Goal: Task Accomplishment & Management: Complete application form

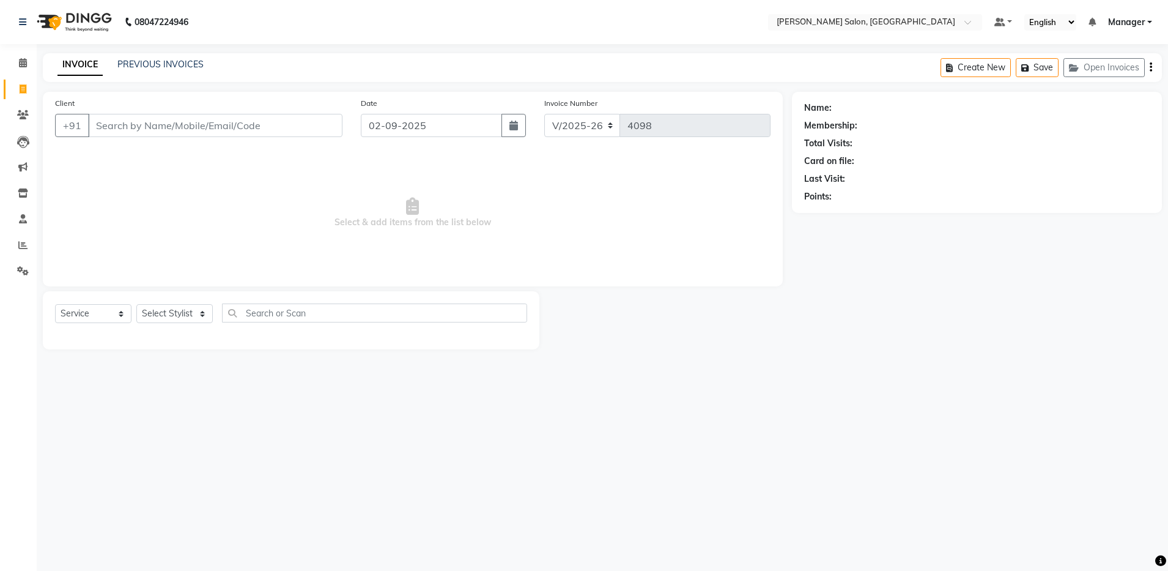
select select "4781"
select select "service"
click at [155, 317] on select "Select Stylist Aarthi Abhishek [PERSON_NAME] [PERSON_NAME] Arjun [PERSON_NAME] …" at bounding box center [174, 313] width 76 height 19
select select "71461"
click at [136, 304] on select "Select Stylist Aarthi Abhishek [PERSON_NAME] [PERSON_NAME] Arjun [PERSON_NAME] …" at bounding box center [174, 313] width 76 height 19
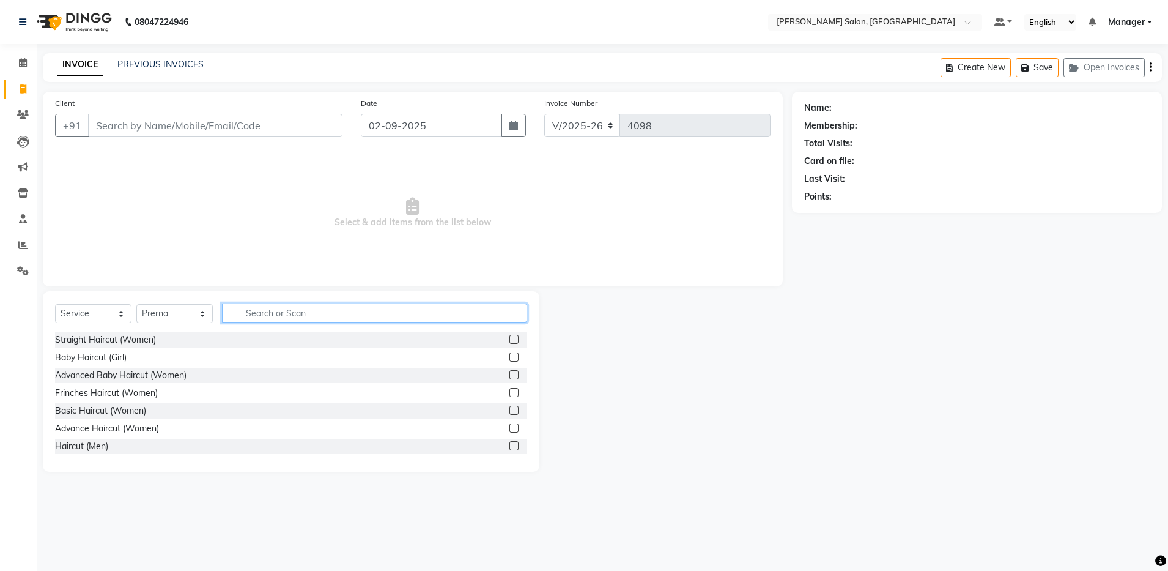
click at [263, 311] on input "text" at bounding box center [374, 312] width 305 height 19
type input "d"
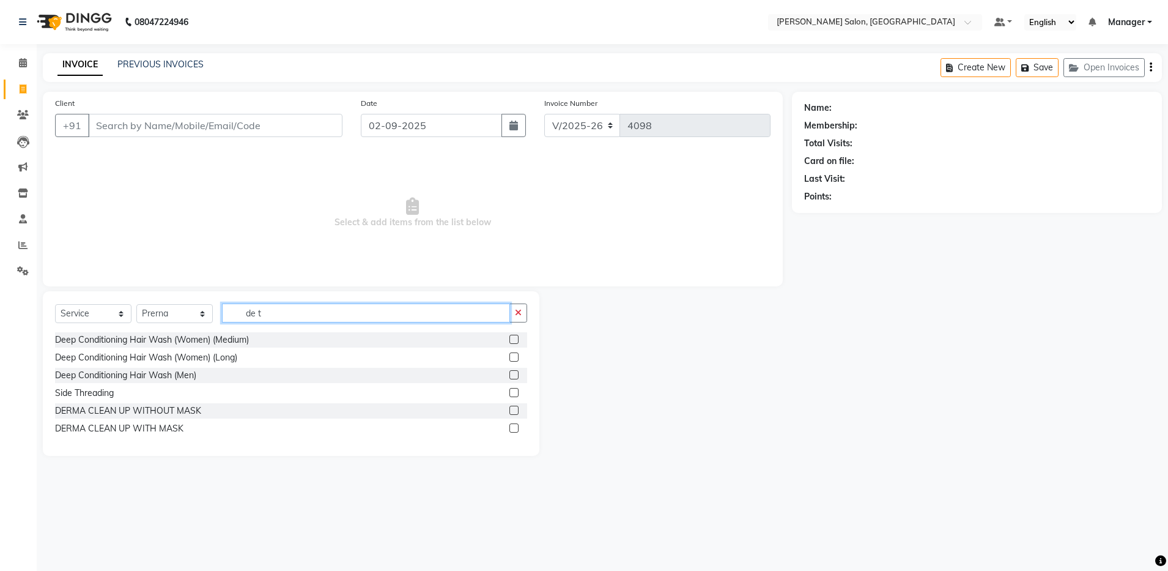
click at [263, 311] on input "de t" at bounding box center [366, 312] width 288 height 19
type input "d"
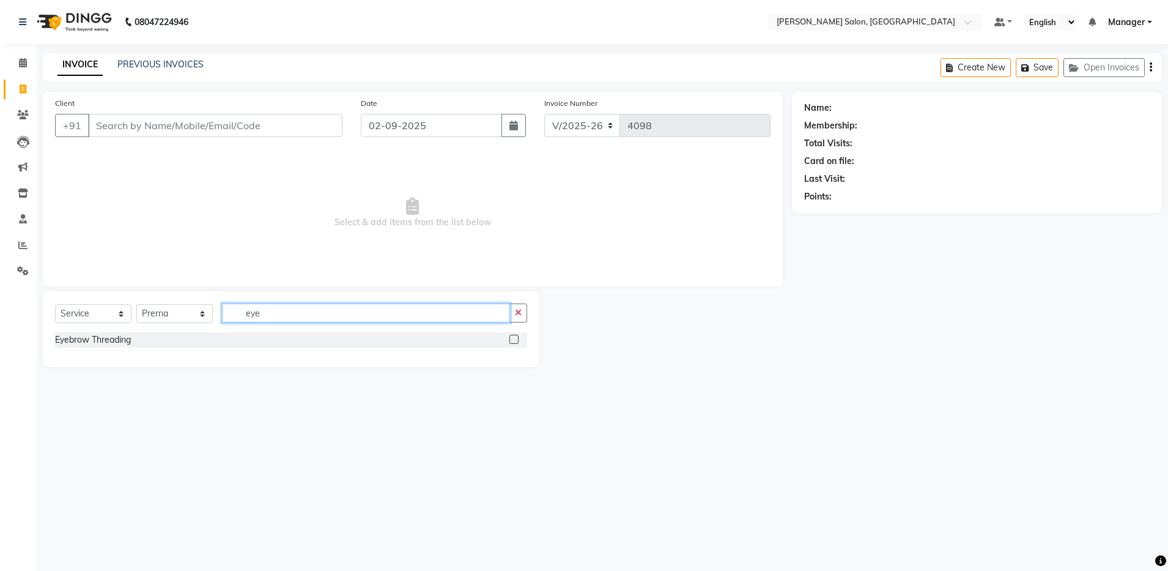
type input "eye"
click at [516, 338] on label at bounding box center [514, 339] width 9 height 9
click at [516, 338] on input "checkbox" at bounding box center [514, 340] width 8 height 8
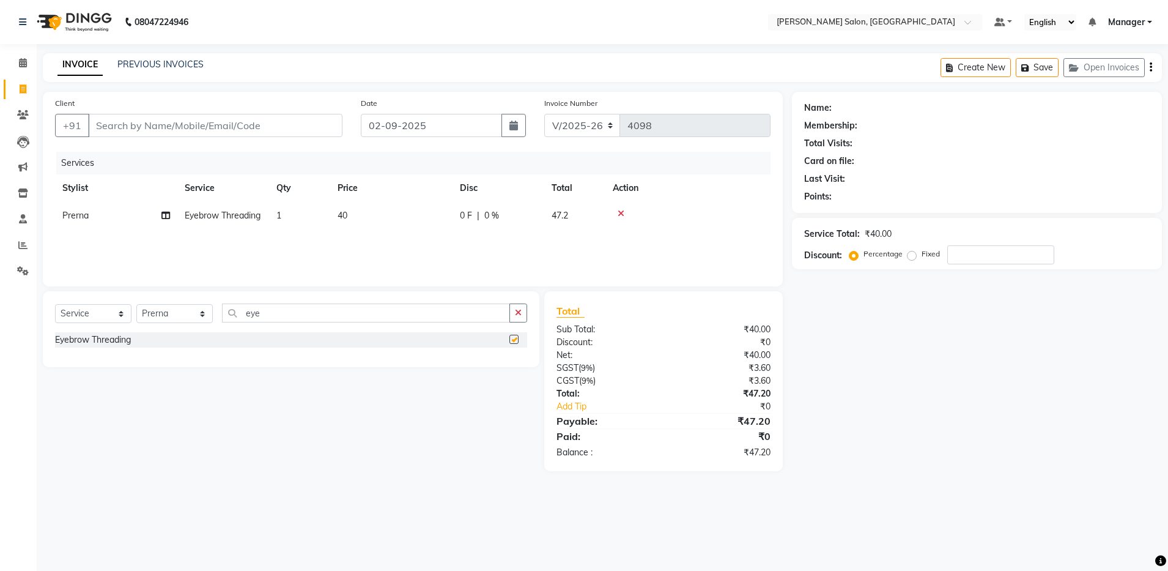
checkbox input "false"
click at [268, 313] on input "eye" at bounding box center [366, 312] width 288 height 19
type input "e"
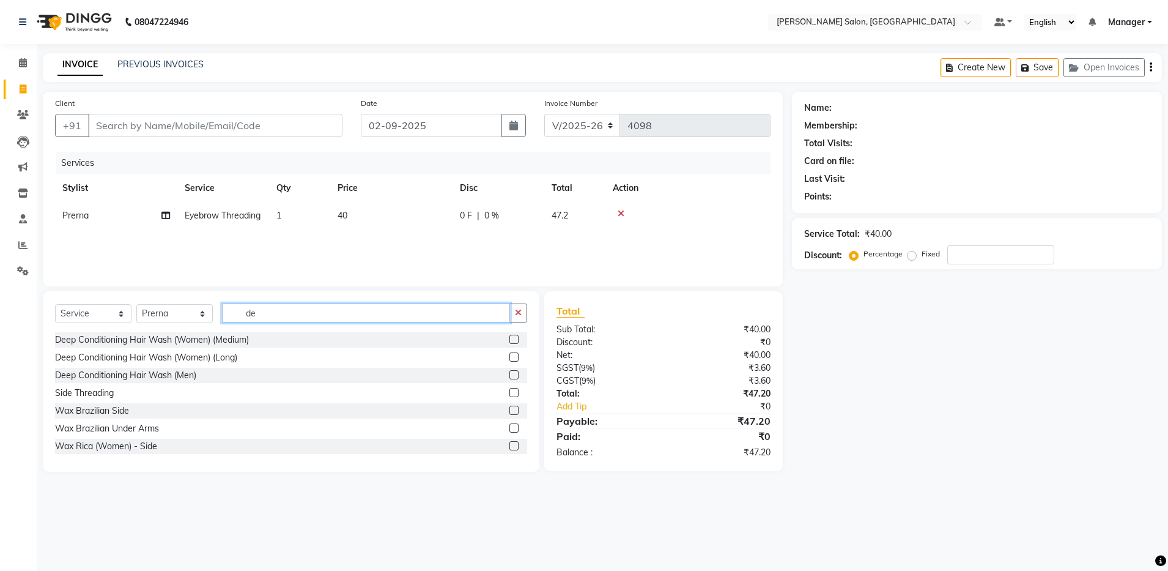
type input "d"
click at [313, 310] on input "text" at bounding box center [374, 312] width 305 height 19
type input "upp"
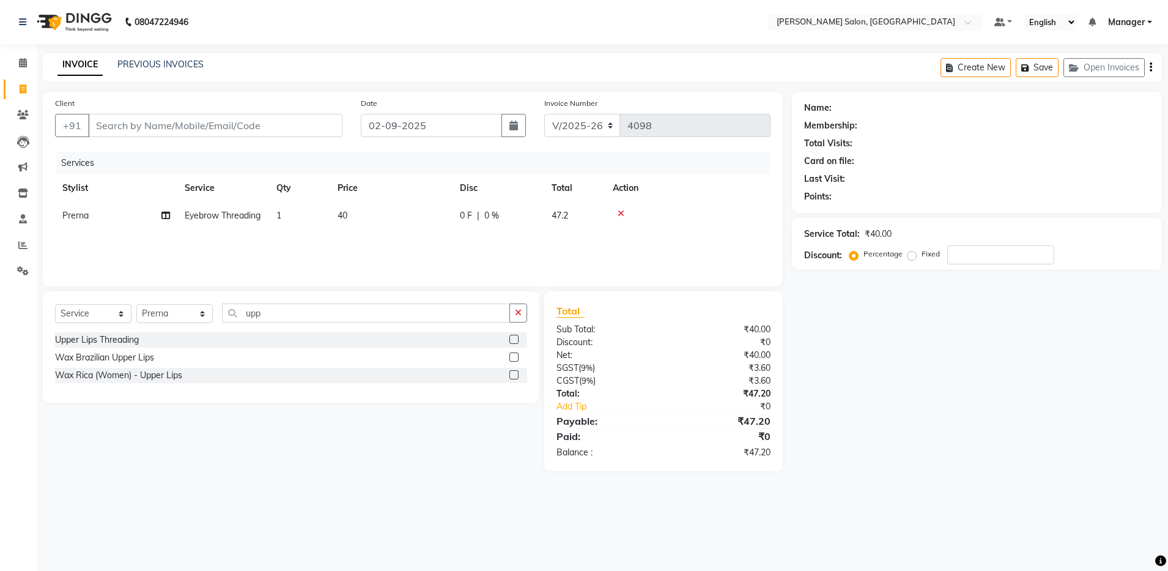
click at [514, 336] on label at bounding box center [514, 339] width 9 height 9
click at [514, 336] on input "checkbox" at bounding box center [514, 340] width 8 height 8
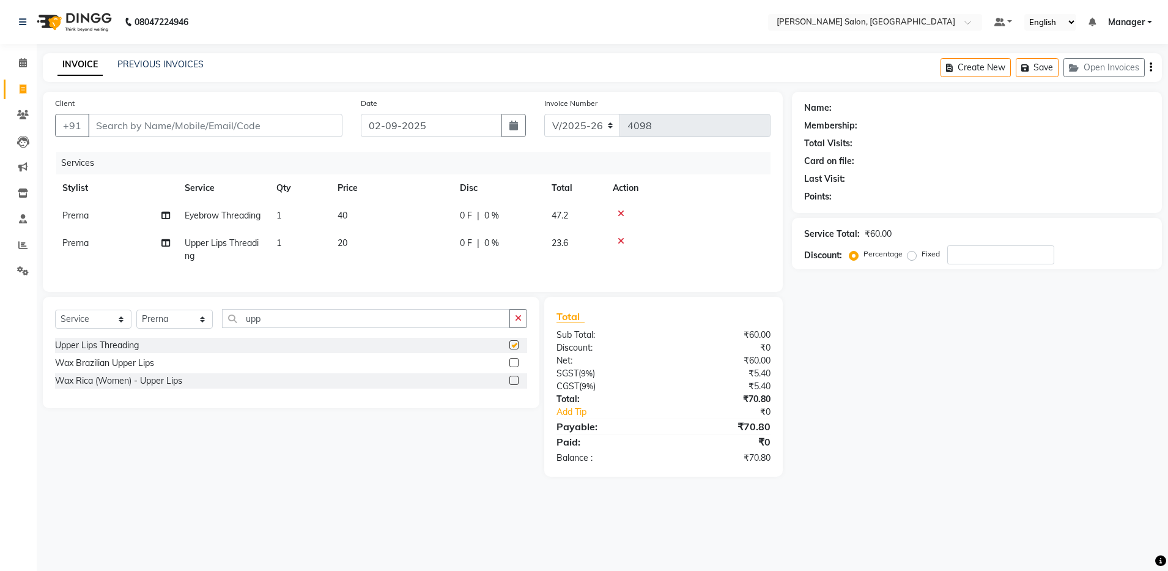
checkbox input "false"
click at [280, 120] on input "Client" at bounding box center [215, 125] width 254 height 23
type input "8"
type input "0"
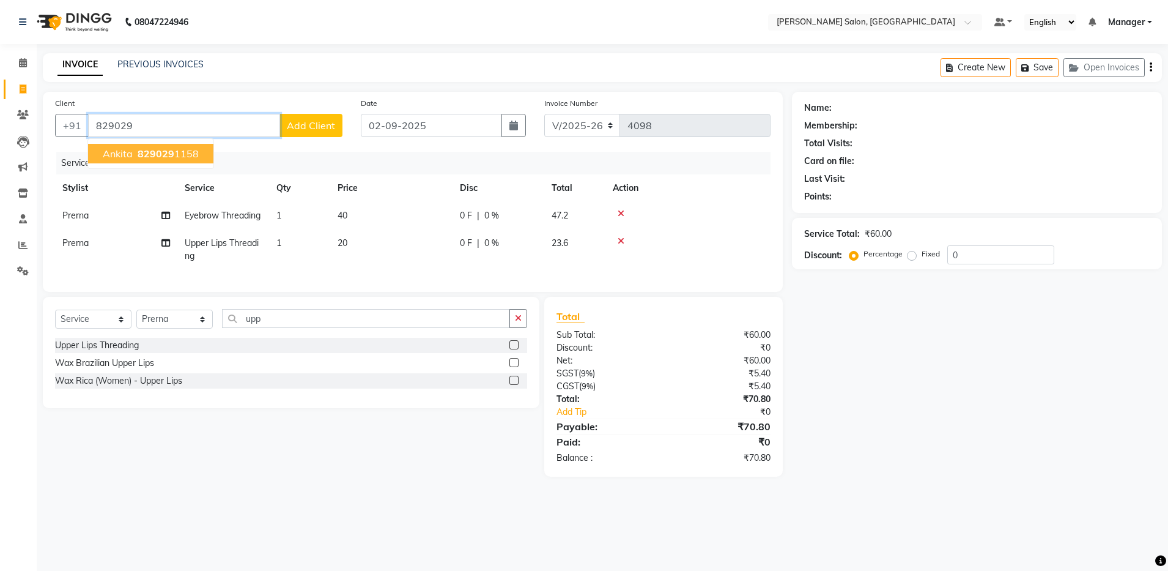
click at [191, 154] on ngb-highlight "829029 1158" at bounding box center [167, 153] width 64 height 12
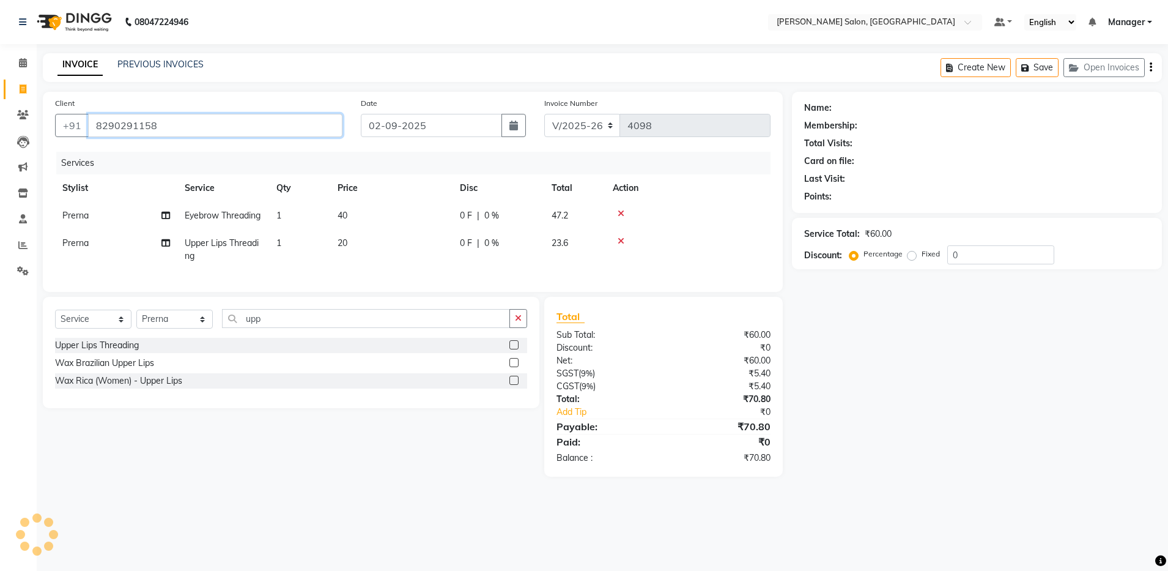
type input "8290291158"
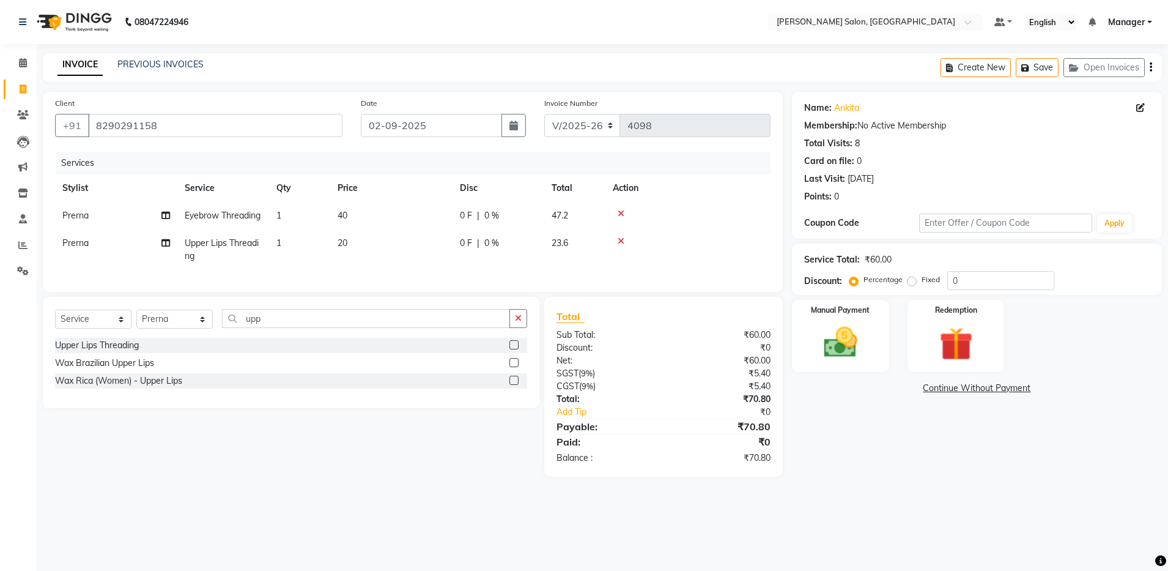
click at [78, 217] on span "Prerna" at bounding box center [75, 215] width 26 height 11
select select "71461"
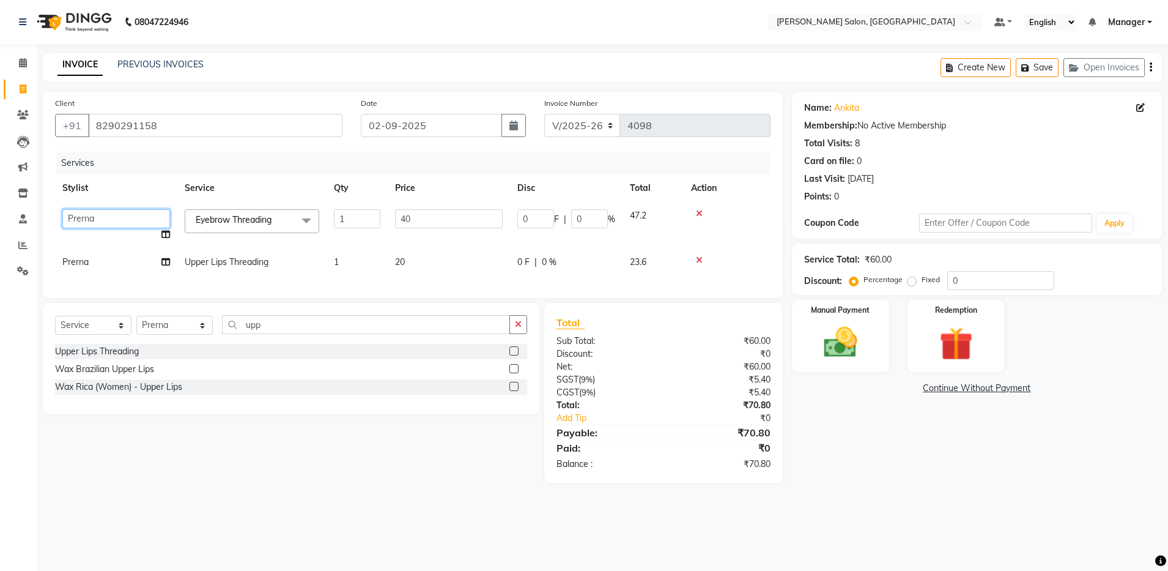
click at [78, 217] on select "Aarthi Abhishek Aisha Barbhuiya Aman Arjun Viswanathan Deep dolma Faeem Khan Go…" at bounding box center [116, 218] width 108 height 19
select select "28900"
click at [107, 255] on td "Prerna" at bounding box center [116, 262] width 122 height 28
select select "71461"
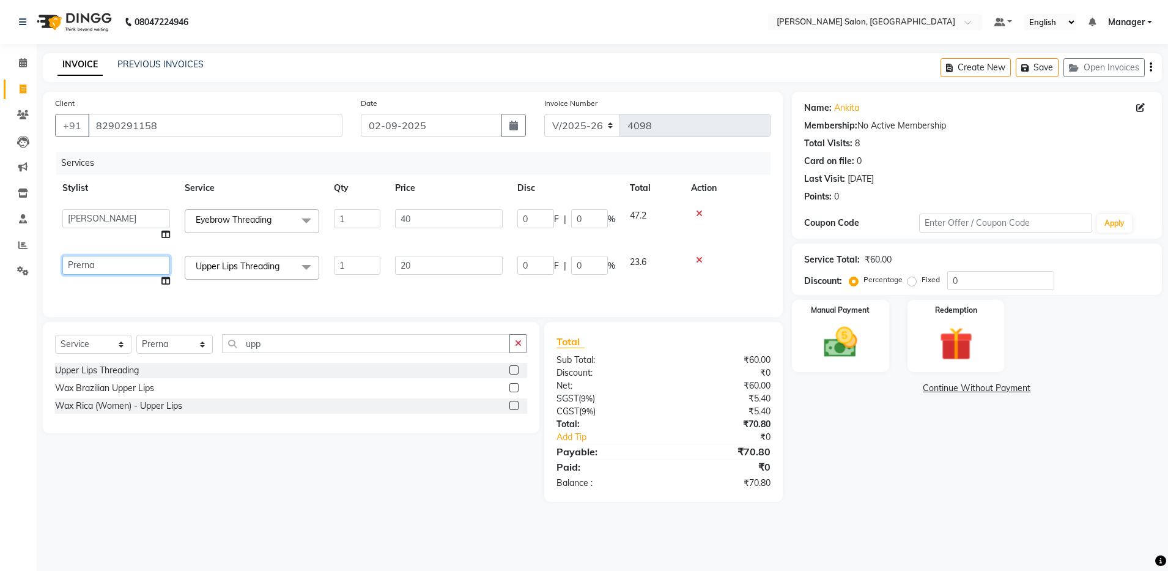
click at [107, 262] on select "Aarthi Abhishek Aisha Barbhuiya Aman Arjun Viswanathan Deep dolma Faeem Khan Go…" at bounding box center [116, 265] width 108 height 19
select select "28900"
click at [821, 328] on img at bounding box center [840, 342] width 57 height 40
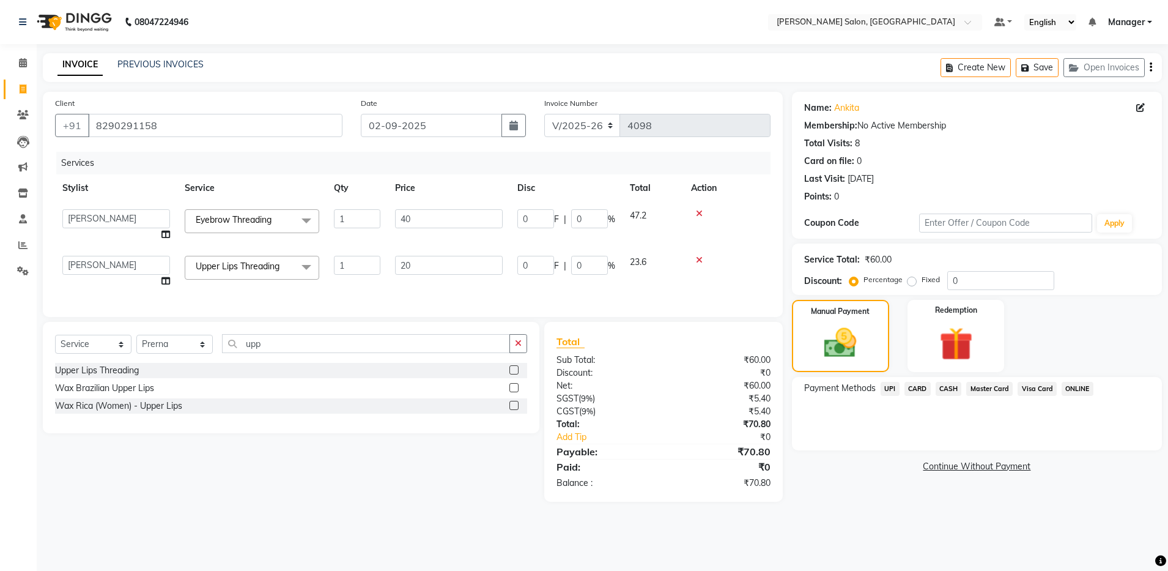
click at [884, 387] on span "UPI" at bounding box center [890, 389] width 19 height 14
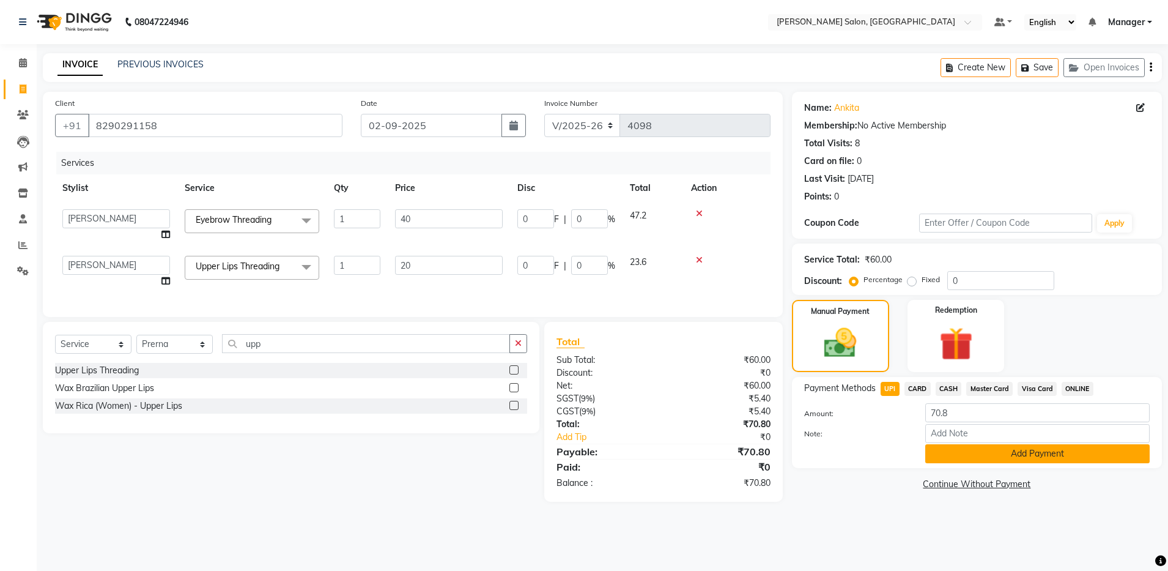
click at [957, 456] on button "Add Payment" at bounding box center [1037, 453] width 224 height 19
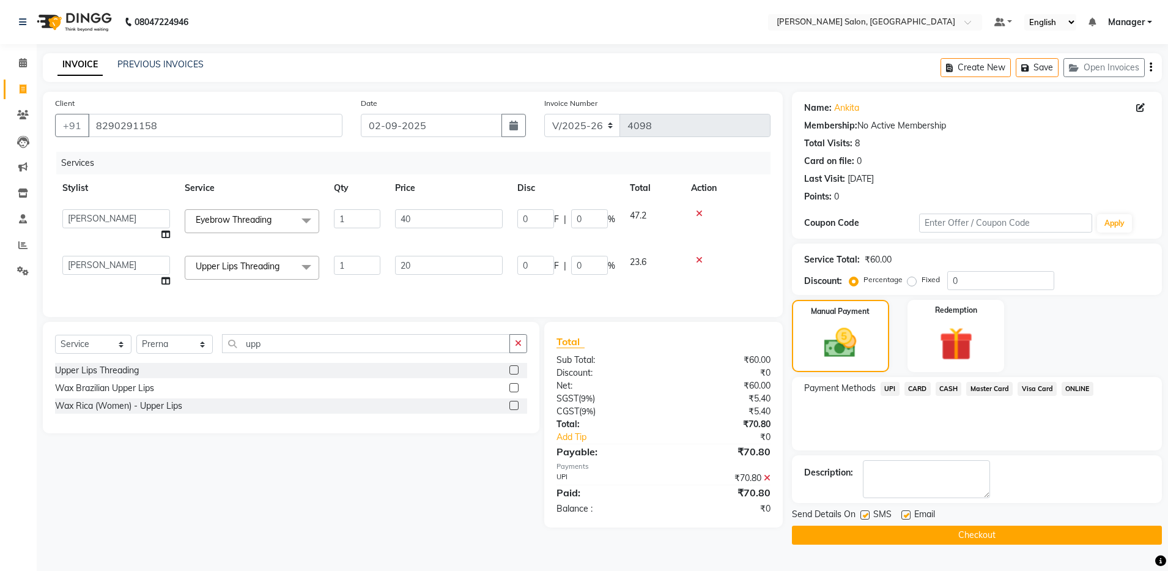
click at [941, 533] on button "Checkout" at bounding box center [977, 534] width 370 height 19
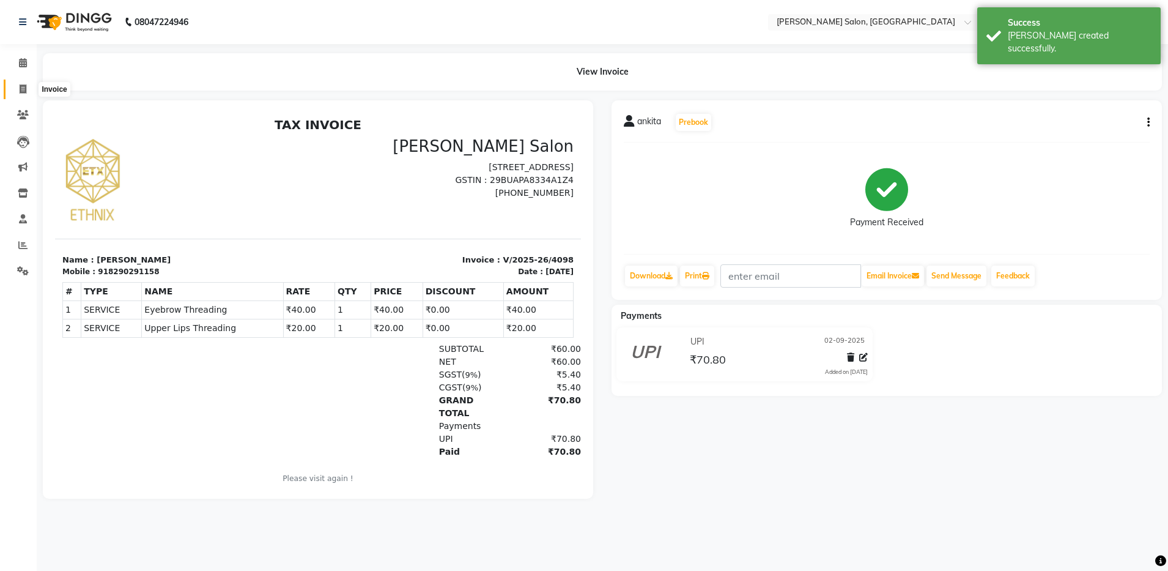
click at [24, 87] on icon at bounding box center [23, 88] width 7 height 9
select select "service"
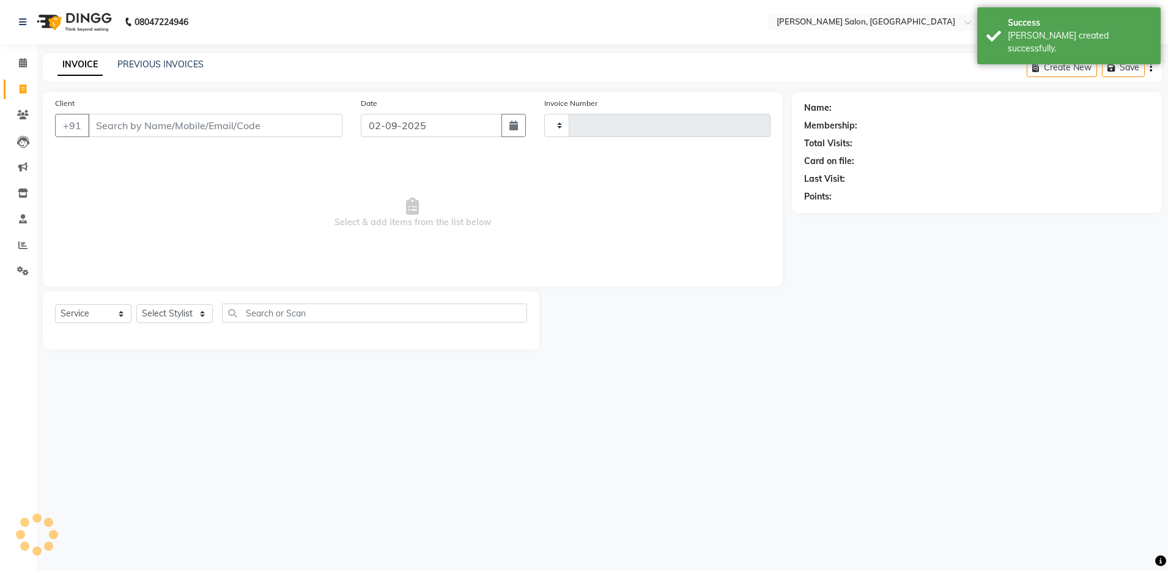
type input "4099"
select select "4781"
click at [188, 312] on select "Select Stylist" at bounding box center [174, 313] width 76 height 19
select select "28900"
click at [136, 304] on select "Select Stylist Aarthi Abhishek [PERSON_NAME] [PERSON_NAME] Arjun [PERSON_NAME] …" at bounding box center [174, 313] width 76 height 19
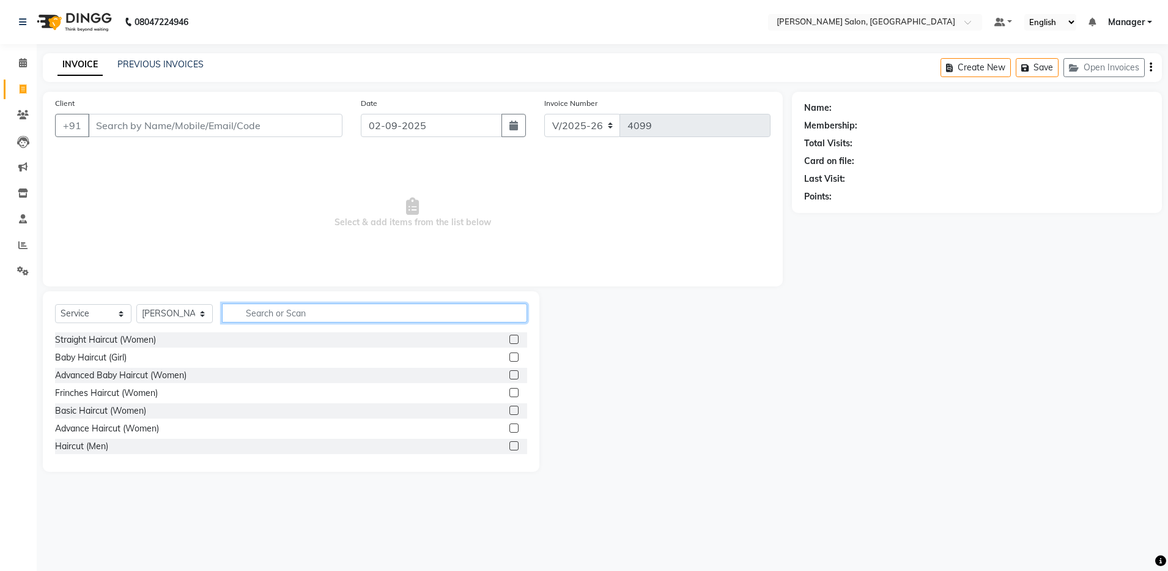
click at [278, 314] on input "text" at bounding box center [374, 312] width 305 height 19
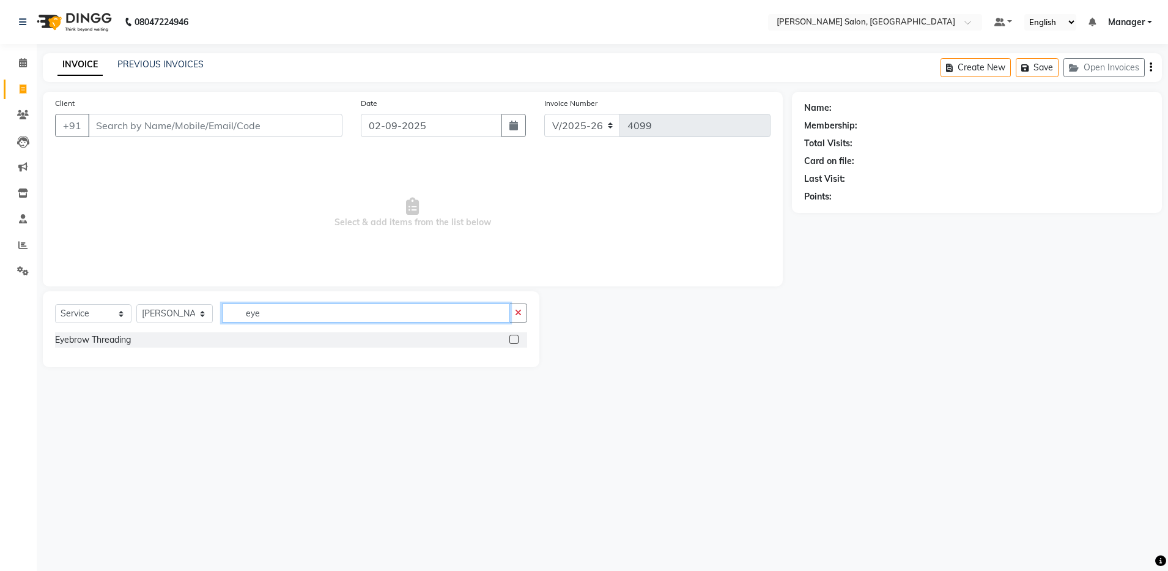
type input "eye"
click at [514, 340] on label at bounding box center [514, 339] width 9 height 9
click at [514, 340] on input "checkbox" at bounding box center [514, 340] width 8 height 8
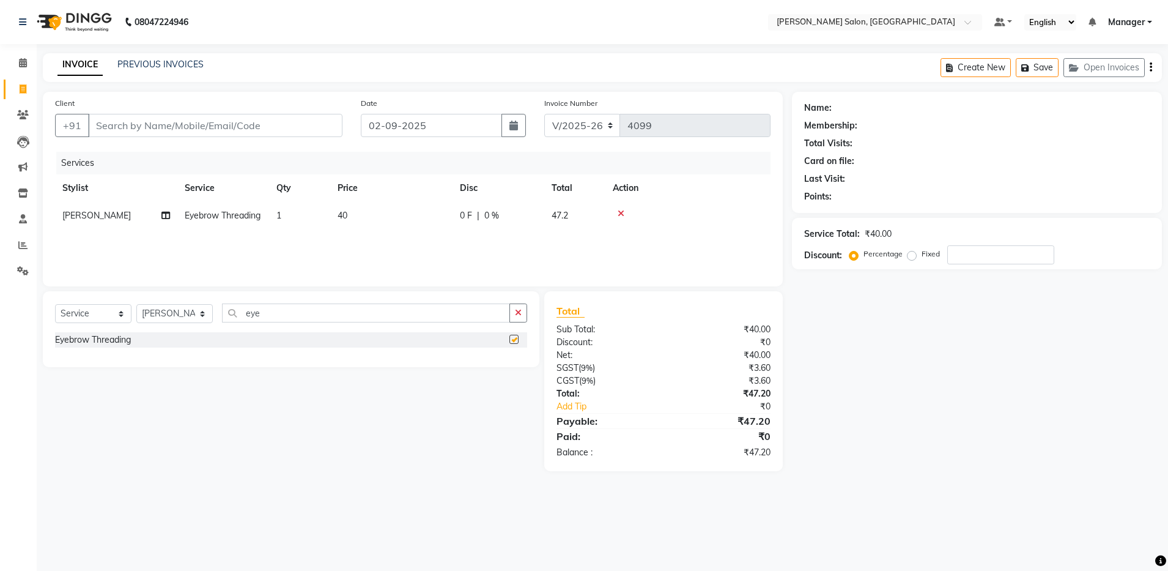
checkbox input "false"
click at [488, 310] on input "eye" at bounding box center [366, 312] width 288 height 19
type input "e"
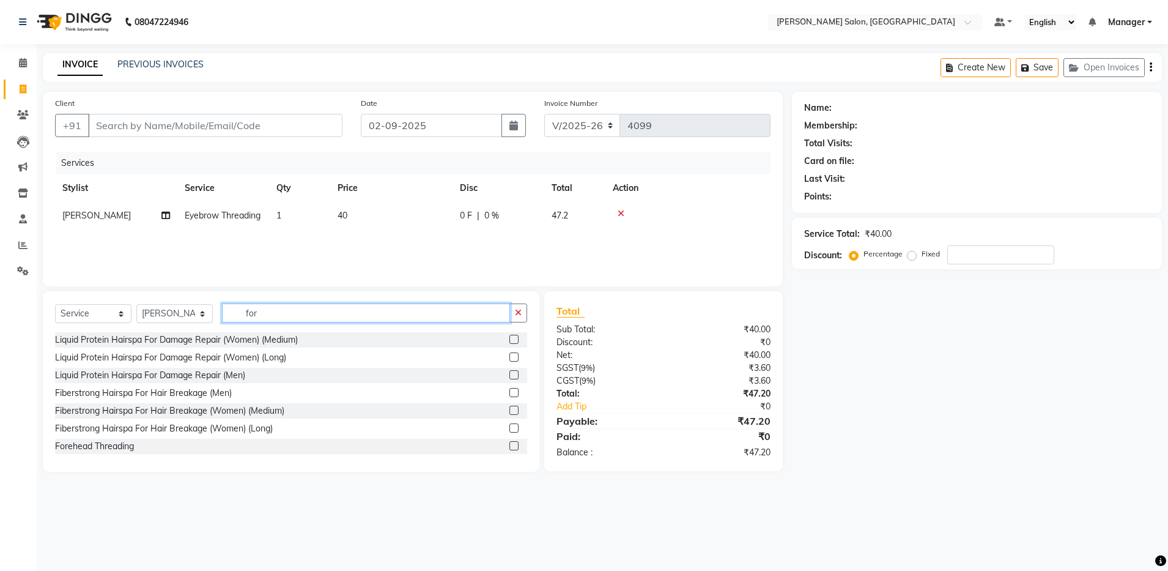
type input "for"
click at [510, 443] on label at bounding box center [514, 445] width 9 height 9
click at [510, 443] on input "checkbox" at bounding box center [514, 446] width 8 height 8
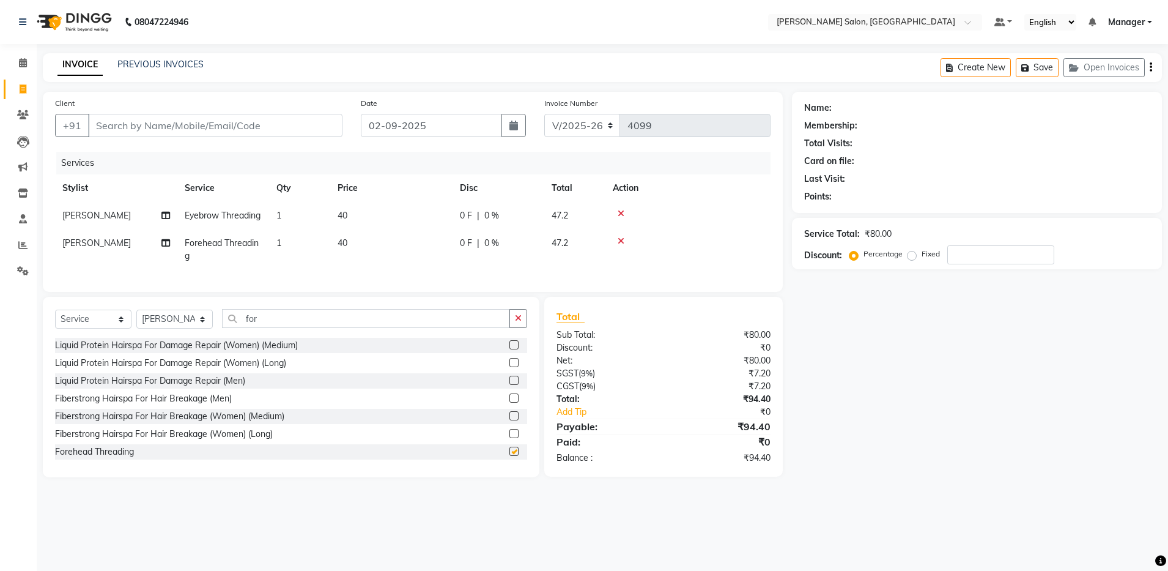
checkbox input "false"
click at [519, 322] on icon "button" at bounding box center [518, 318] width 7 height 9
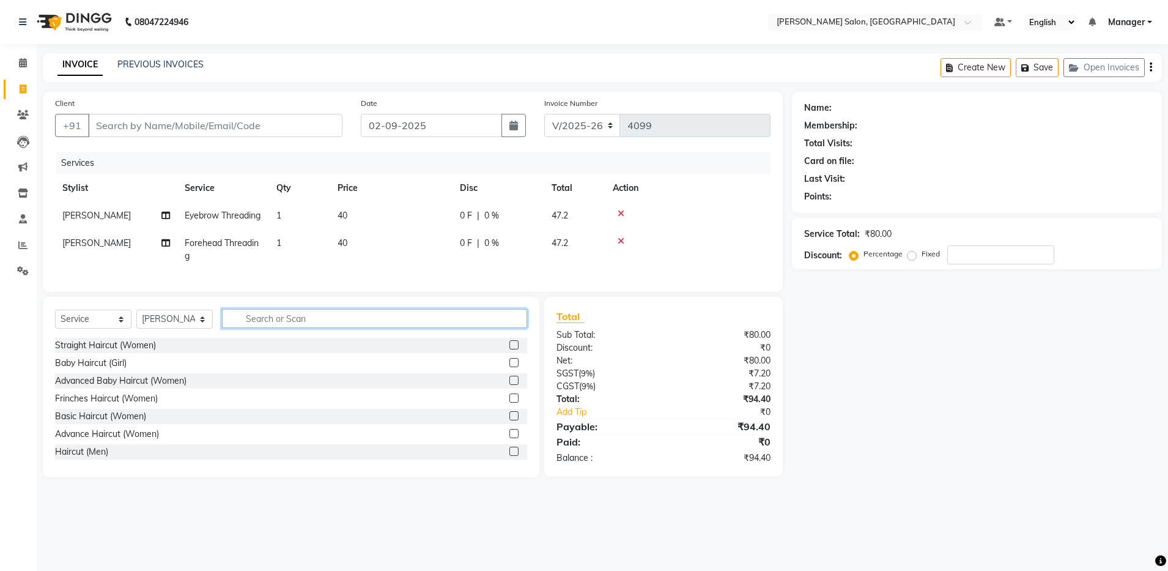
click at [465, 328] on input "text" at bounding box center [374, 318] width 305 height 19
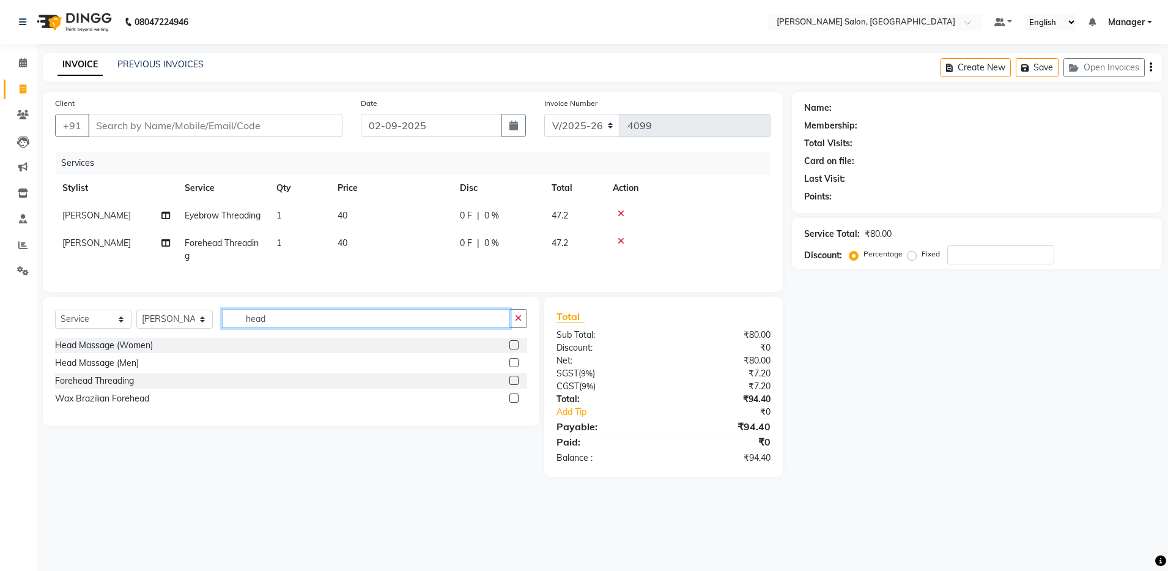
type input "head"
click at [514, 349] on label at bounding box center [514, 344] width 9 height 9
click at [514, 349] on input "checkbox" at bounding box center [514, 345] width 8 height 8
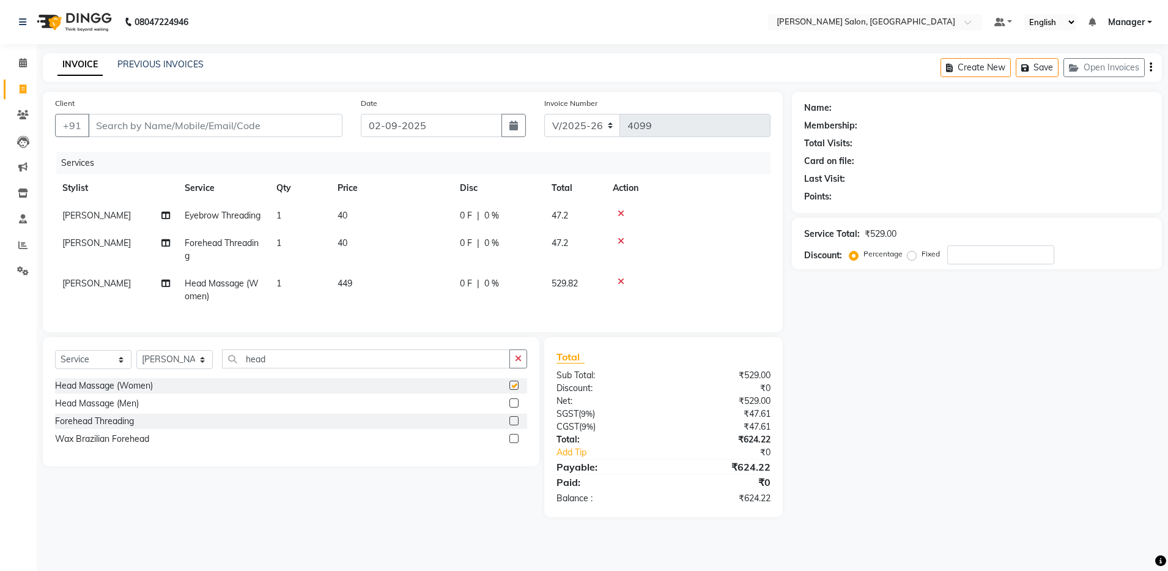
checkbox input "false"
click at [492, 368] on input "head" at bounding box center [366, 358] width 288 height 19
type input "h"
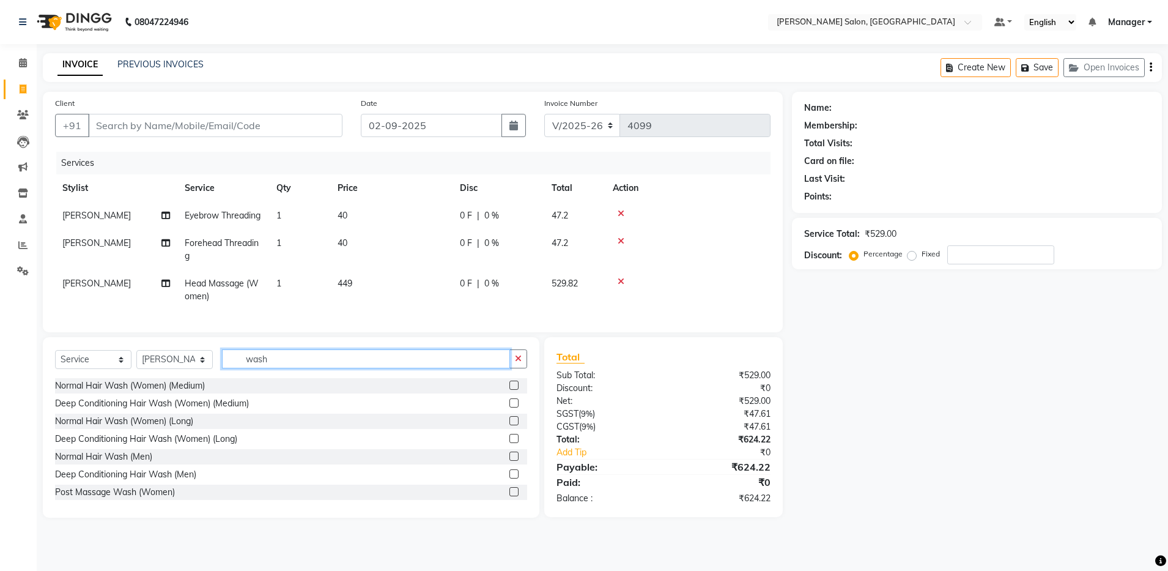
type input "wash"
click at [510, 496] on label at bounding box center [514, 491] width 9 height 9
click at [510, 496] on input "checkbox" at bounding box center [514, 492] width 8 height 8
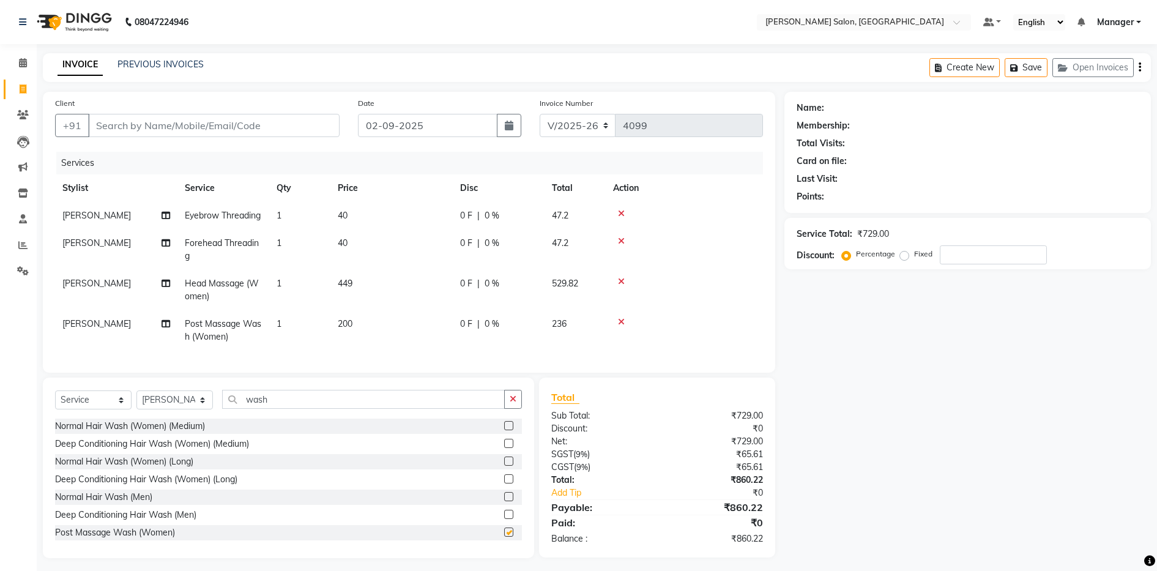
checkbox input "false"
click at [157, 409] on select "Select Stylist Aarthi Abhishek [PERSON_NAME] [PERSON_NAME] Arjun [PERSON_NAME] …" at bounding box center [174, 399] width 76 height 19
select select "71461"
click at [136, 409] on select "Select Stylist Aarthi Abhishek [PERSON_NAME] [PERSON_NAME] Arjun [PERSON_NAME] …" at bounding box center [174, 399] width 76 height 19
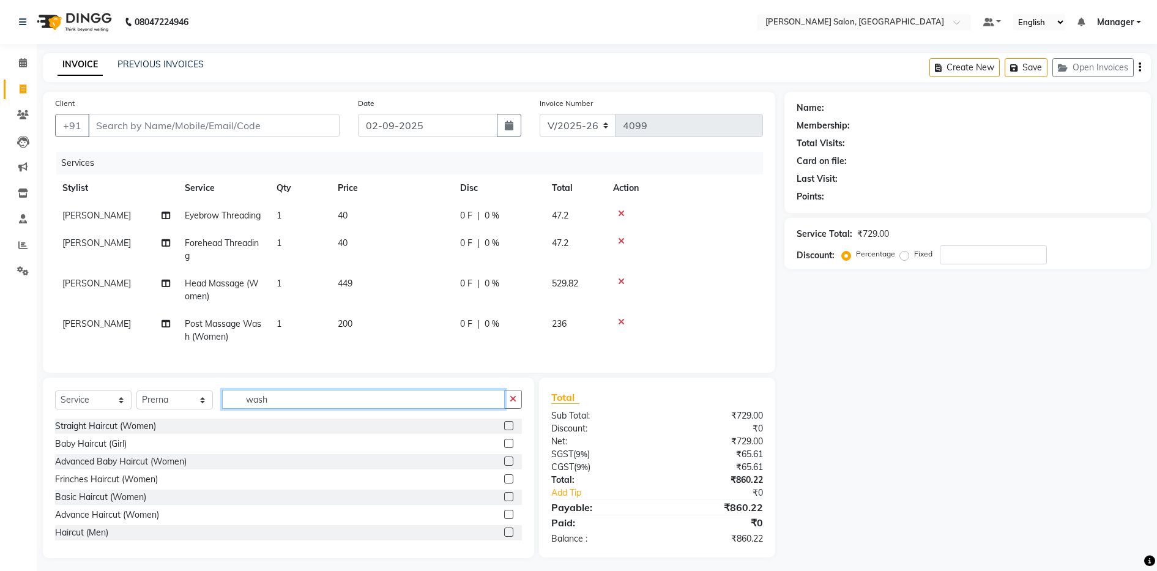
click at [326, 409] on input "wash" at bounding box center [363, 399] width 283 height 19
type input "w"
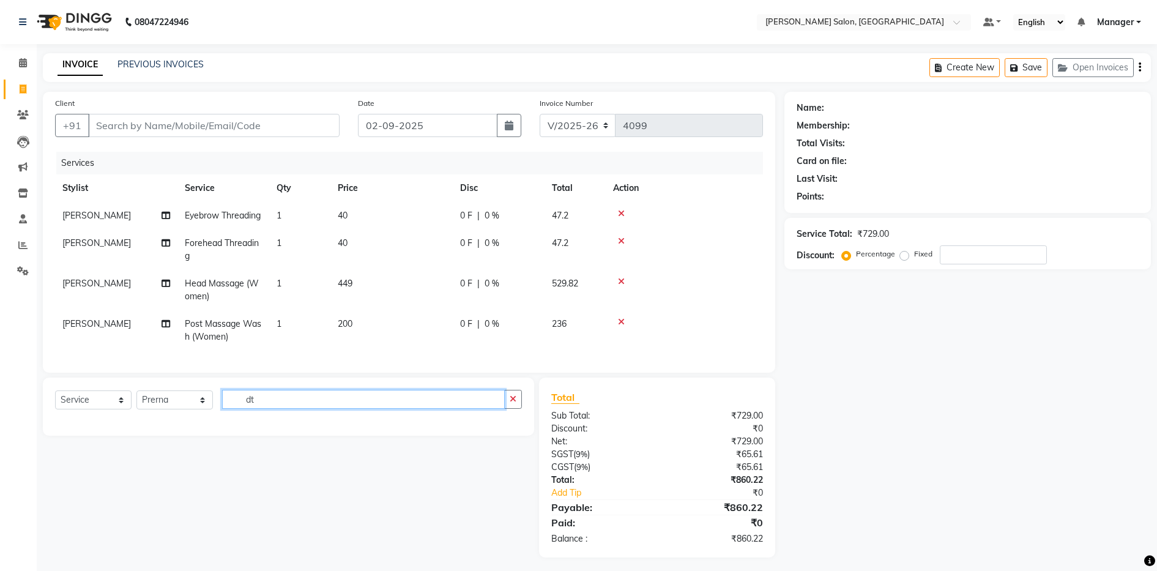
type input "d"
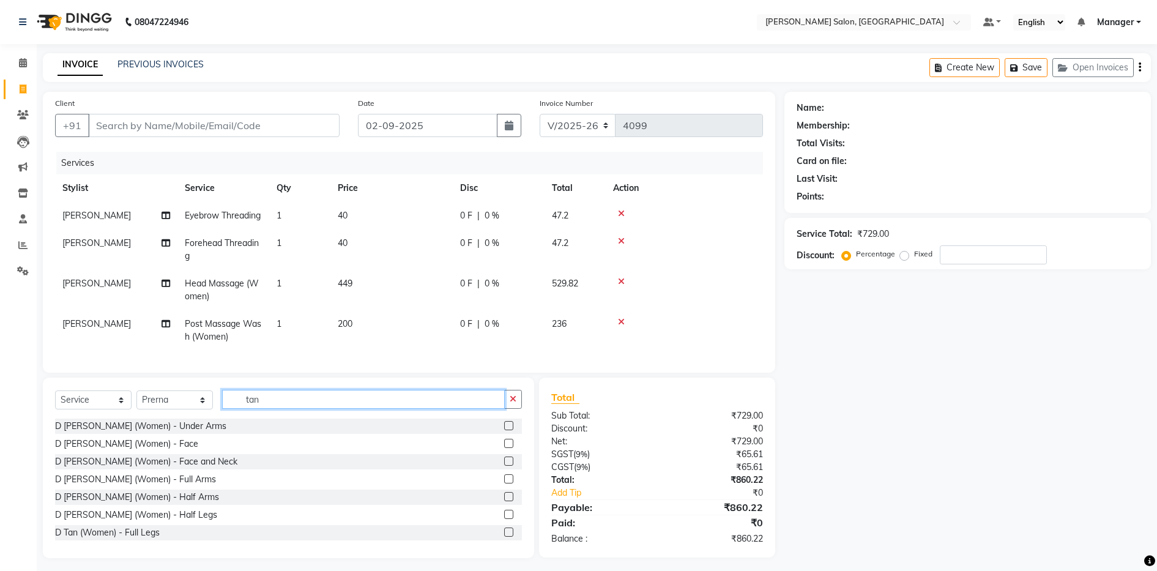
type input "tan"
click at [504, 465] on label at bounding box center [508, 460] width 9 height 9
click at [504, 465] on input "checkbox" at bounding box center [508, 462] width 8 height 8
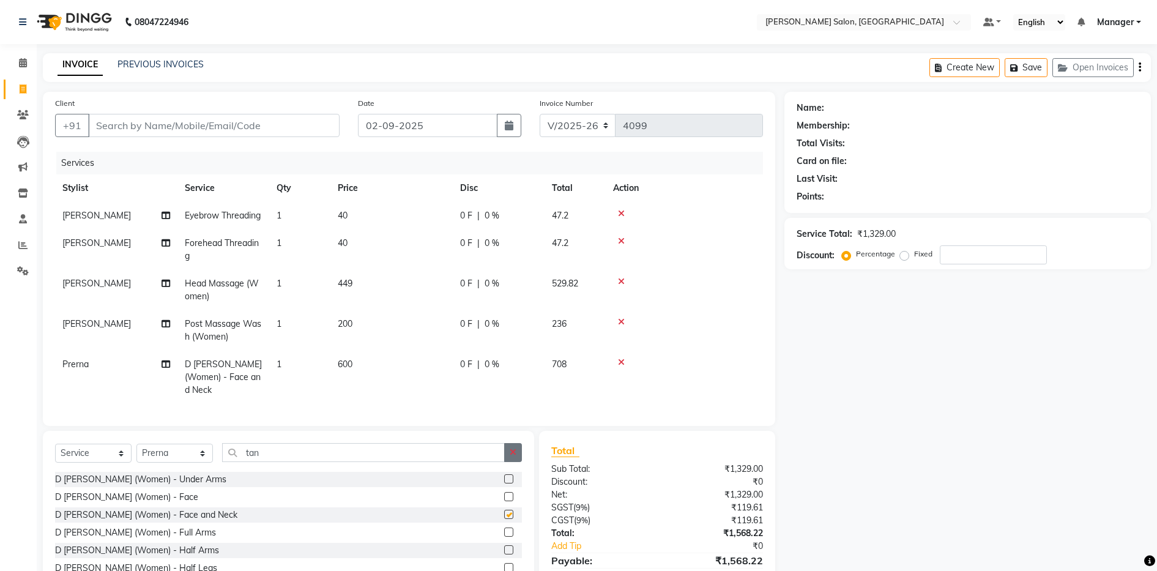
checkbox input "false"
click at [511, 456] on icon "button" at bounding box center [513, 452] width 7 height 9
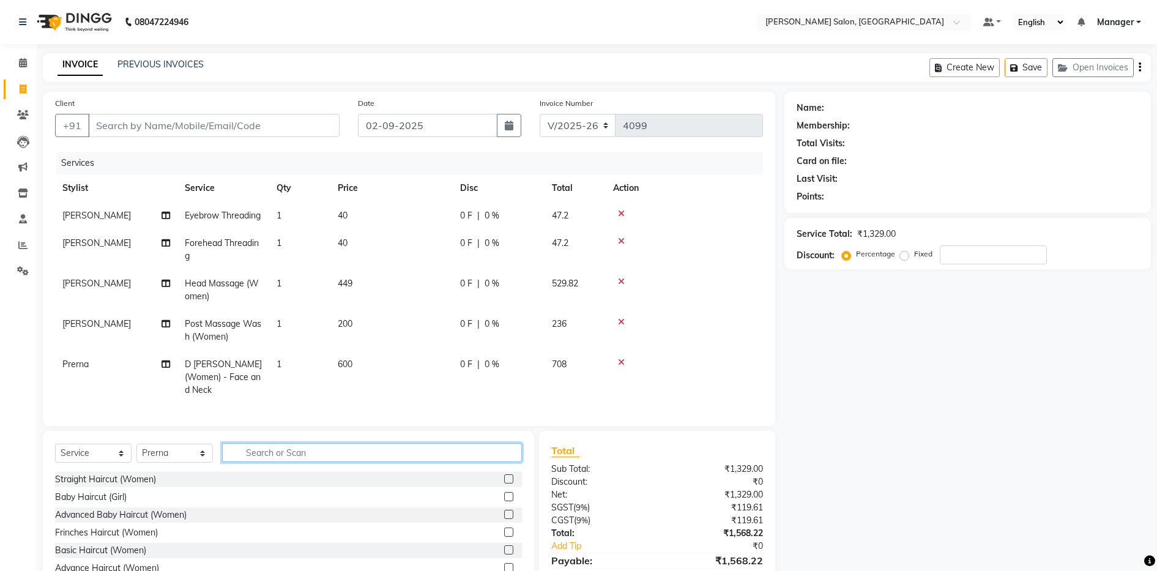
click at [462, 462] on input "text" at bounding box center [372, 452] width 300 height 19
click at [452, 462] on input "text" at bounding box center [372, 452] width 300 height 19
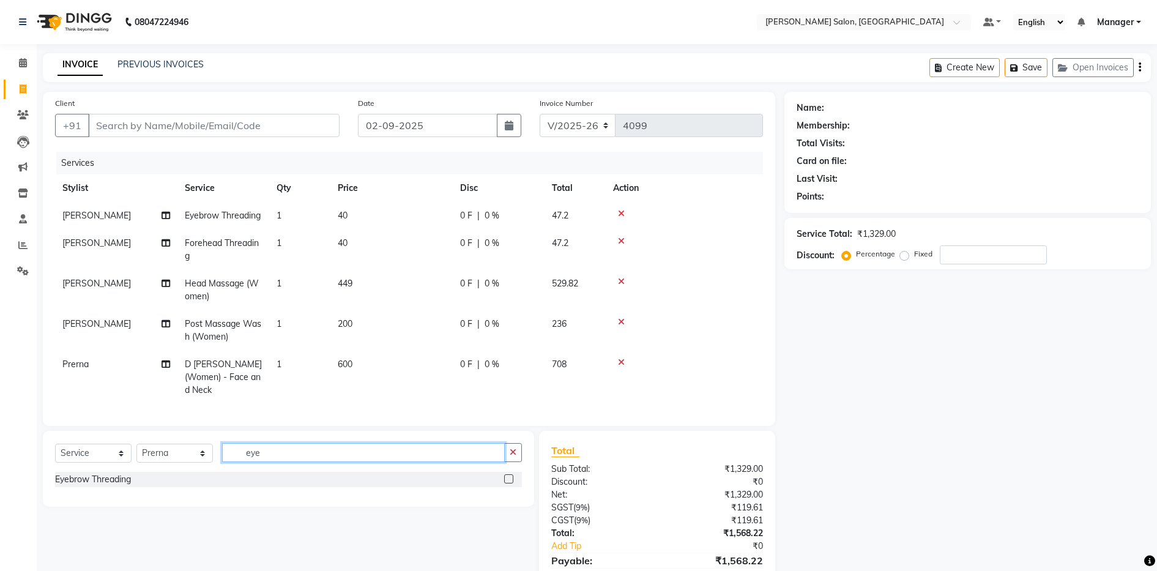
type input "eye"
click at [506, 483] on label at bounding box center [508, 478] width 9 height 9
click at [506, 483] on input "checkbox" at bounding box center [508, 479] width 8 height 8
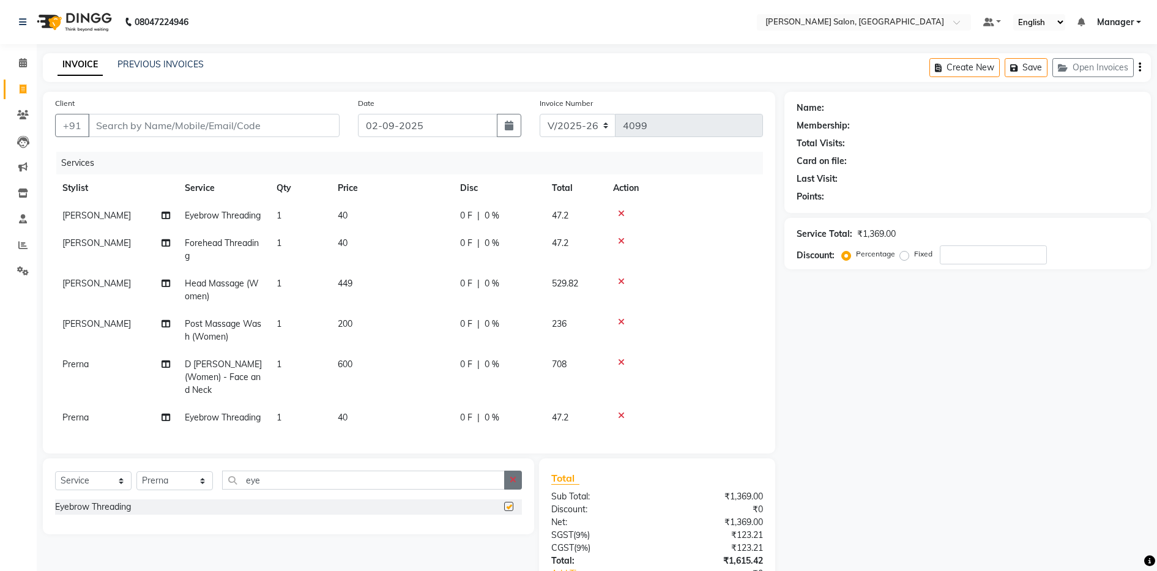
checkbox input "false"
click at [515, 484] on icon "button" at bounding box center [513, 479] width 7 height 9
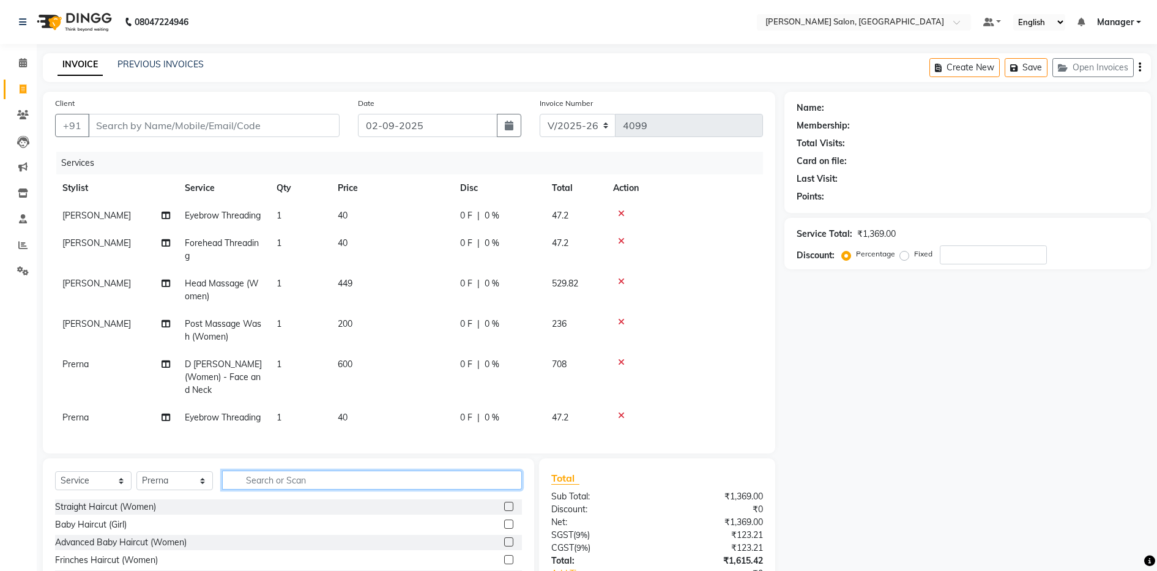
click at [477, 489] on input "text" at bounding box center [372, 479] width 300 height 19
click at [428, 489] on input "basic" at bounding box center [363, 479] width 283 height 19
type input "basic cu"
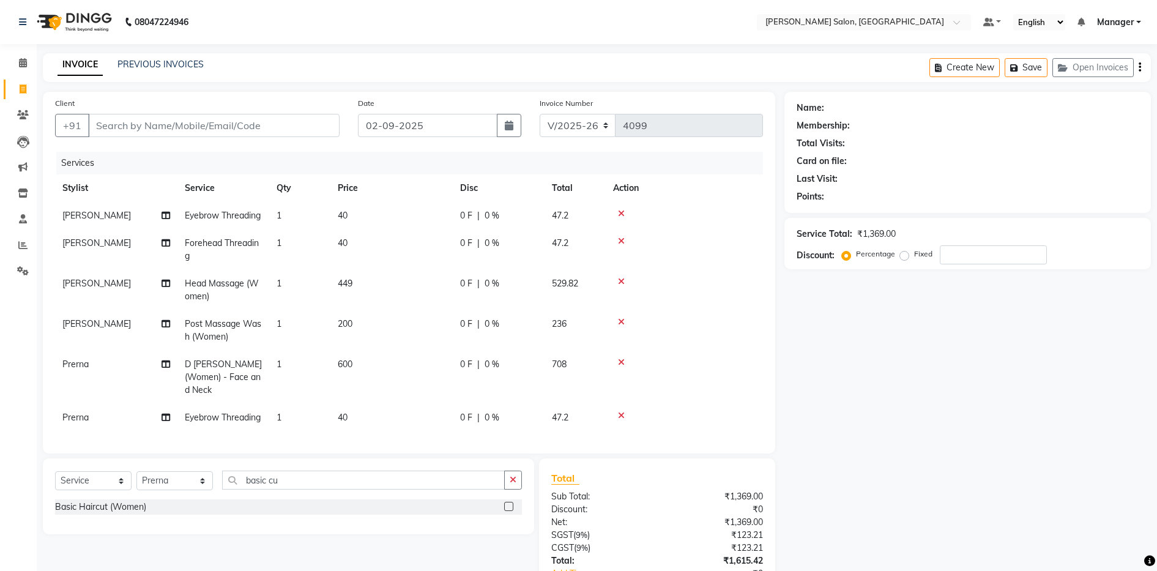
click at [510, 511] on label at bounding box center [508, 506] width 9 height 9
click at [510, 511] on input "checkbox" at bounding box center [508, 507] width 8 height 8
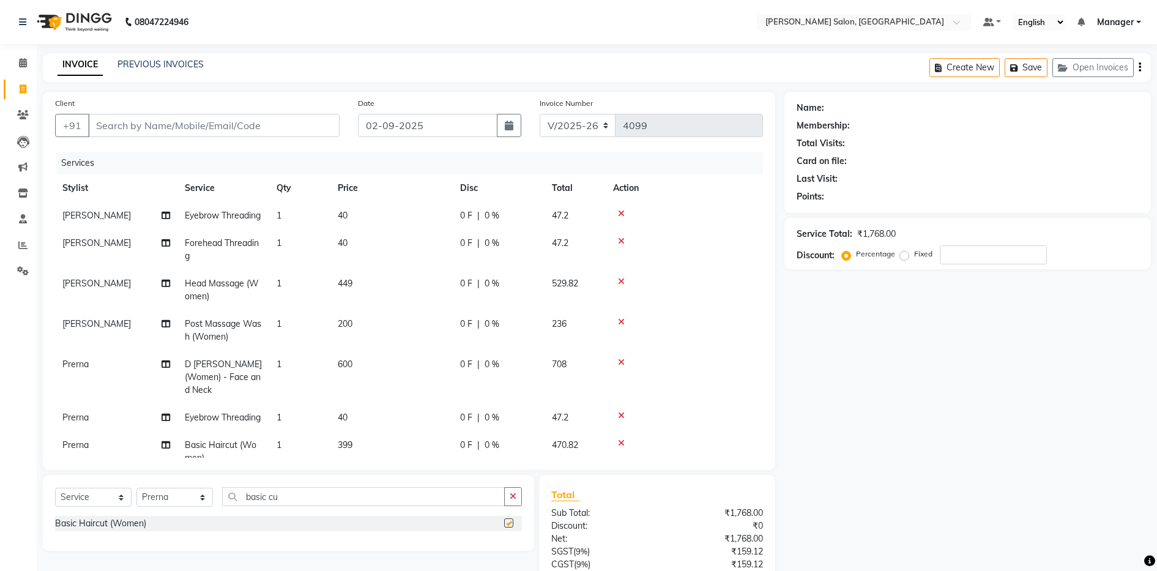
checkbox input "false"
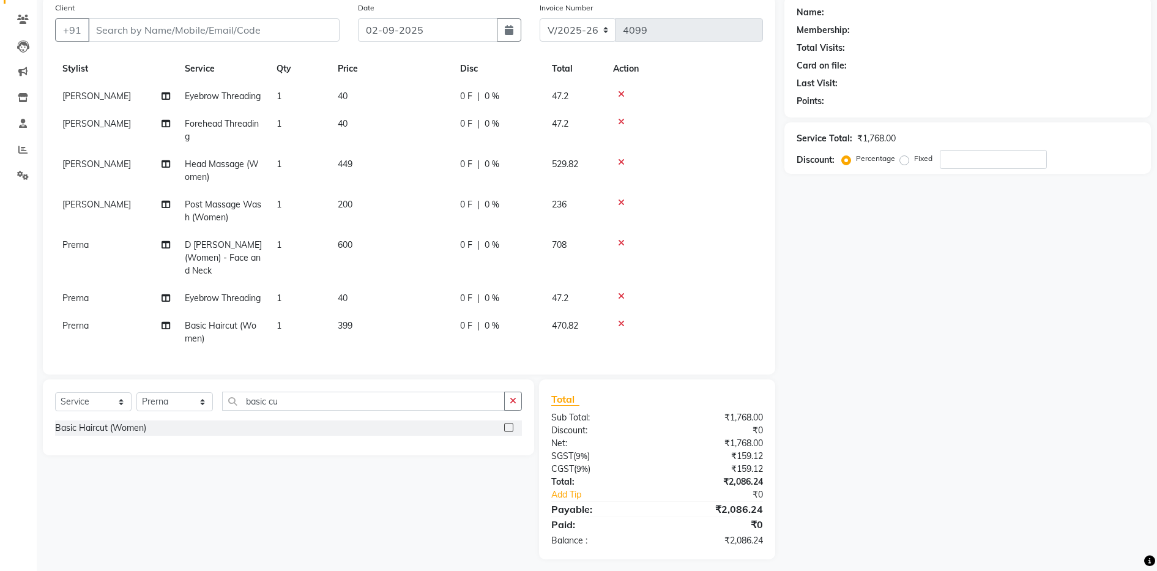
scroll to position [102, 0]
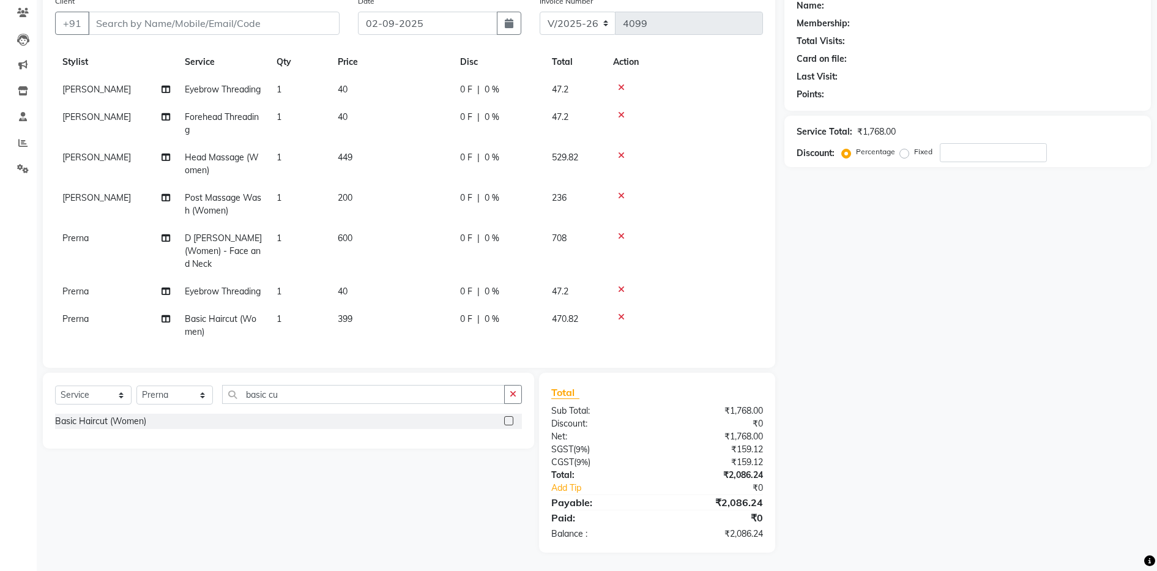
click at [89, 313] on span "Prerna" at bounding box center [75, 318] width 26 height 11
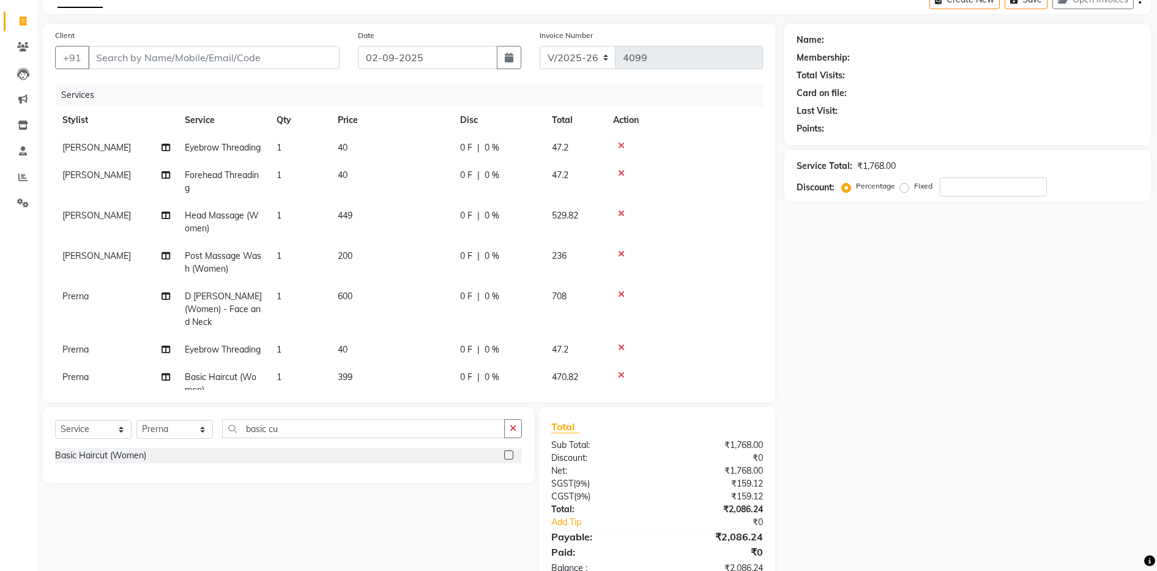
select select "71461"
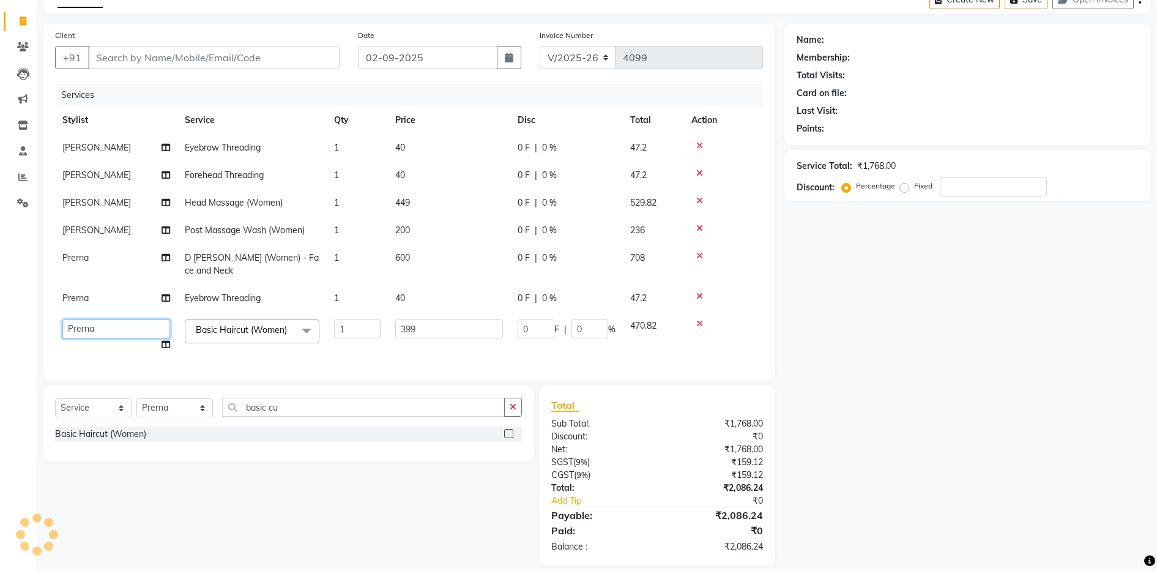
click at [89, 319] on select "Aarthi Abhishek Aisha Barbhuiya Aman Arjun Viswanathan Deep dolma Faeem Khan Go…" at bounding box center [116, 328] width 108 height 19
select select "54717"
click at [270, 55] on input "Client" at bounding box center [213, 57] width 251 height 23
type input "9"
type input "0"
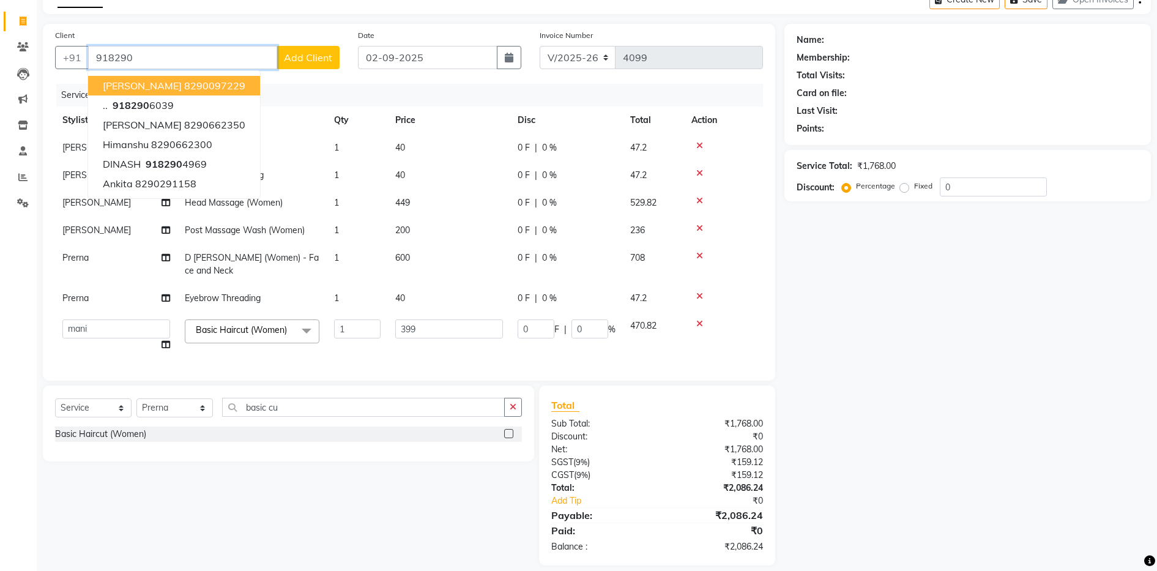
click at [234, 55] on input "918290" at bounding box center [182, 57] width 189 height 23
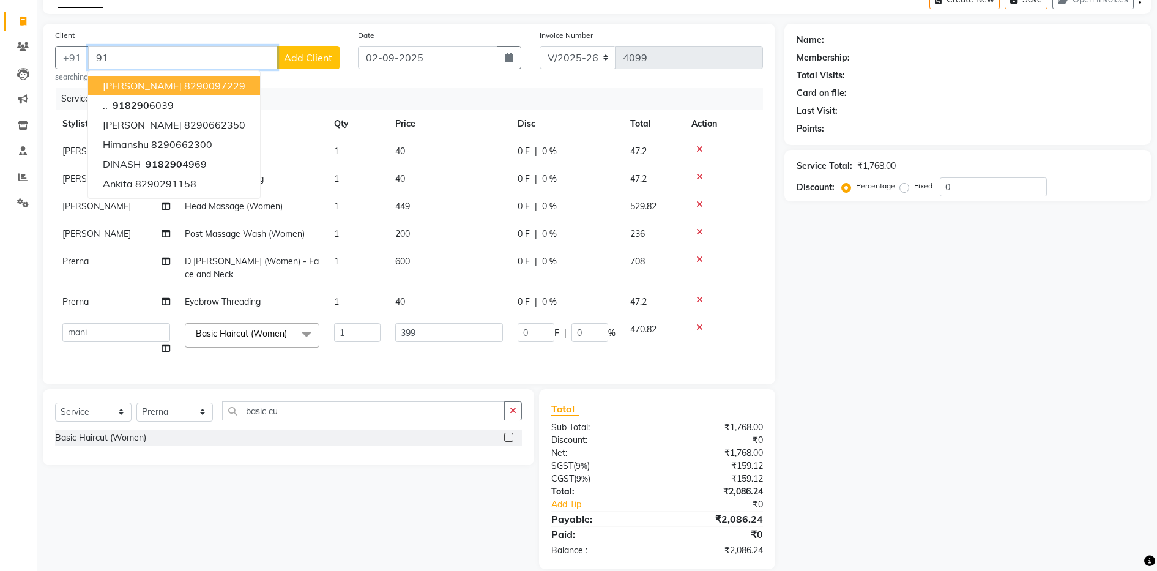
type input "9"
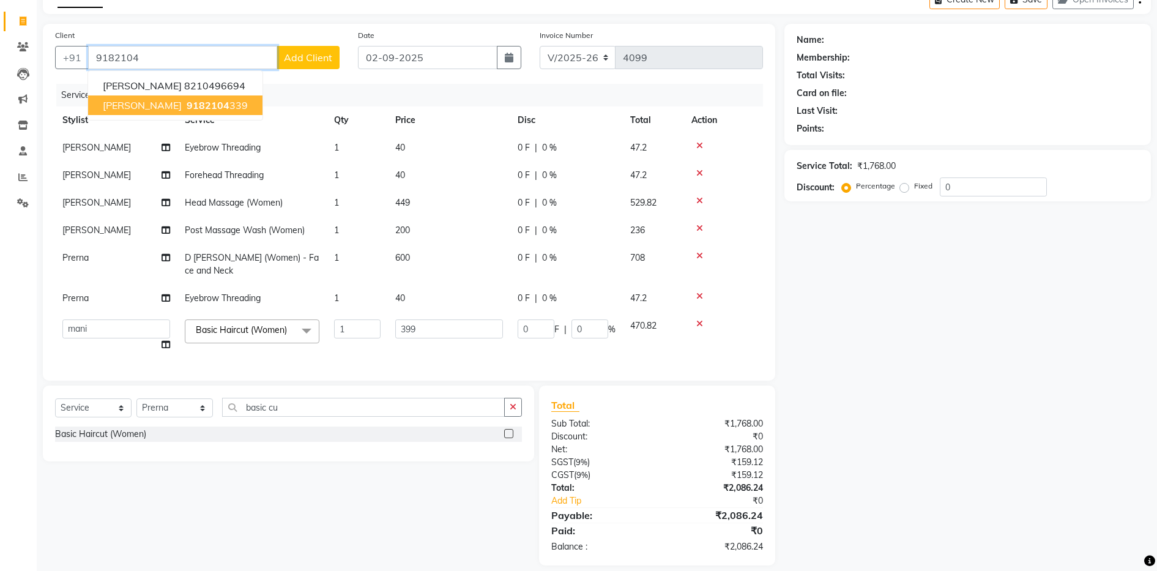
click at [212, 106] on ngb-highlight "9182104 339" at bounding box center [216, 105] width 64 height 12
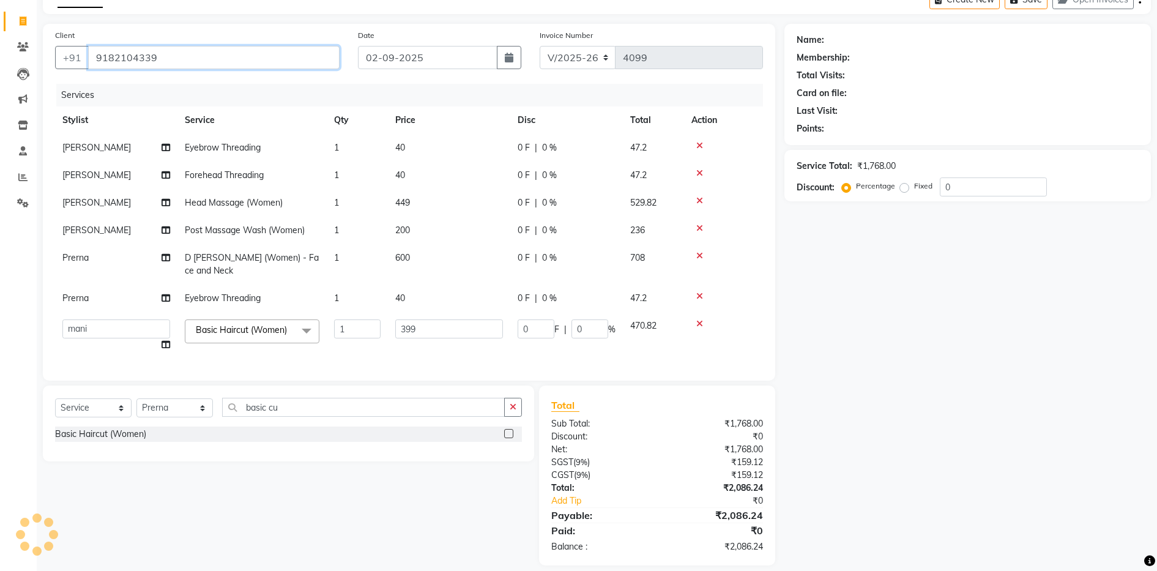
type input "9182104339"
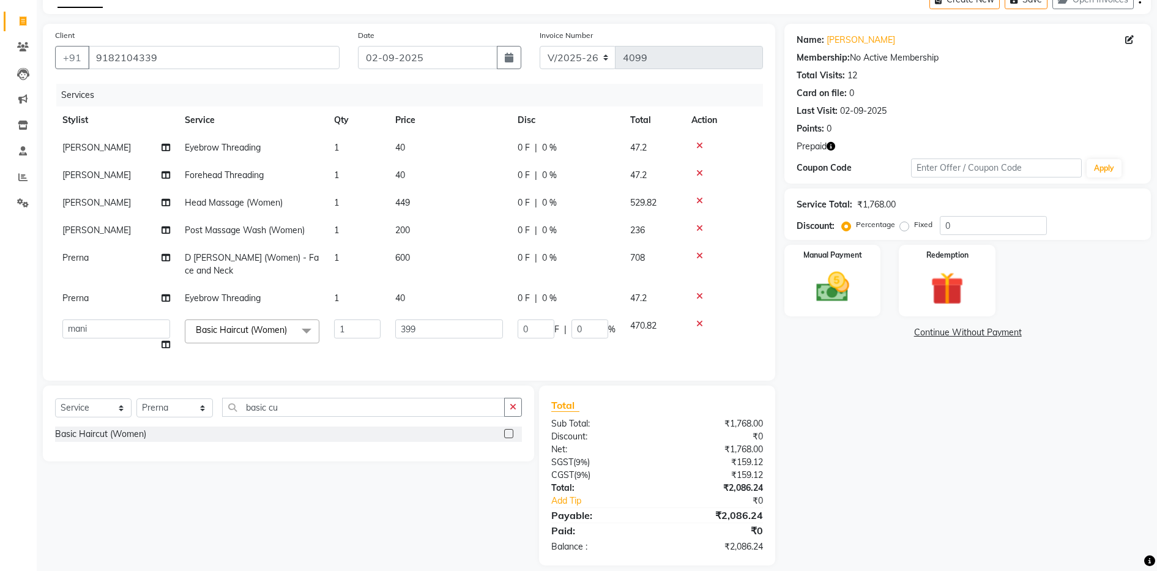
click at [831, 147] on icon "button" at bounding box center [830, 146] width 9 height 9
click at [949, 275] on img at bounding box center [947, 288] width 56 height 43
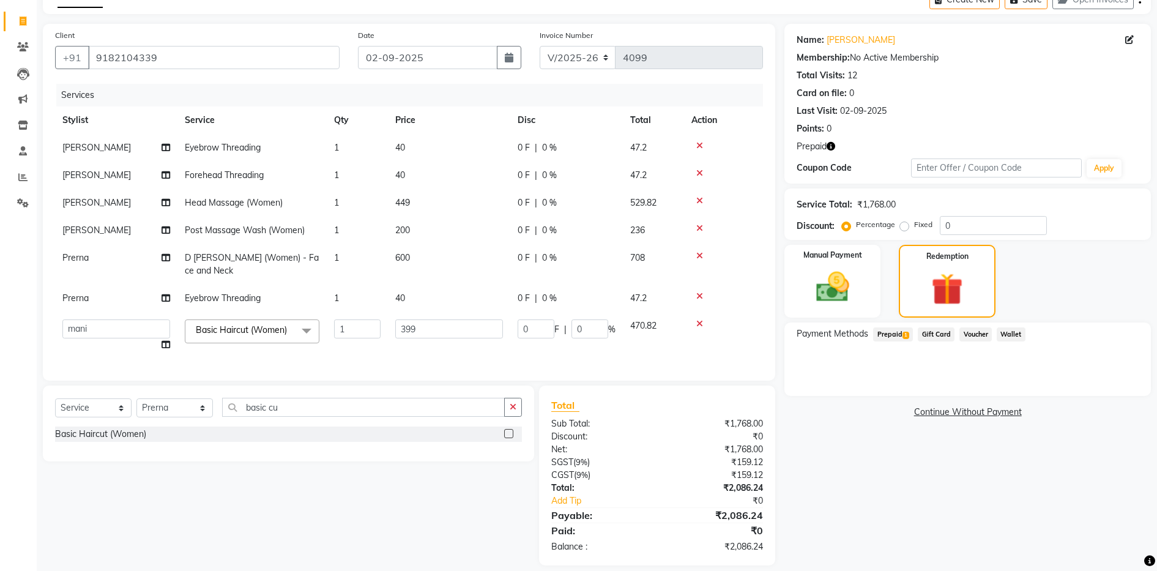
click at [892, 332] on span "Prepaid 1" at bounding box center [893, 334] width 40 height 14
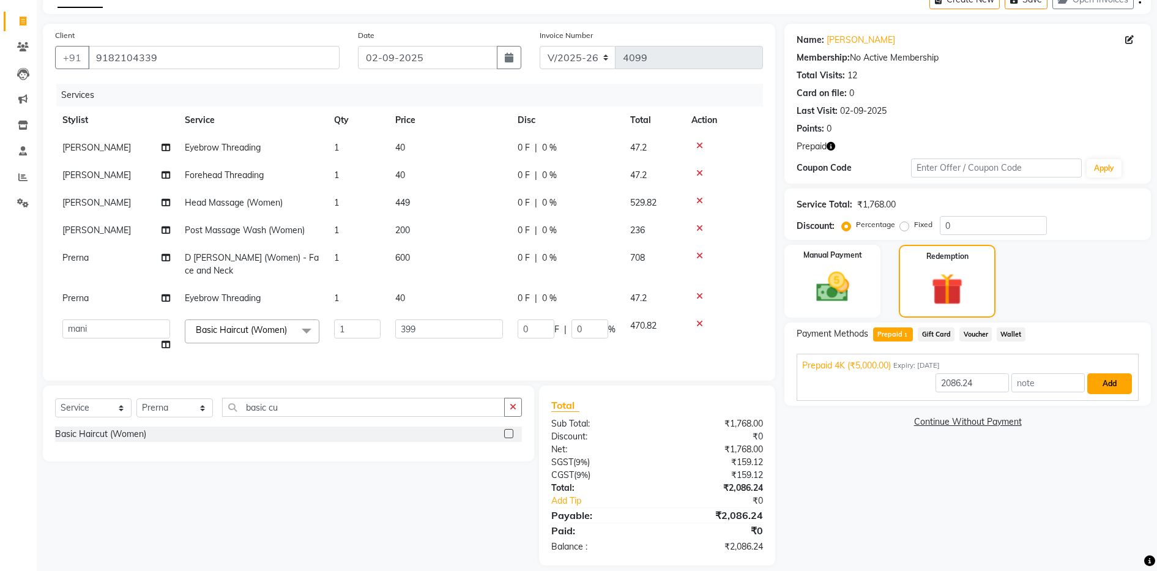
click at [1116, 377] on button "Add" at bounding box center [1109, 383] width 45 height 21
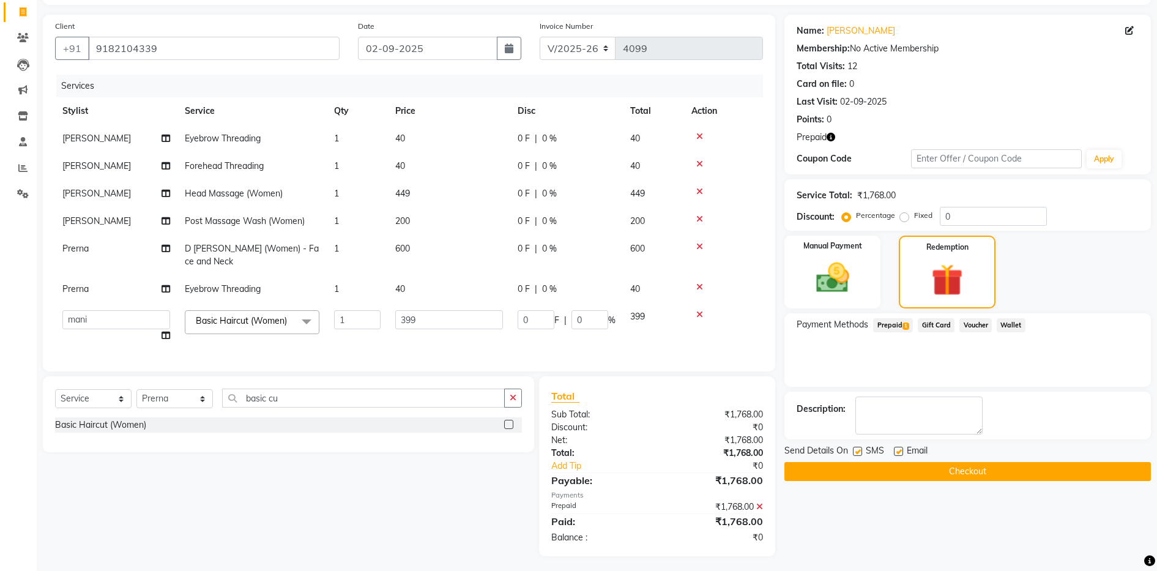
scroll to position [80, 0]
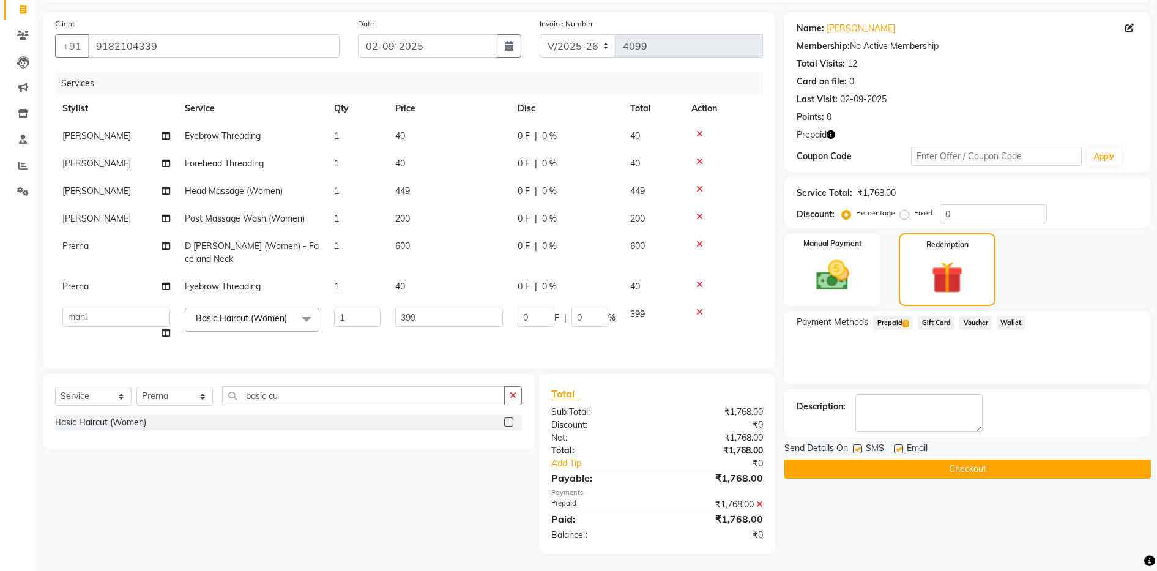
click at [866, 466] on button "Checkout" at bounding box center [967, 468] width 366 height 19
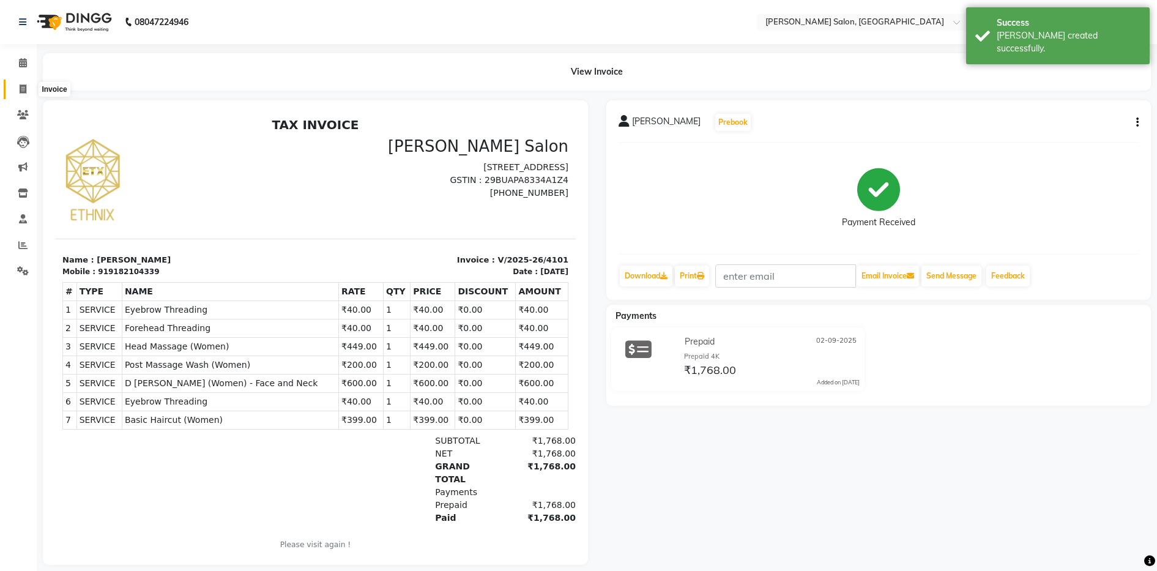
click at [17, 95] on span at bounding box center [22, 90] width 21 height 14
select select "service"
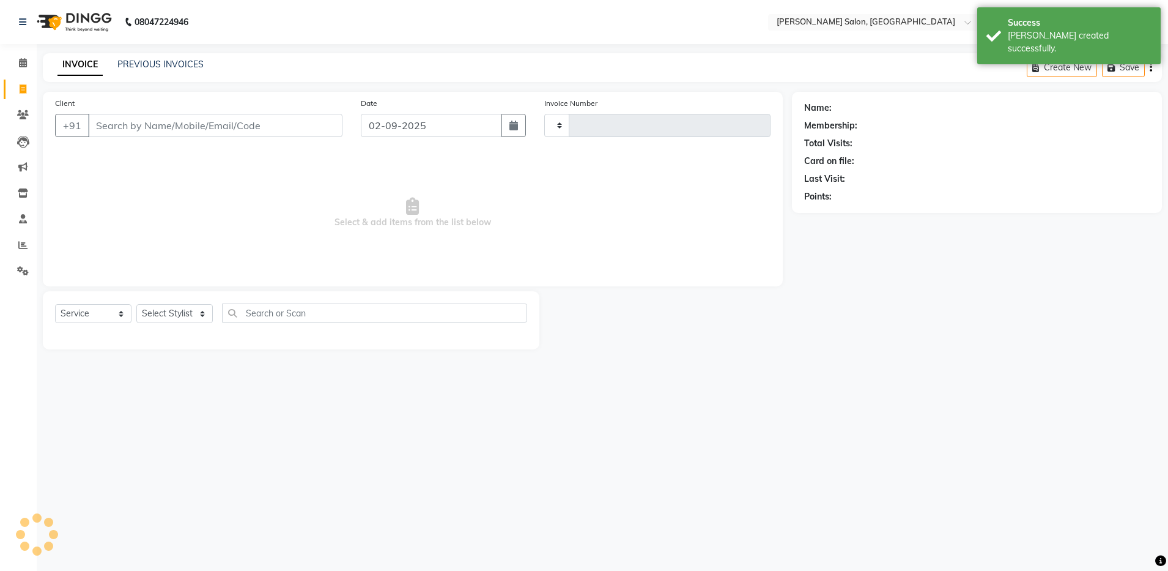
type input "4102"
select select "4781"
click at [174, 122] on input "Client" at bounding box center [215, 125] width 254 height 23
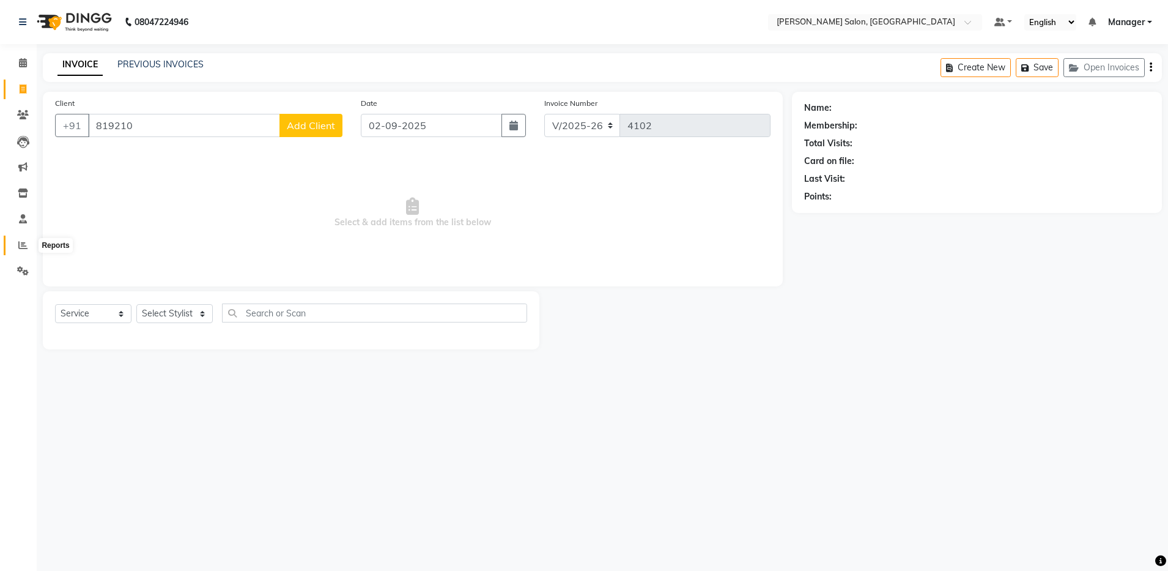
type input "819210"
click at [26, 242] on icon at bounding box center [22, 244] width 9 height 9
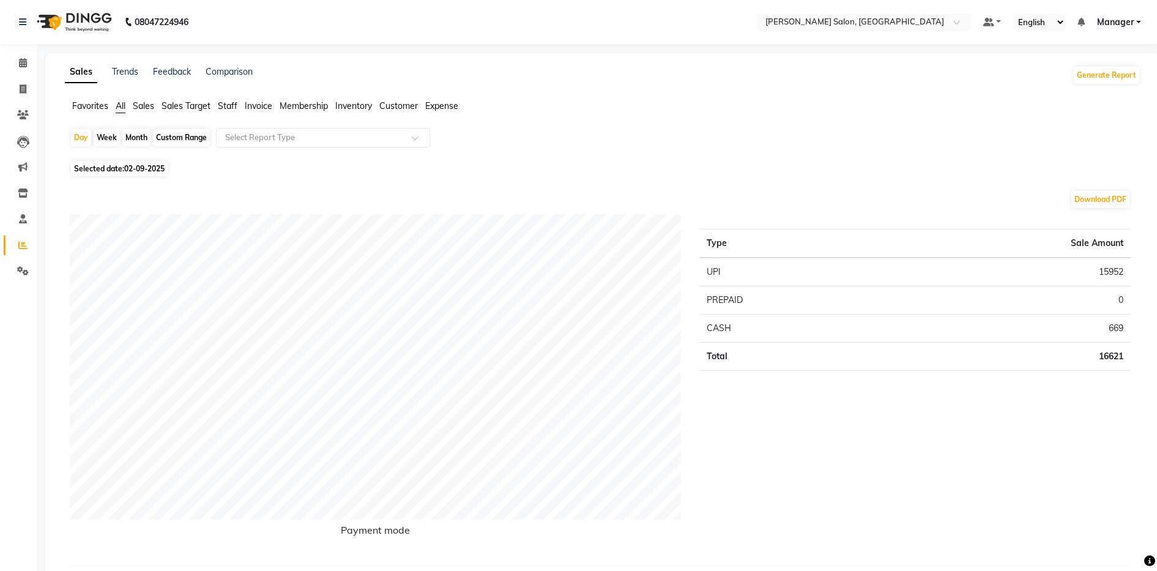
click at [224, 106] on span "Staff" at bounding box center [228, 105] width 20 height 11
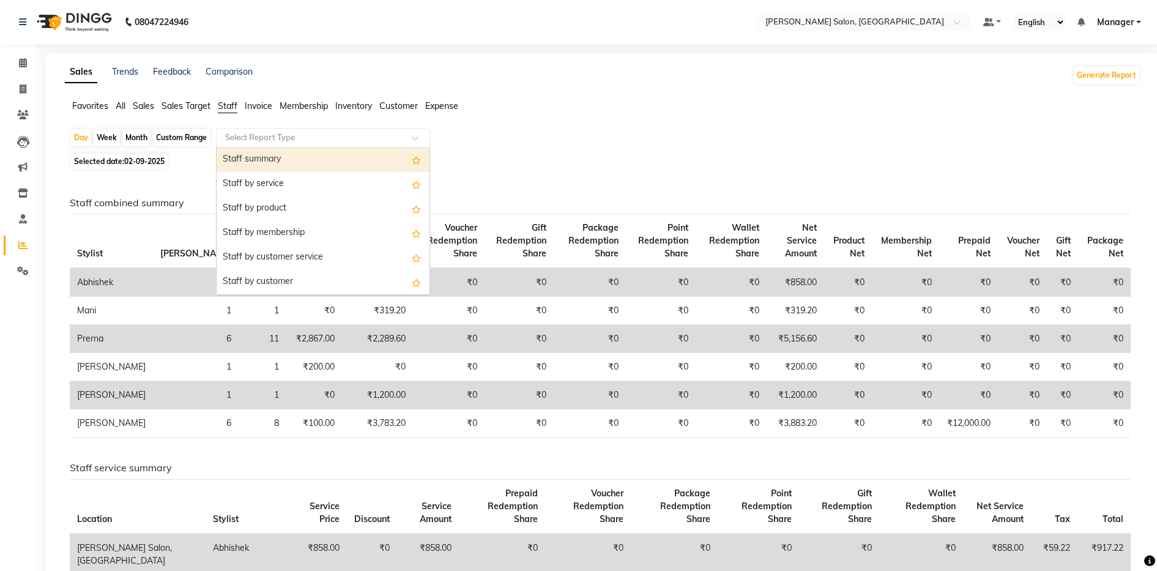
click at [251, 132] on input "text" at bounding box center [311, 138] width 176 height 12
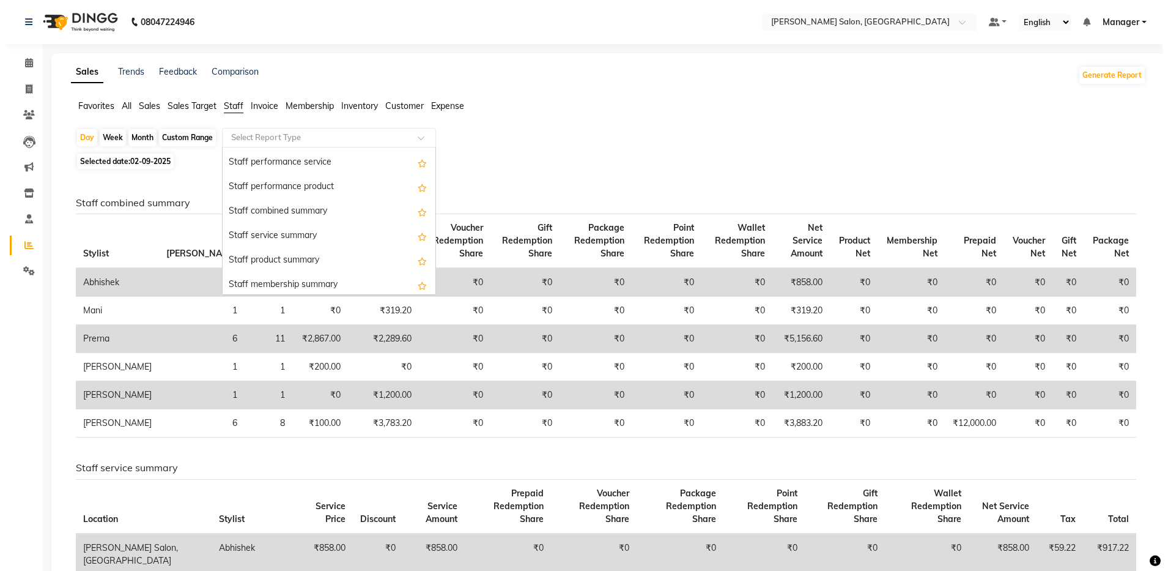
scroll to position [257, 0]
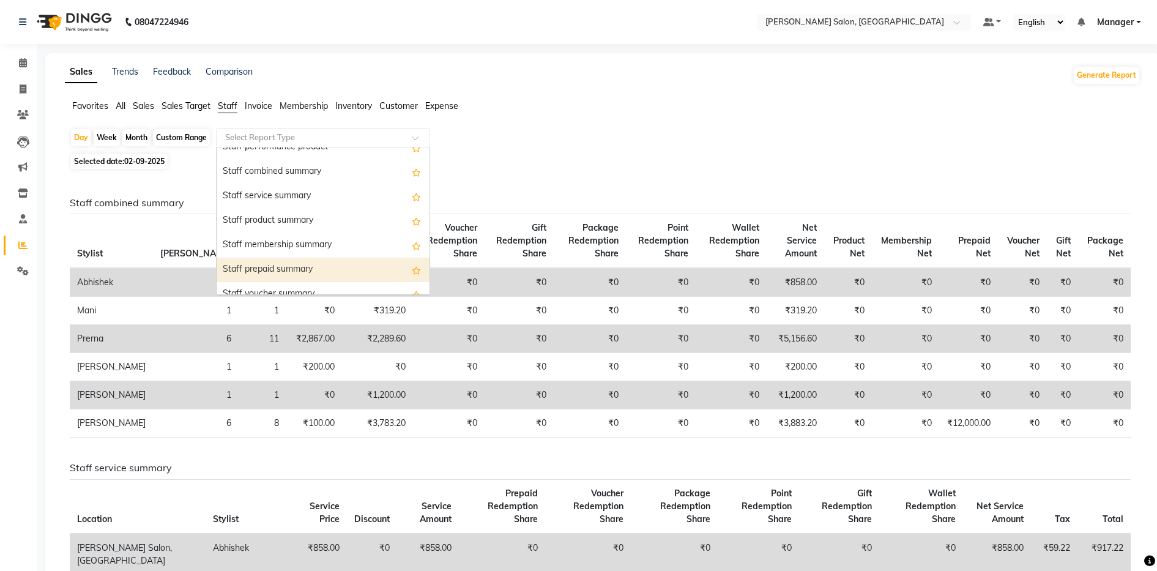
click at [331, 267] on div "Staff prepaid summary" at bounding box center [323, 270] width 213 height 24
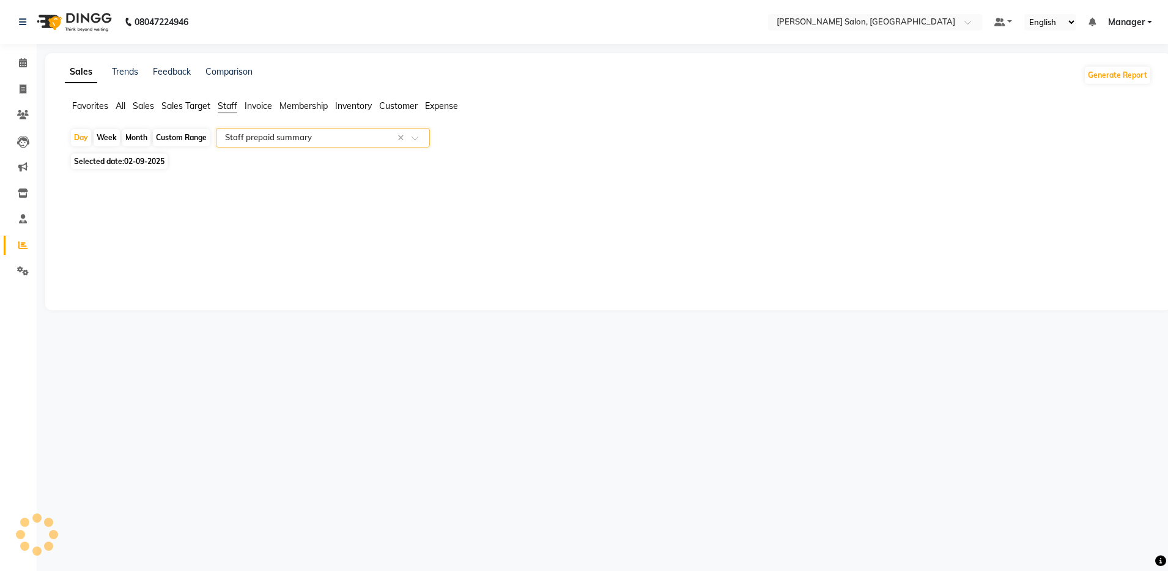
select select "full_report"
select select "csv"
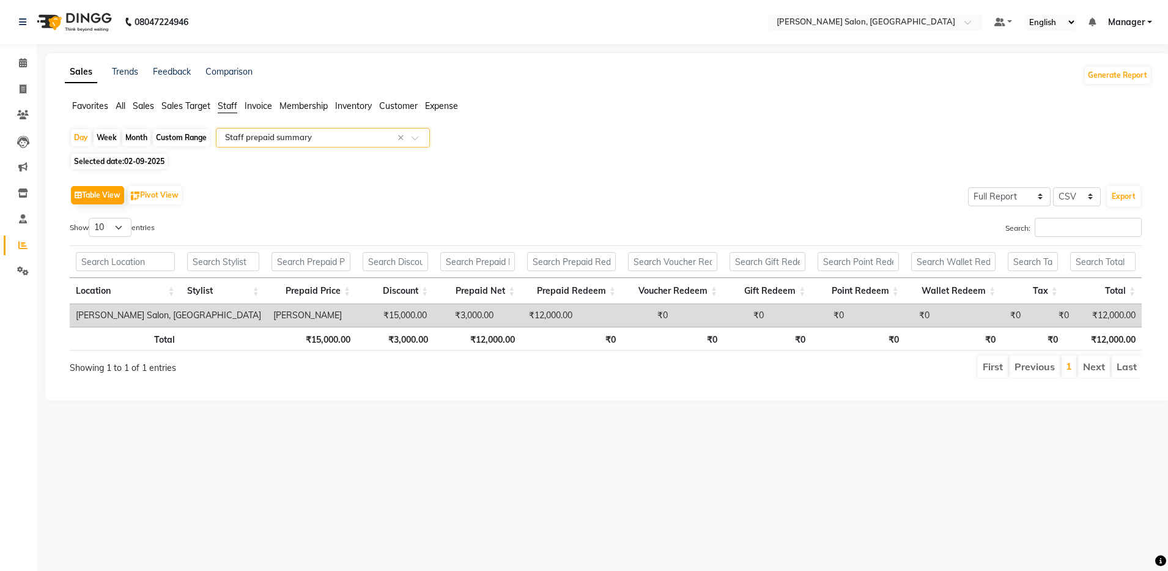
click at [250, 136] on input "text" at bounding box center [311, 138] width 176 height 12
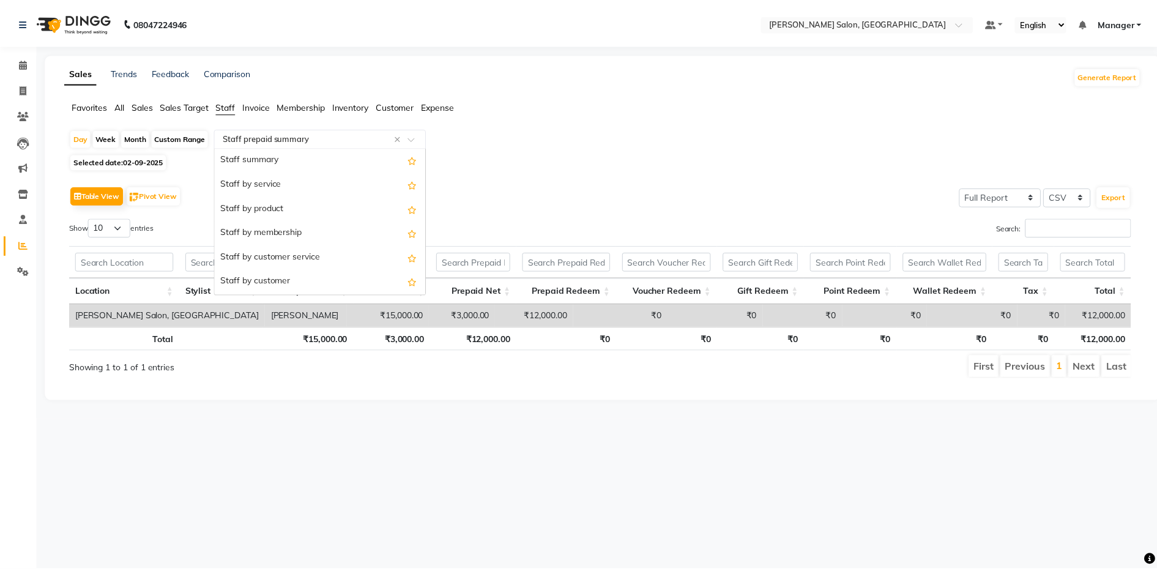
scroll to position [0, 0]
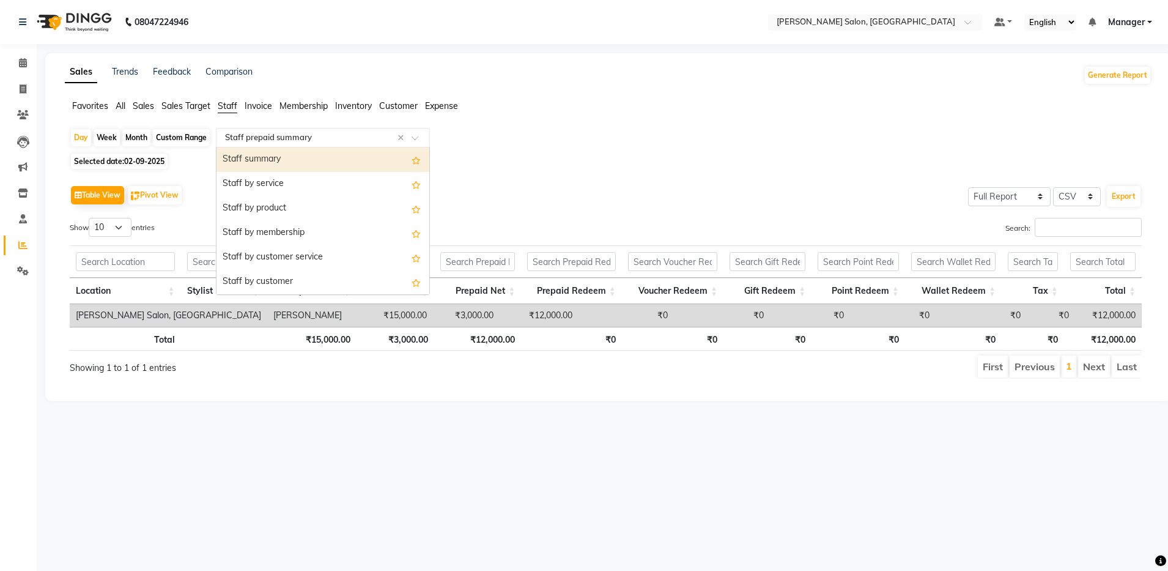
click at [349, 147] on ng-dropdown-panel "Staff summary Staff by service Staff by product Staff by membership Staff by cu…" at bounding box center [323, 221] width 214 height 148
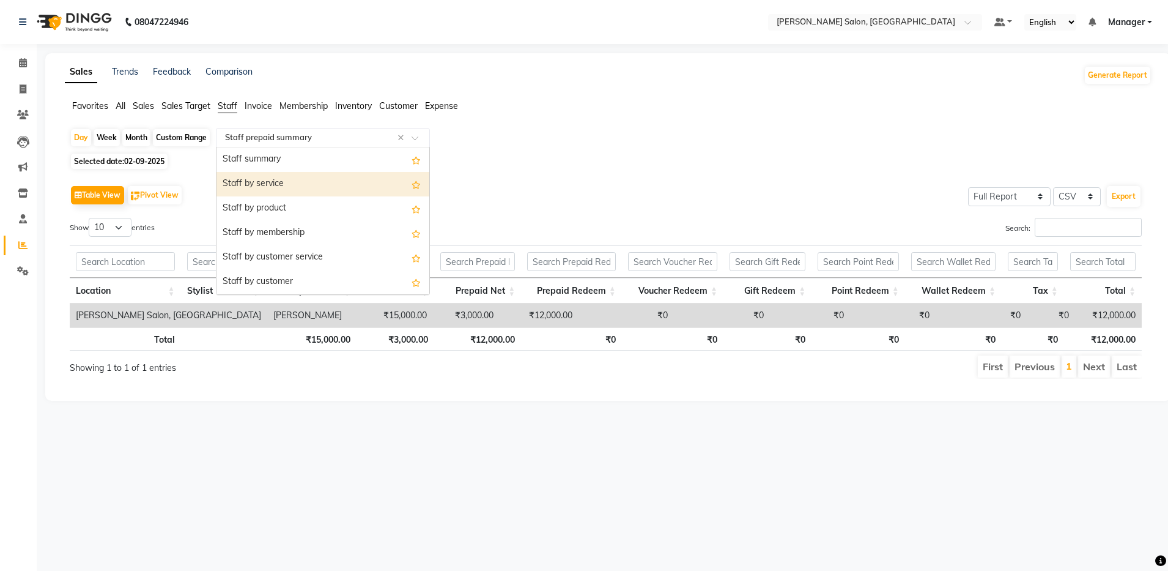
click at [344, 177] on div "Staff by service" at bounding box center [323, 184] width 213 height 24
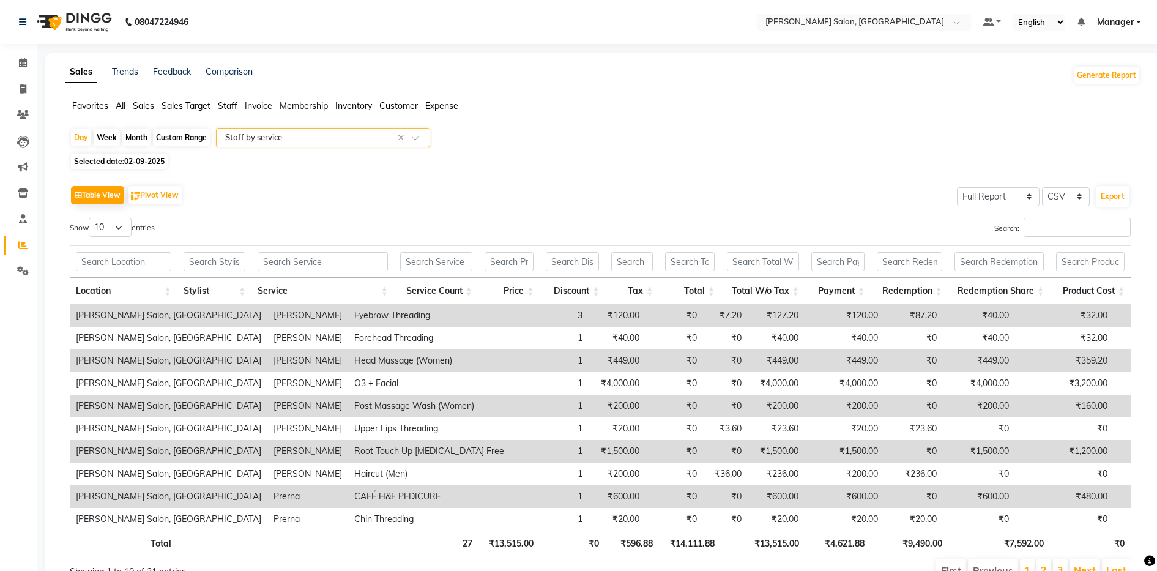
click at [188, 136] on div "Custom Range" at bounding box center [181, 137] width 57 height 17
select select "9"
select select "2025"
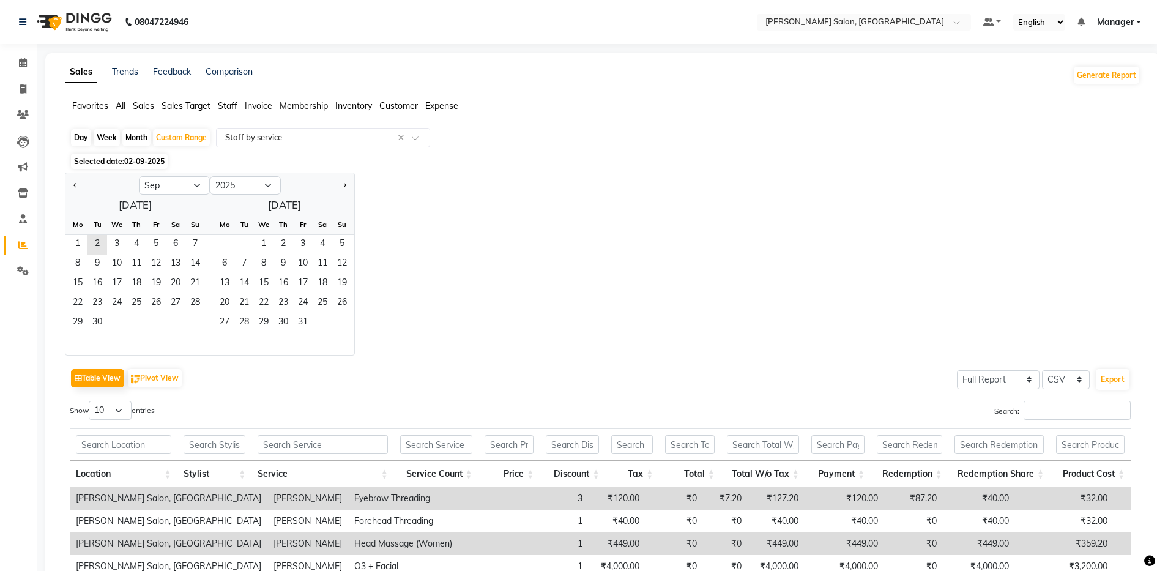
click at [407, 174] on div "Jan Feb Mar Apr May Jun Jul Aug Sep Oct Nov Dec 2015 2016 2017 2018 2019 2020 2…" at bounding box center [602, 263] width 1075 height 183
click at [388, 129] on div "Select Report Type × Staff by service ×" at bounding box center [323, 138] width 214 height 20
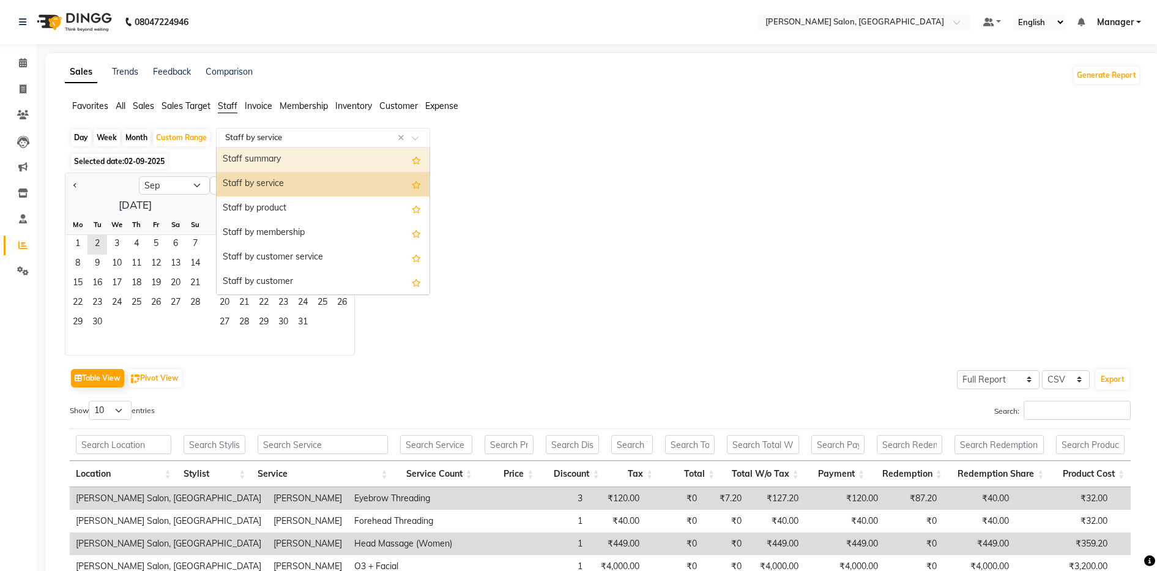
click at [373, 151] on div "Staff summary" at bounding box center [323, 159] width 213 height 24
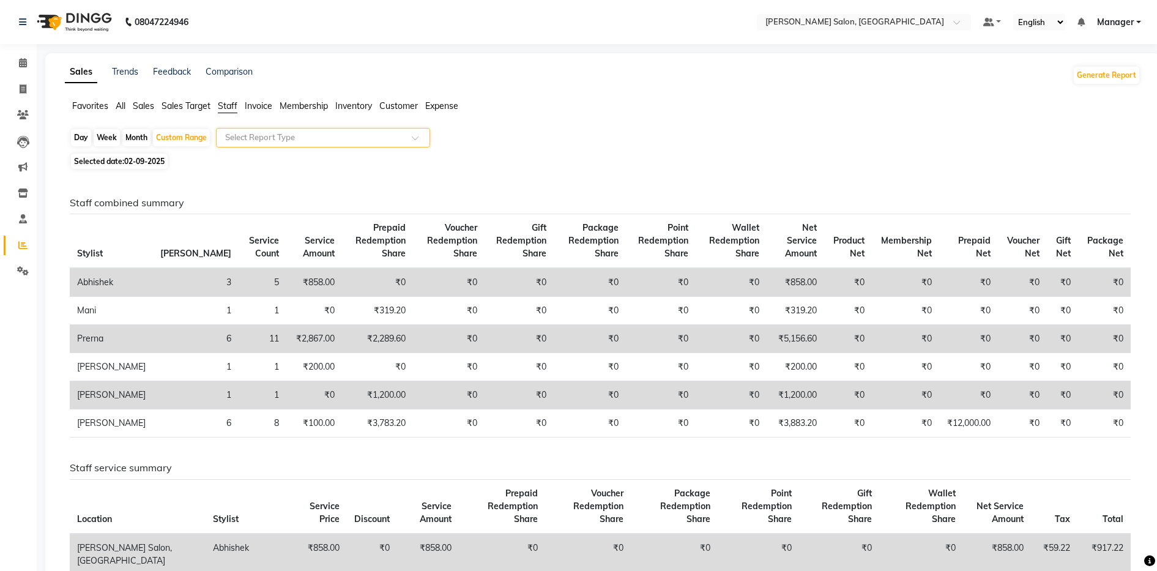
click at [416, 139] on span at bounding box center [419, 141] width 15 height 12
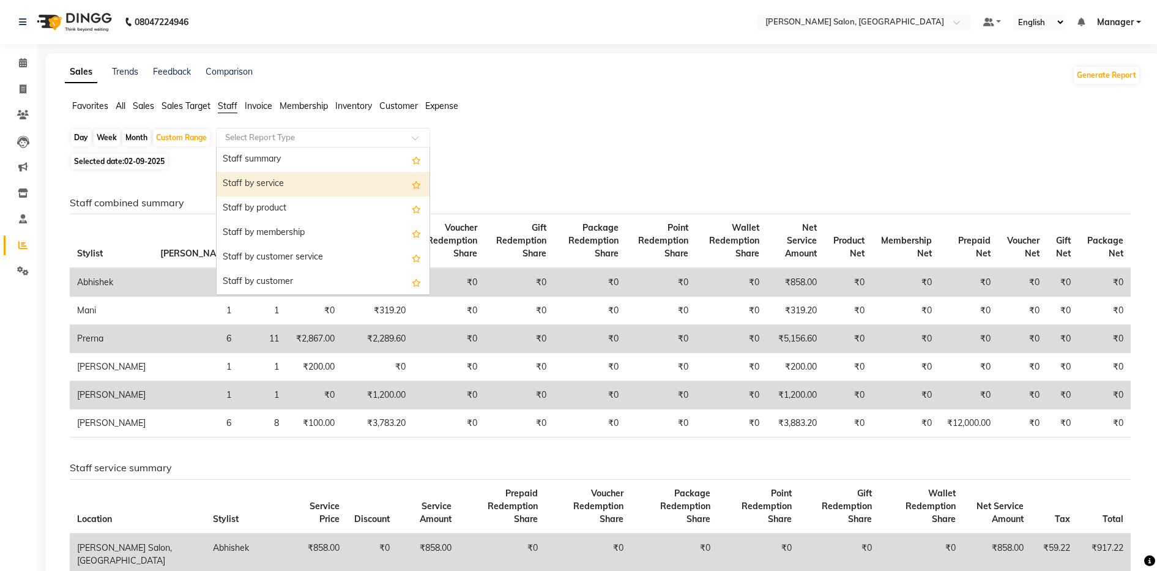
click at [343, 179] on div "Staff by service" at bounding box center [323, 184] width 213 height 24
select select "full_report"
select select "csv"
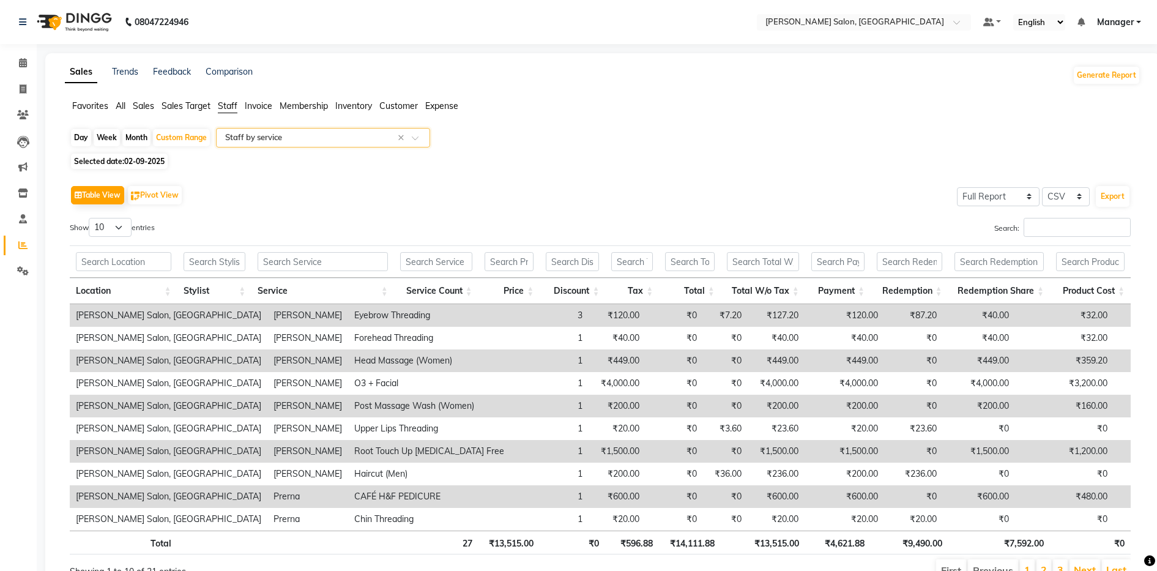
click at [341, 136] on input "text" at bounding box center [311, 138] width 176 height 12
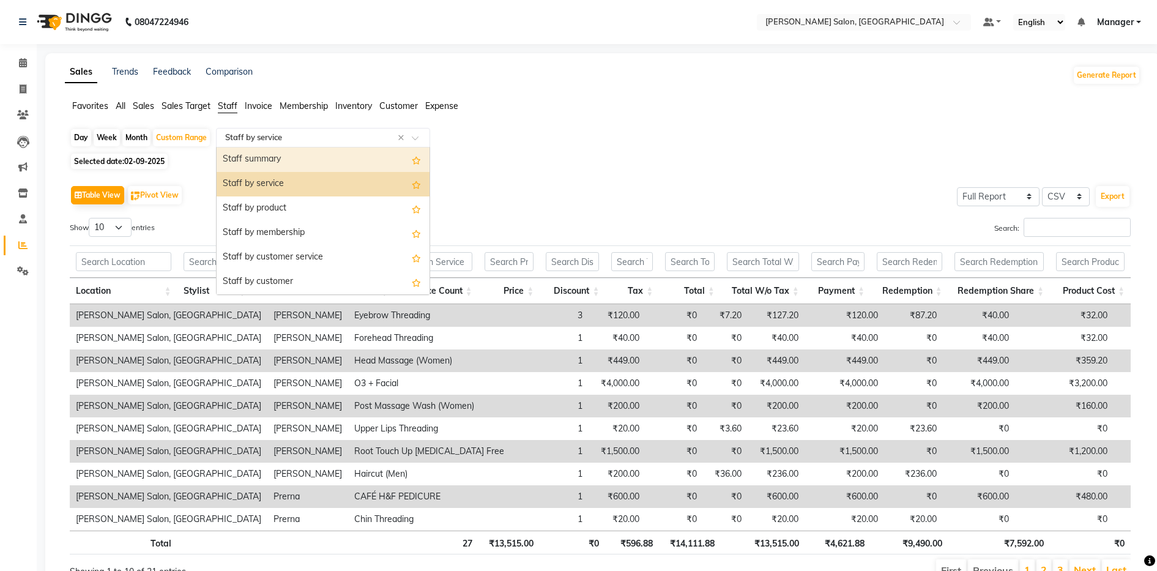
click at [332, 152] on div "Staff summary" at bounding box center [323, 159] width 213 height 24
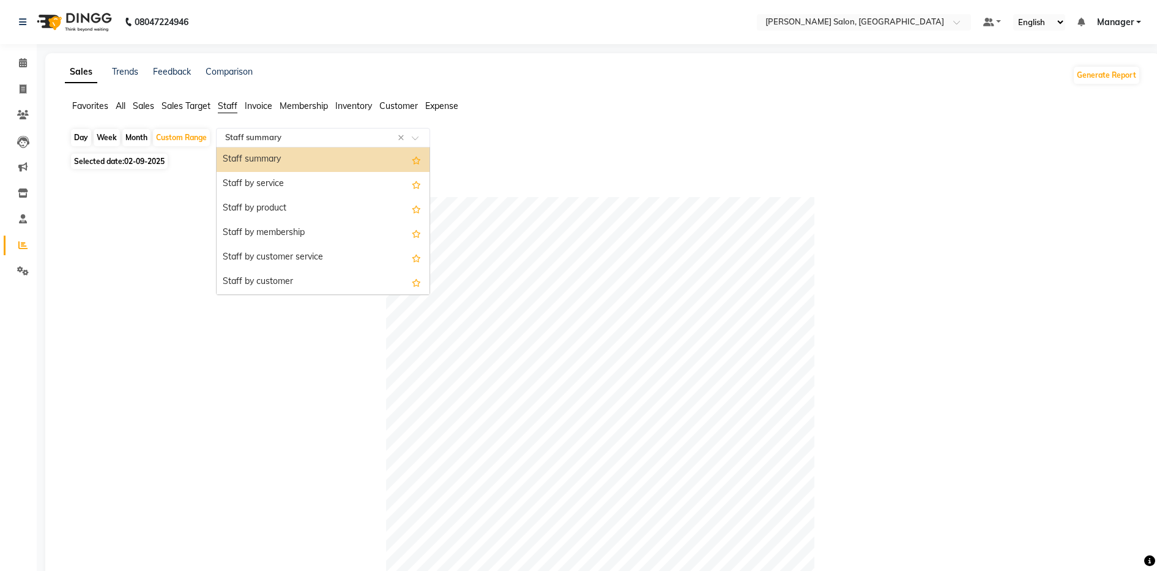
click at [332, 136] on input "text" at bounding box center [311, 138] width 176 height 12
click at [312, 179] on div "Staff by service" at bounding box center [323, 184] width 213 height 24
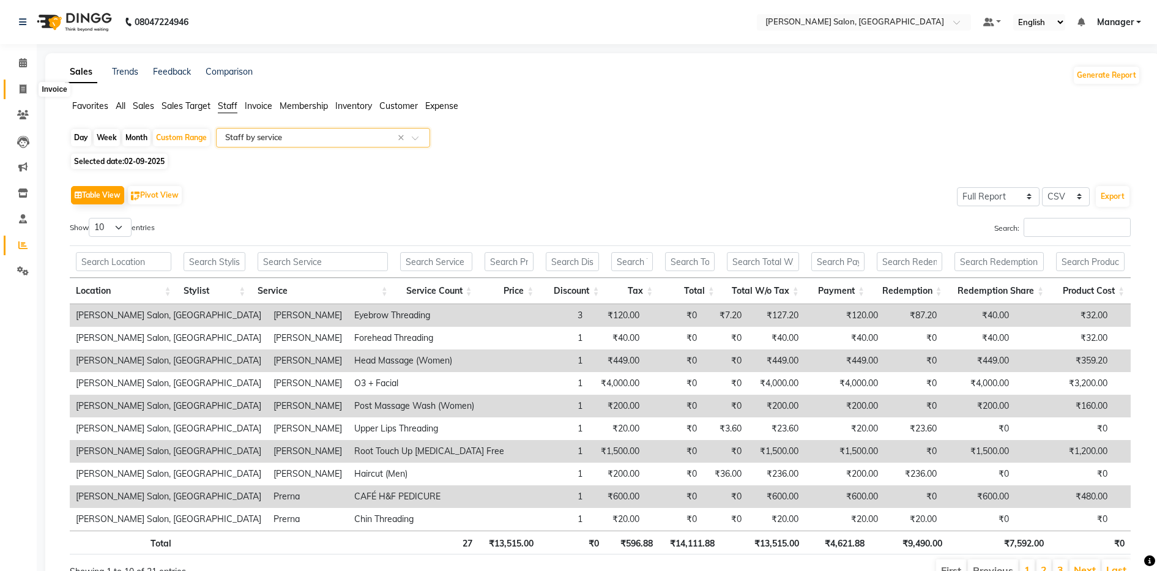
click at [24, 86] on icon at bounding box center [23, 88] width 7 height 9
select select "service"
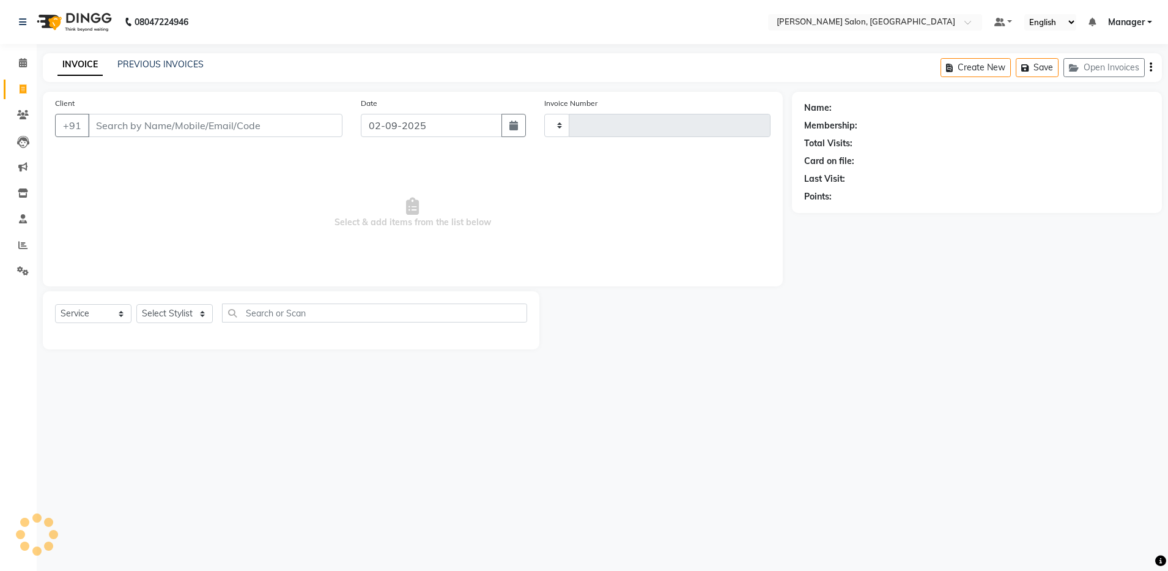
type input "4102"
select select "4781"
click at [197, 312] on select "Select Stylist Aarthi Abhishek [PERSON_NAME] [PERSON_NAME] Arjun [PERSON_NAME] …" at bounding box center [174, 313] width 76 height 19
select select "83077"
click at [136, 304] on select "Select Stylist Aarthi Abhishek [PERSON_NAME] [PERSON_NAME] Arjun [PERSON_NAME] …" at bounding box center [174, 313] width 76 height 19
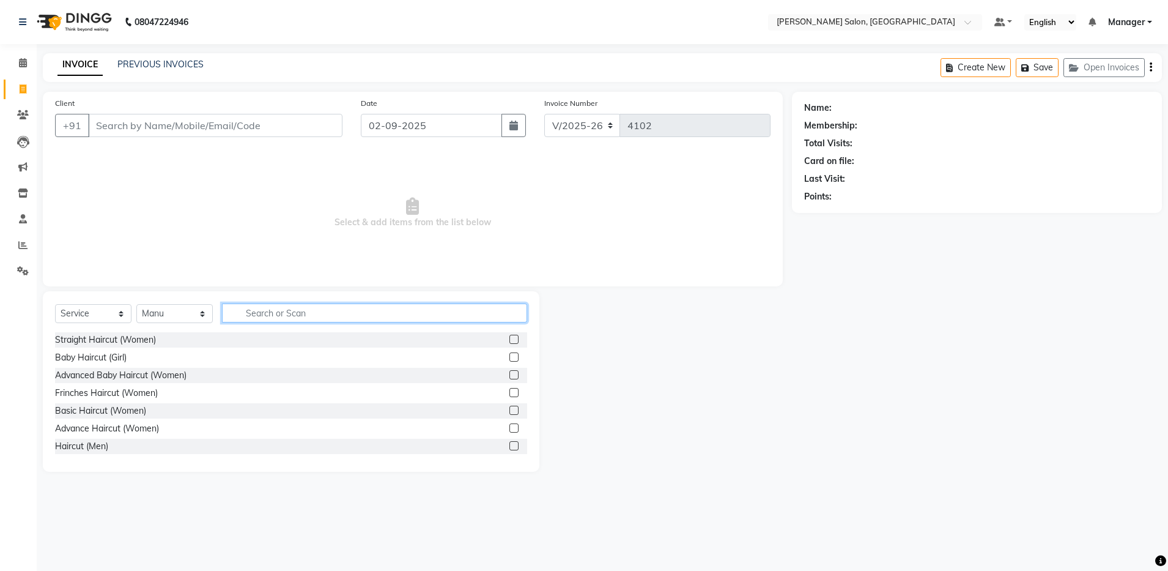
click at [373, 304] on input "text" at bounding box center [374, 312] width 305 height 19
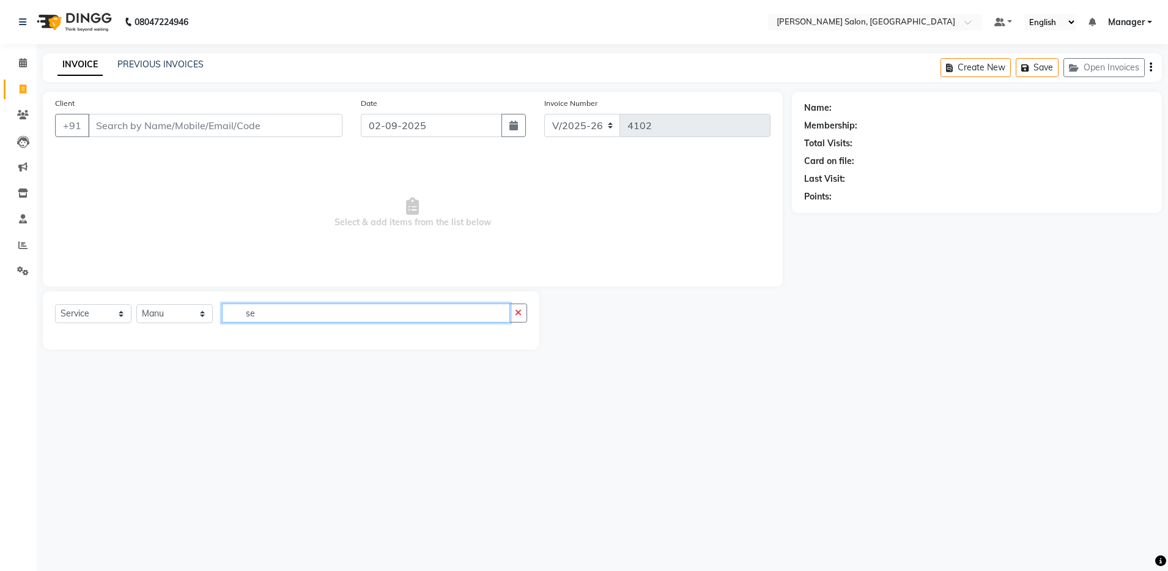
type input "s"
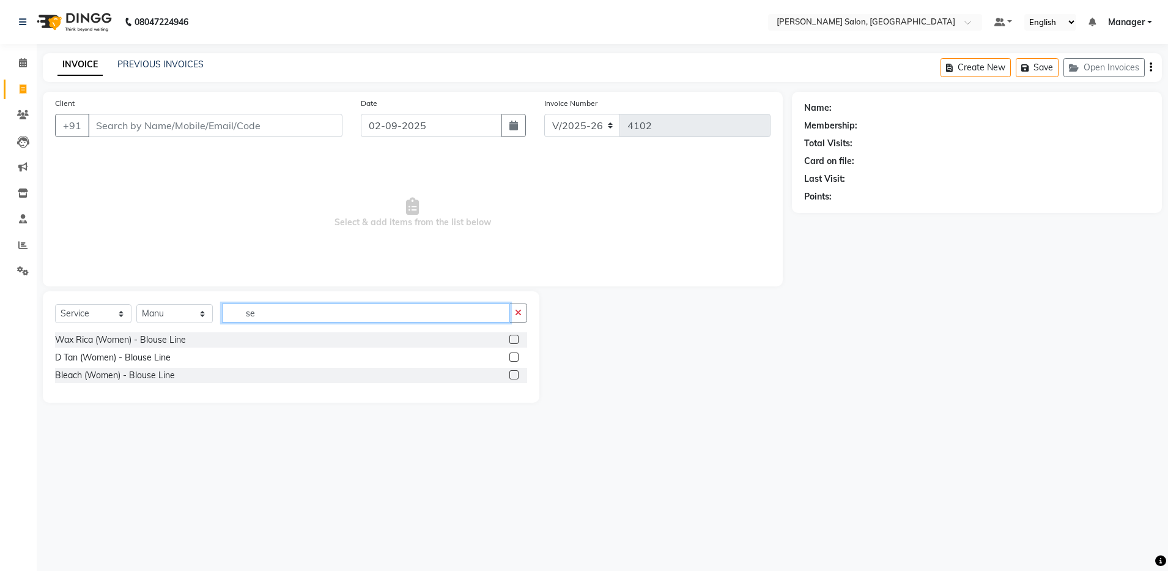
type input "s"
type input "blo"
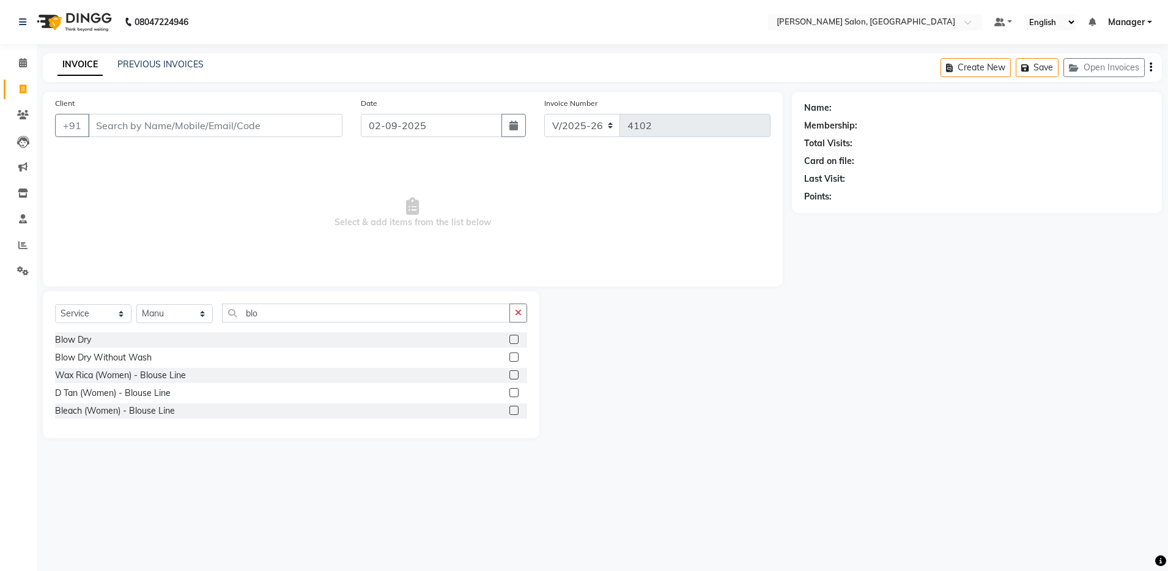
click at [517, 339] on label at bounding box center [514, 339] width 9 height 9
click at [517, 339] on input "checkbox" at bounding box center [514, 340] width 8 height 8
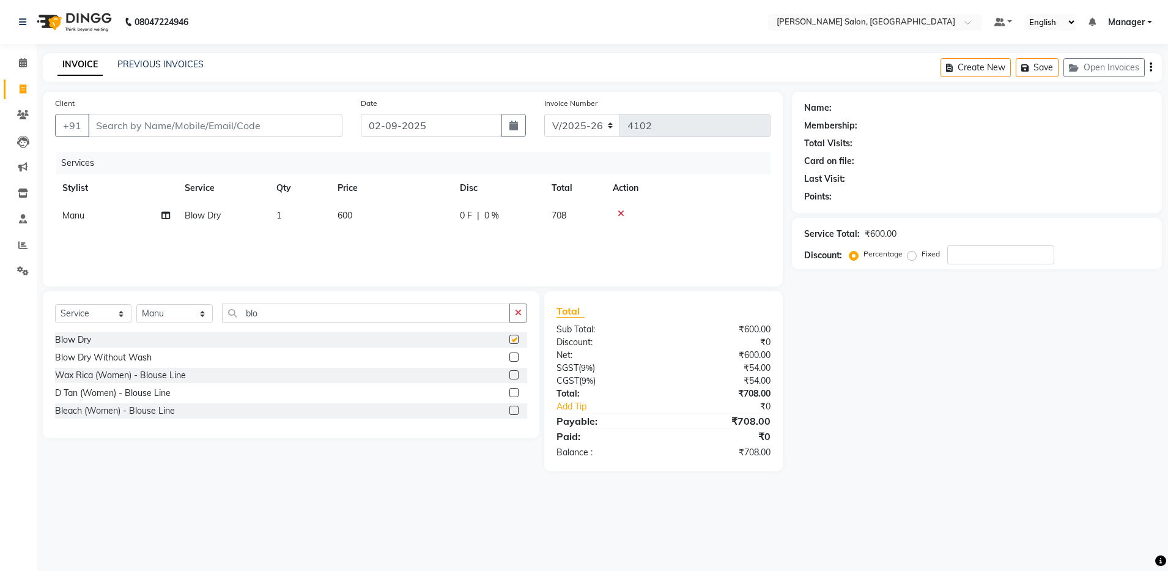
checkbox input "false"
click at [514, 355] on label at bounding box center [514, 356] width 9 height 9
click at [514, 355] on input "checkbox" at bounding box center [514, 358] width 8 height 8
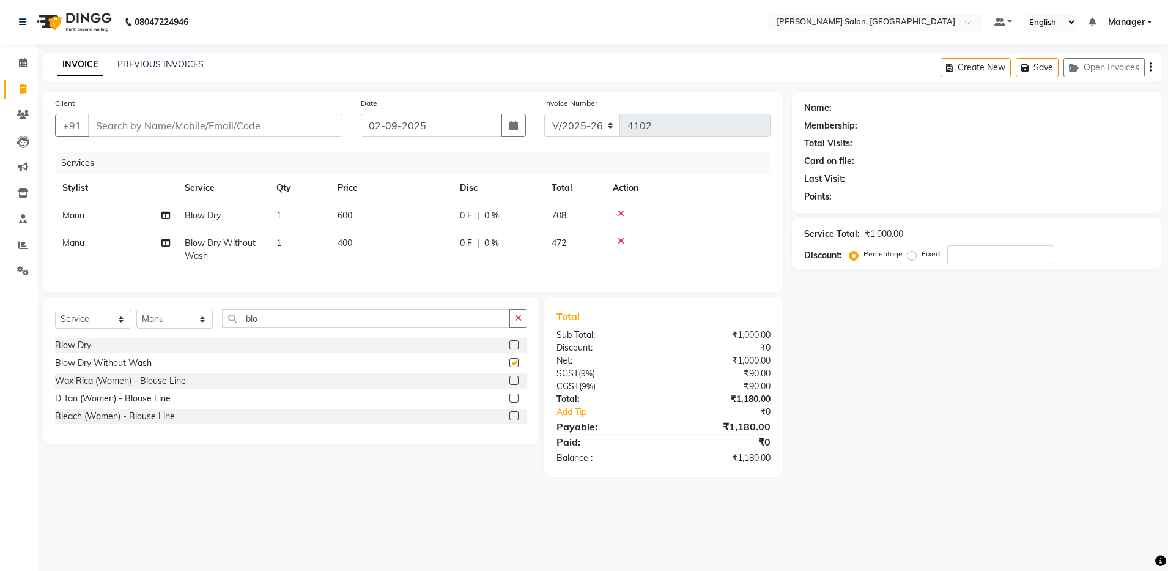
checkbox input "false"
click at [620, 238] on icon at bounding box center [621, 241] width 7 height 9
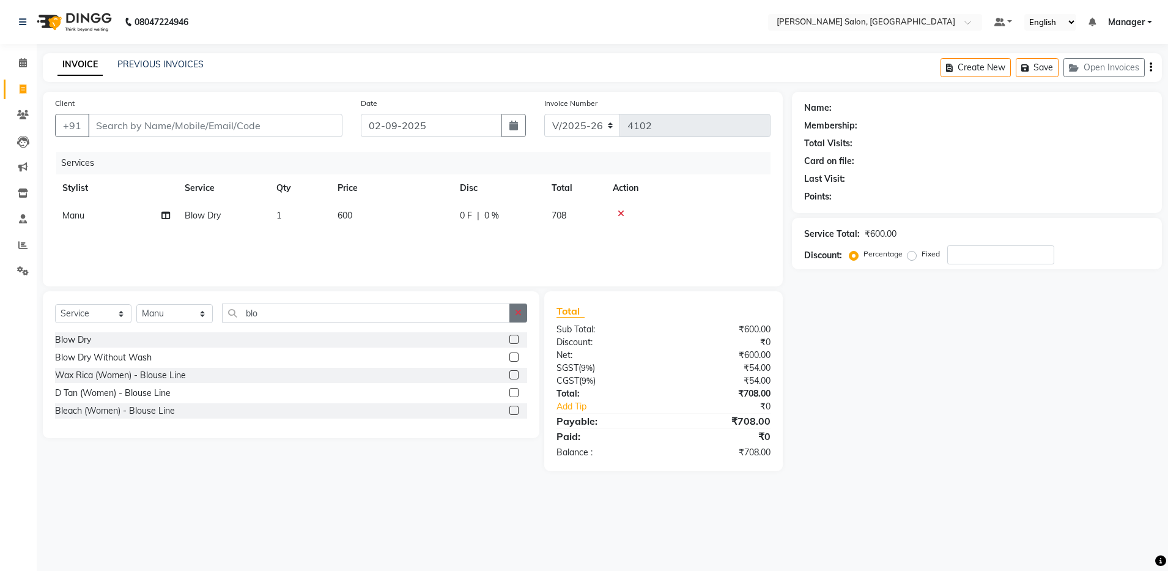
click at [520, 310] on icon "button" at bounding box center [518, 312] width 7 height 9
click at [510, 426] on label at bounding box center [514, 427] width 9 height 9
click at [510, 426] on input "checkbox" at bounding box center [514, 429] width 8 height 8
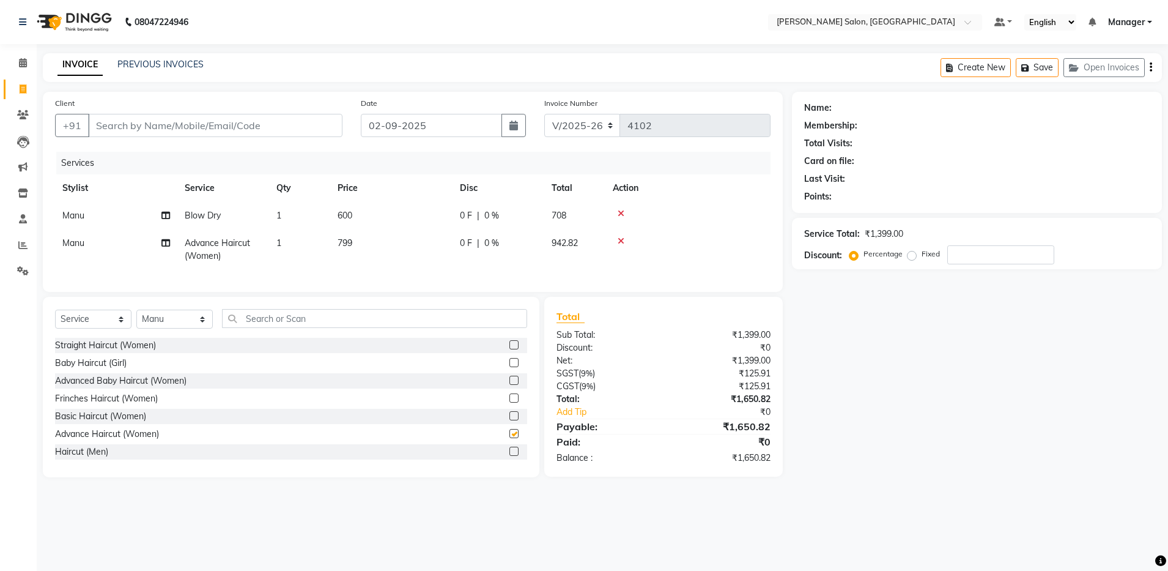
checkbox input "false"
click at [620, 213] on icon at bounding box center [621, 213] width 7 height 9
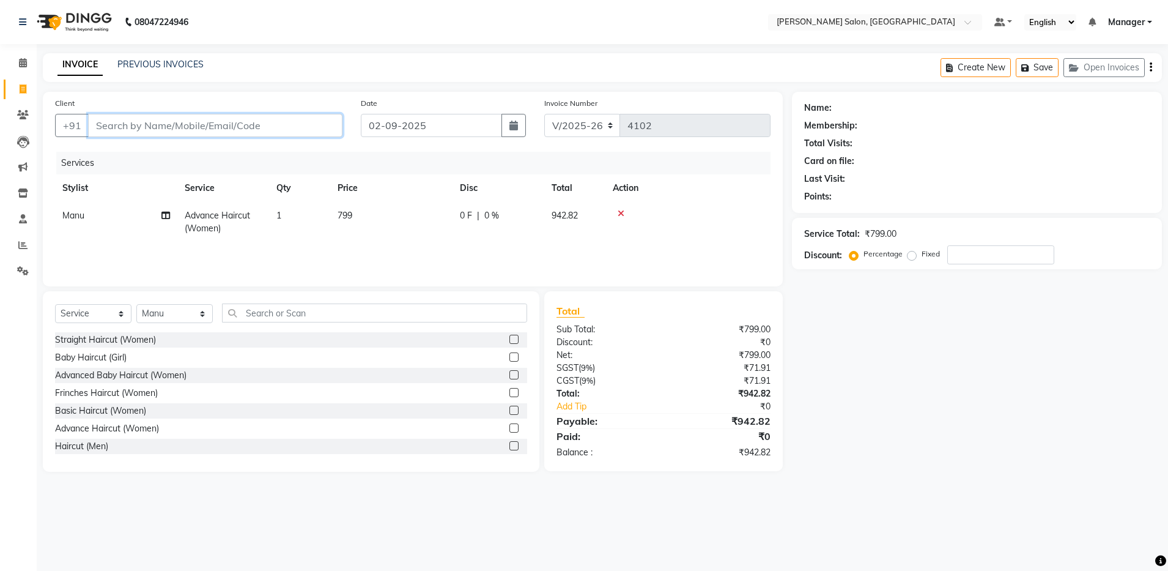
click at [331, 124] on input "Client" at bounding box center [215, 125] width 254 height 23
type input "8"
type input "0"
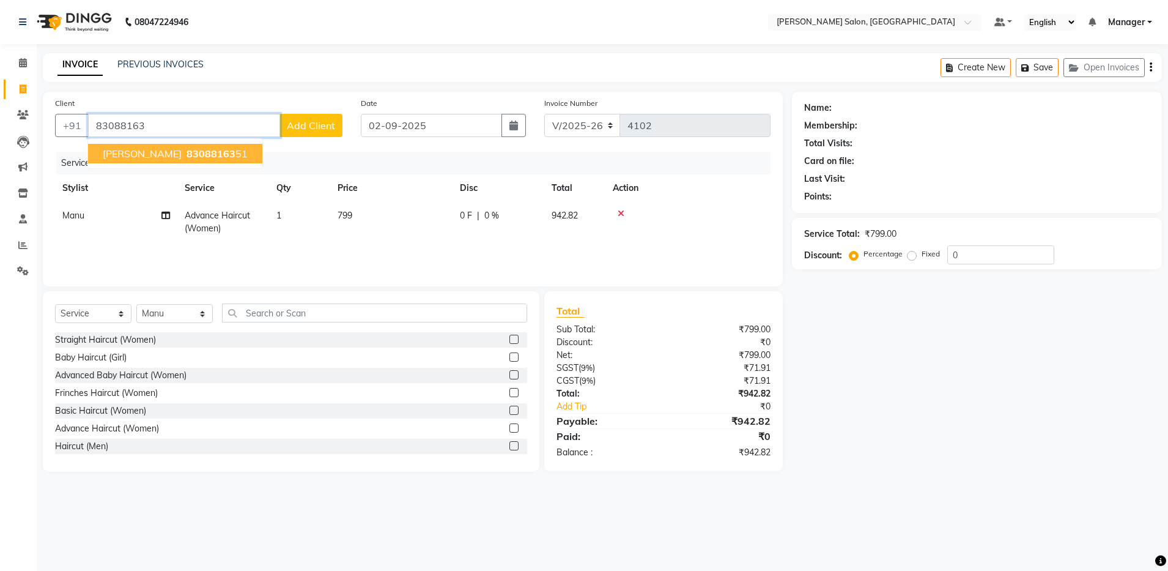
click at [200, 146] on button "Srabani 83088163 51" at bounding box center [175, 154] width 174 height 20
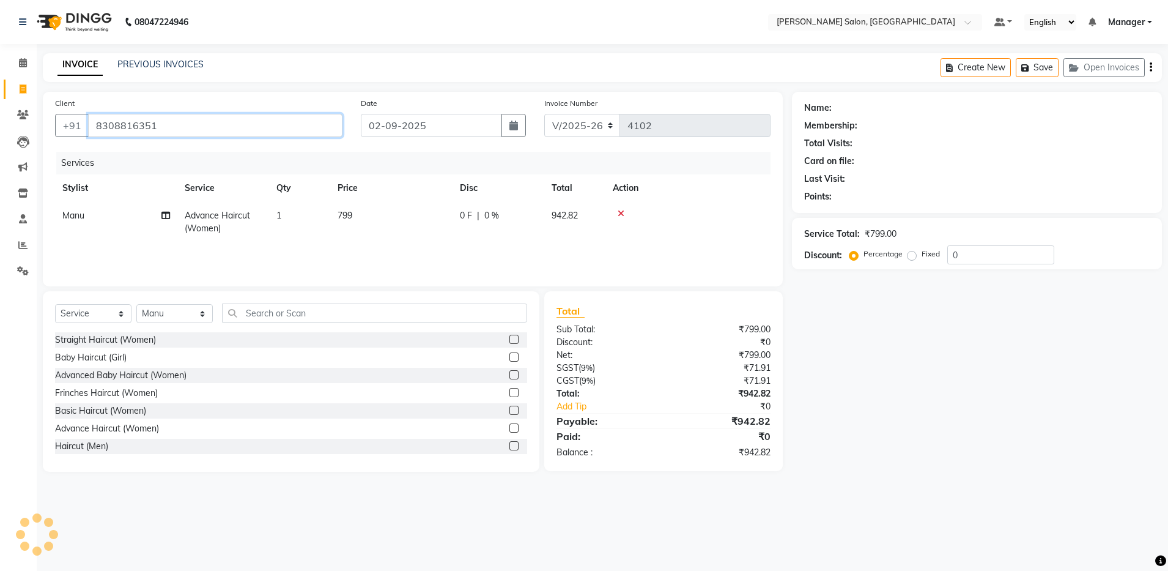
type input "8308816351"
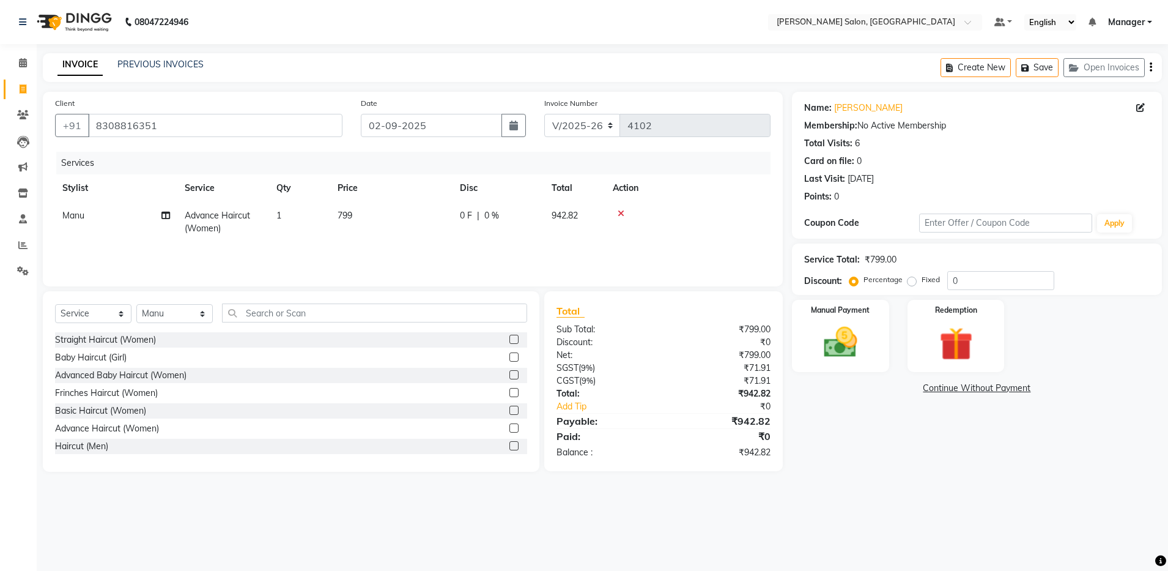
click at [1152, 67] on icon "button" at bounding box center [1151, 67] width 2 height 1
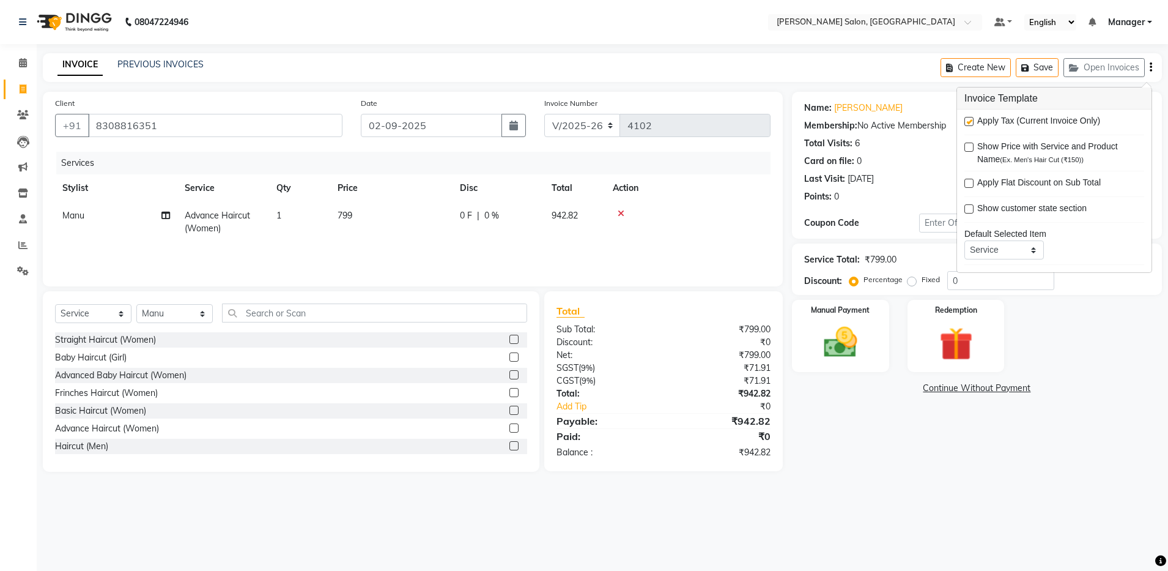
click at [969, 124] on label at bounding box center [969, 121] width 9 height 9
click at [969, 124] on input "checkbox" at bounding box center [969, 122] width 8 height 8
checkbox input "false"
click at [853, 349] on img at bounding box center [840, 342] width 57 height 40
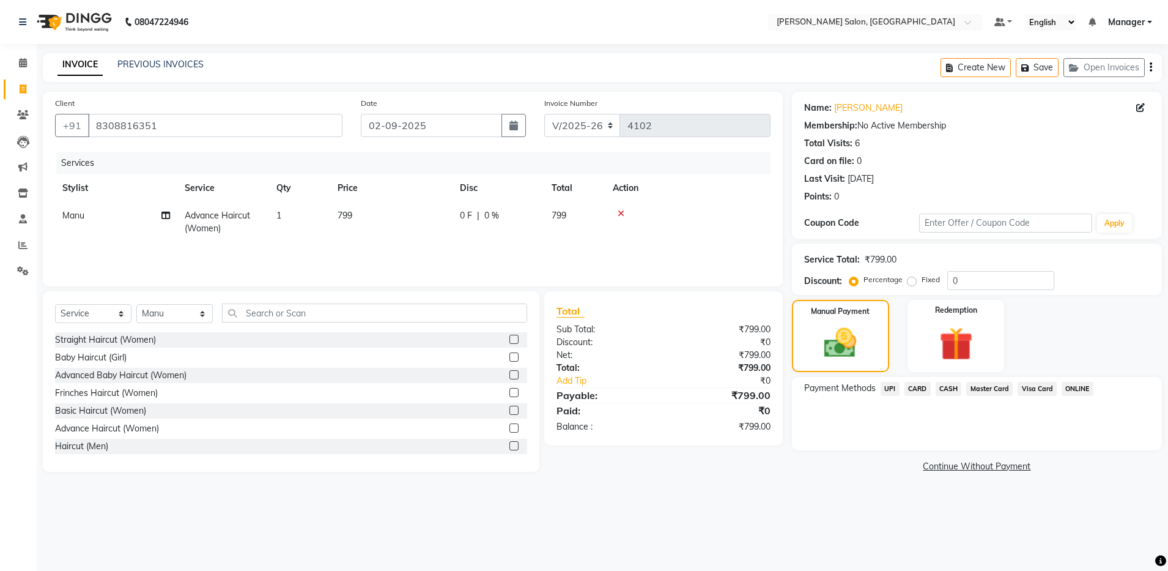
click at [946, 384] on span "CASH" at bounding box center [949, 389] width 26 height 14
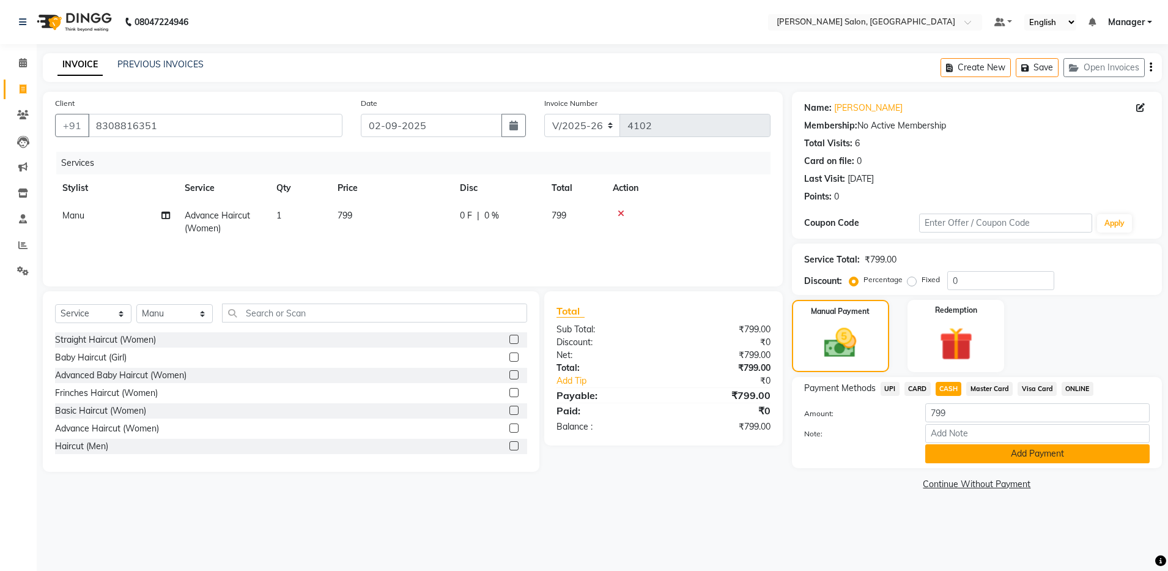
click at [968, 457] on button "Add Payment" at bounding box center [1037, 453] width 224 height 19
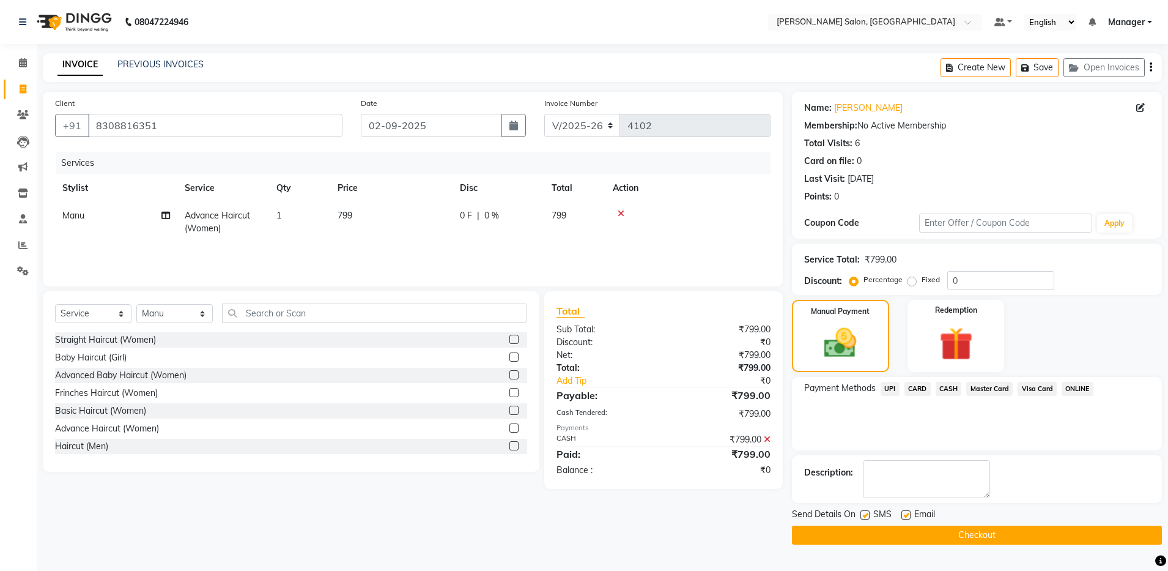
click at [963, 532] on button "Checkout" at bounding box center [977, 534] width 370 height 19
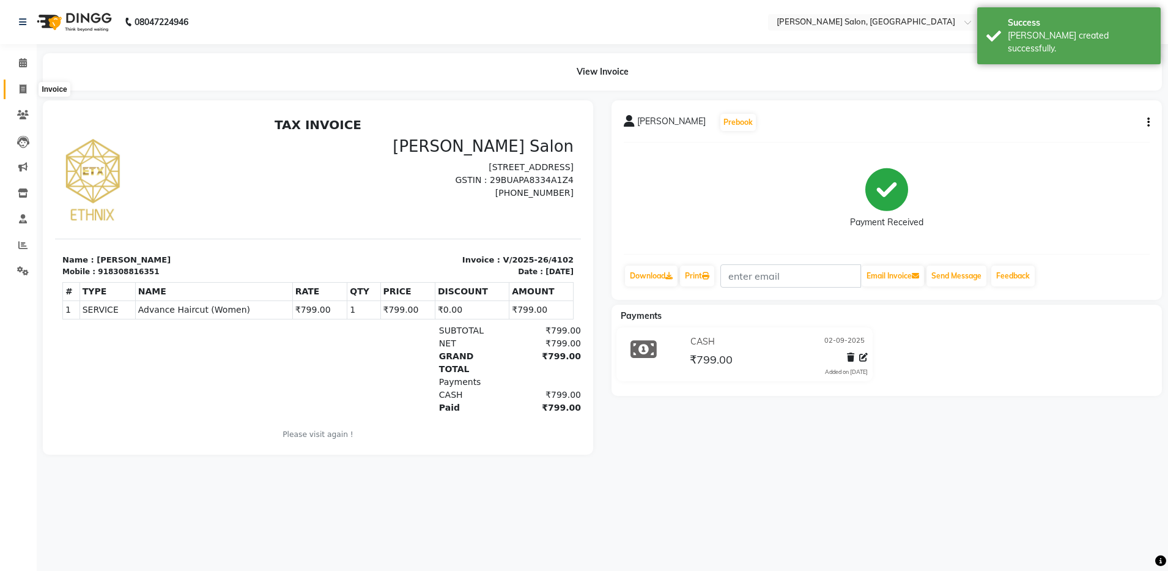
click at [18, 93] on span at bounding box center [22, 90] width 21 height 14
select select "service"
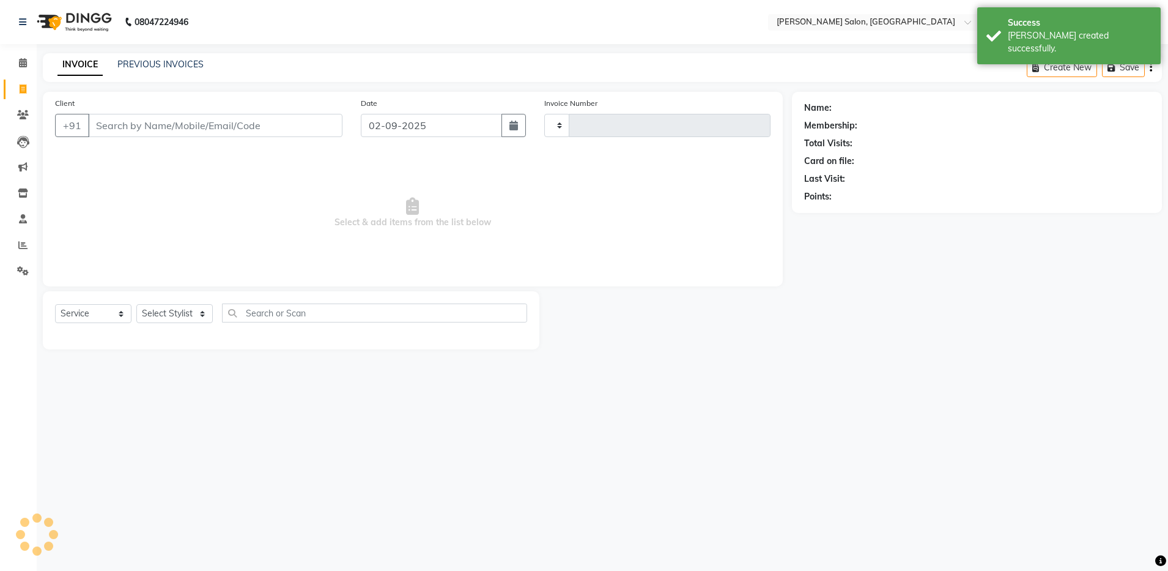
type input "4103"
select select "4781"
click at [134, 67] on link "PREVIOUS INVOICES" at bounding box center [160, 64] width 86 height 11
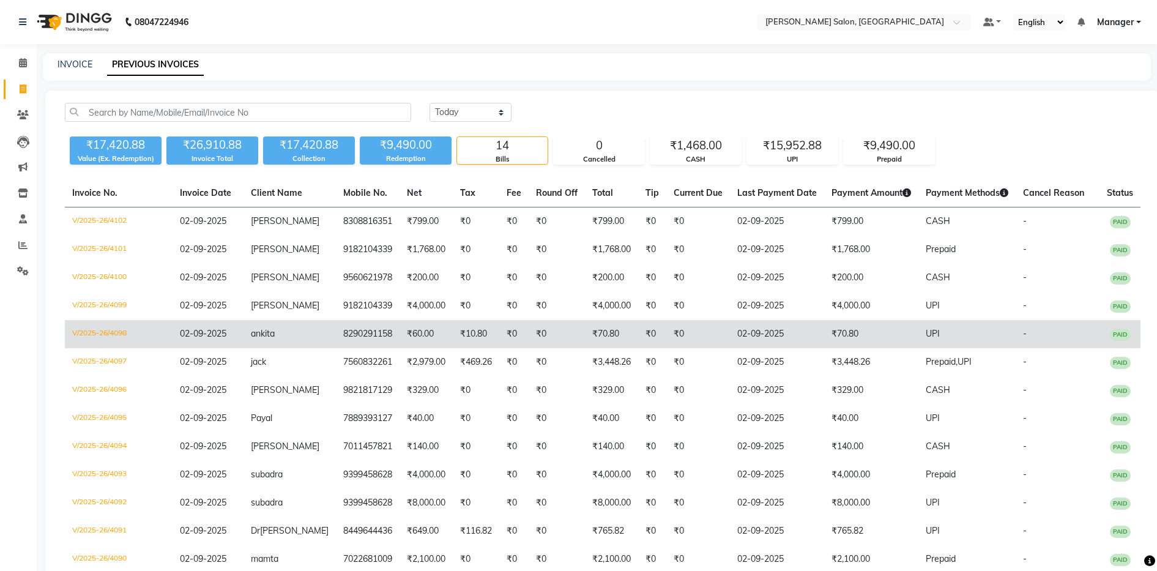
click at [224, 335] on span "02-09-2025" at bounding box center [203, 333] width 46 height 11
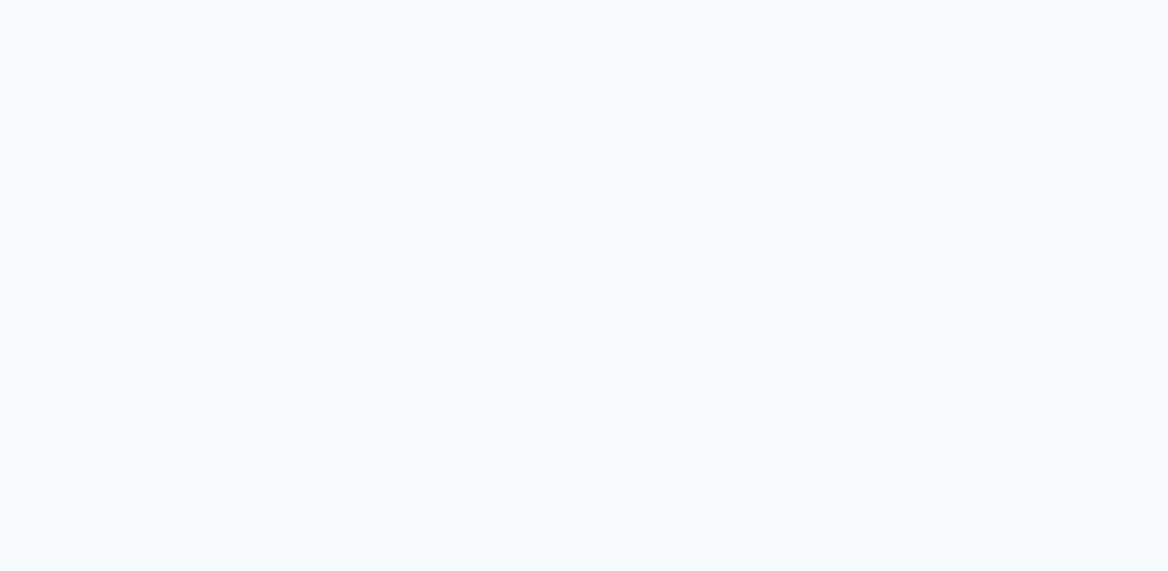
select select "service"
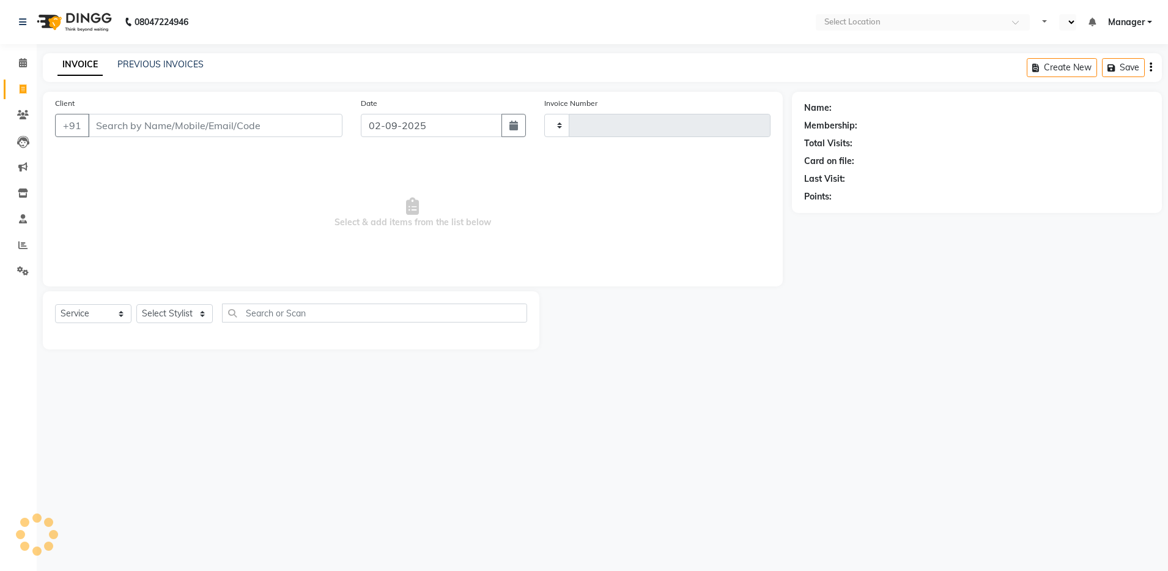
type input "4099"
select select "en"
select select "4781"
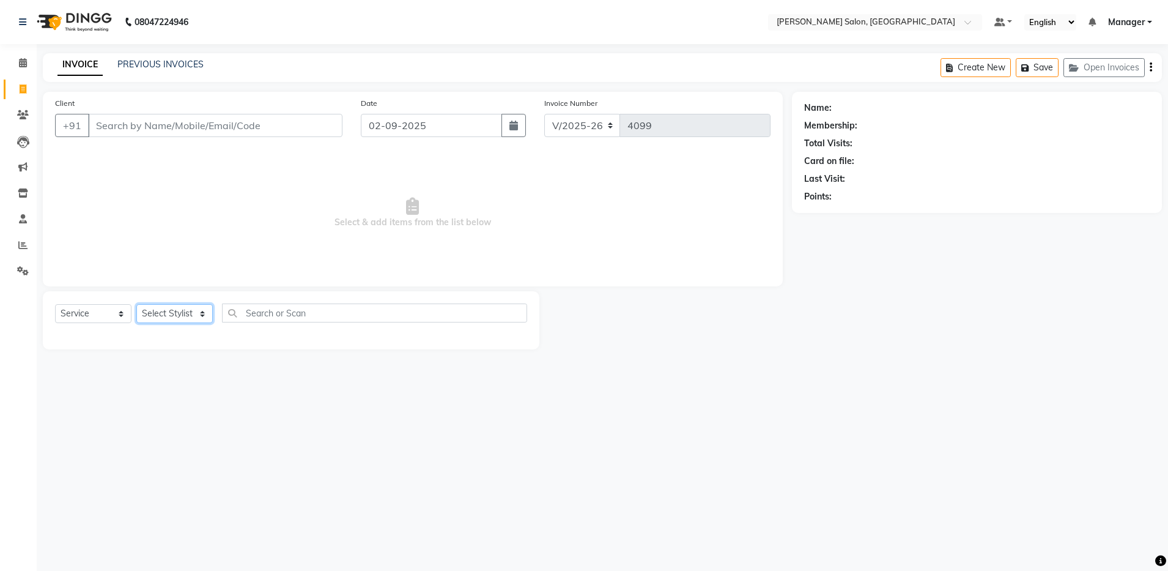
click at [191, 313] on select "Select Stylist Aarthi Abhishek [PERSON_NAME] [PERSON_NAME] Arjun [PERSON_NAME] …" at bounding box center [174, 313] width 76 height 19
select select "28900"
click at [136, 304] on select "Select Stylist Aarthi Abhishek [PERSON_NAME] [PERSON_NAME] Arjun [PERSON_NAME] …" at bounding box center [174, 313] width 76 height 19
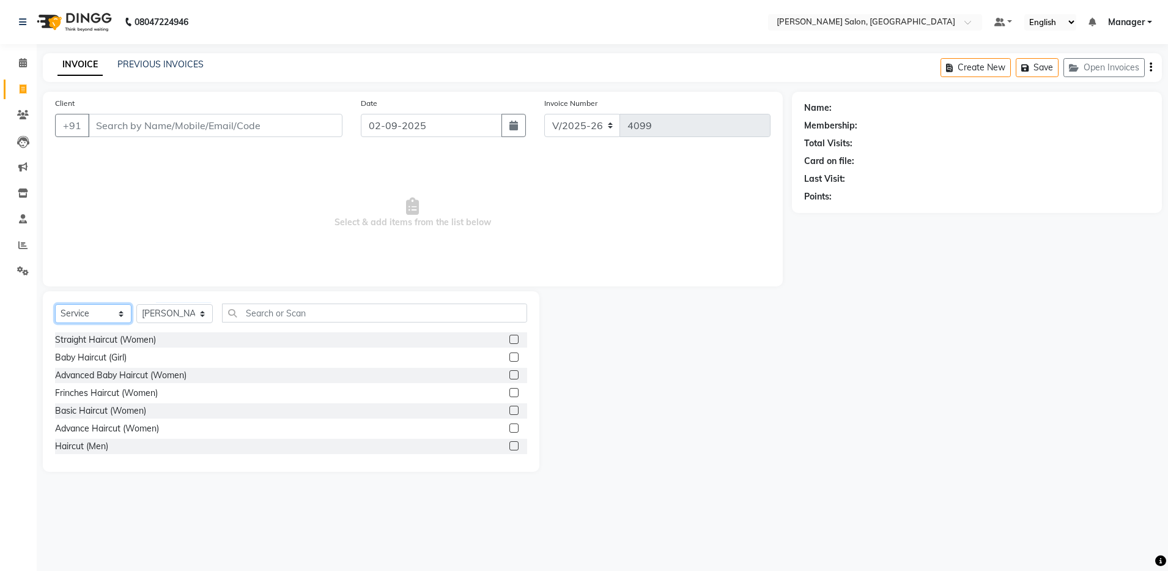
click at [106, 310] on select "Select Service Product Membership Package Voucher Prepaid Gift Card" at bounding box center [93, 313] width 76 height 19
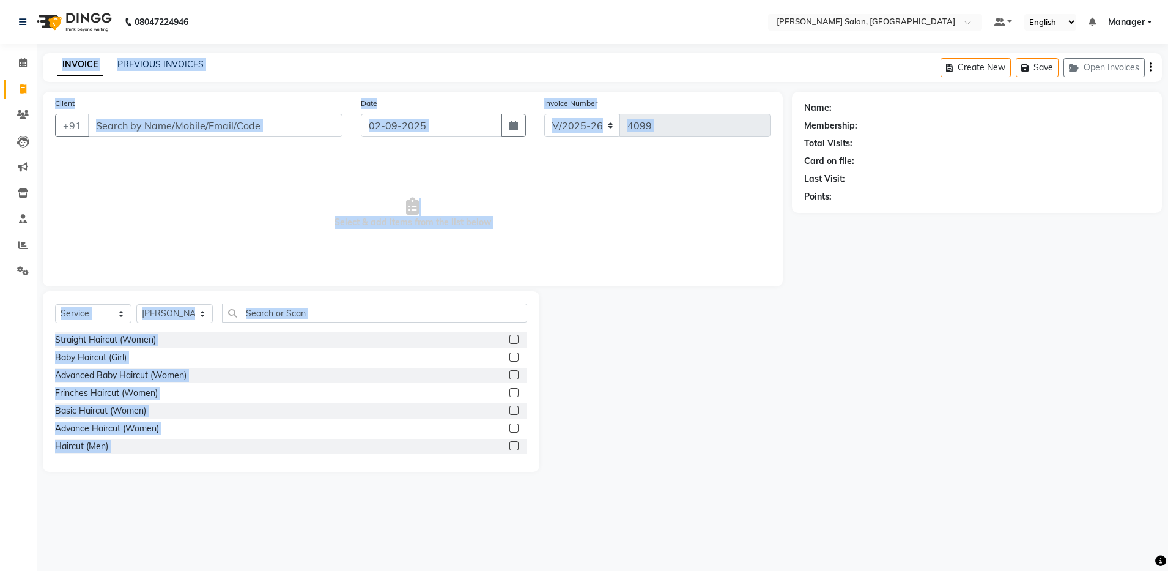
click at [0, 462] on html "08047224946 Select Location × [PERSON_NAME] Salon, Bellandur Default Panel My P…" at bounding box center [584, 285] width 1168 height 571
click at [197, 232] on span "Select & add items from the list below" at bounding box center [413, 213] width 716 height 122
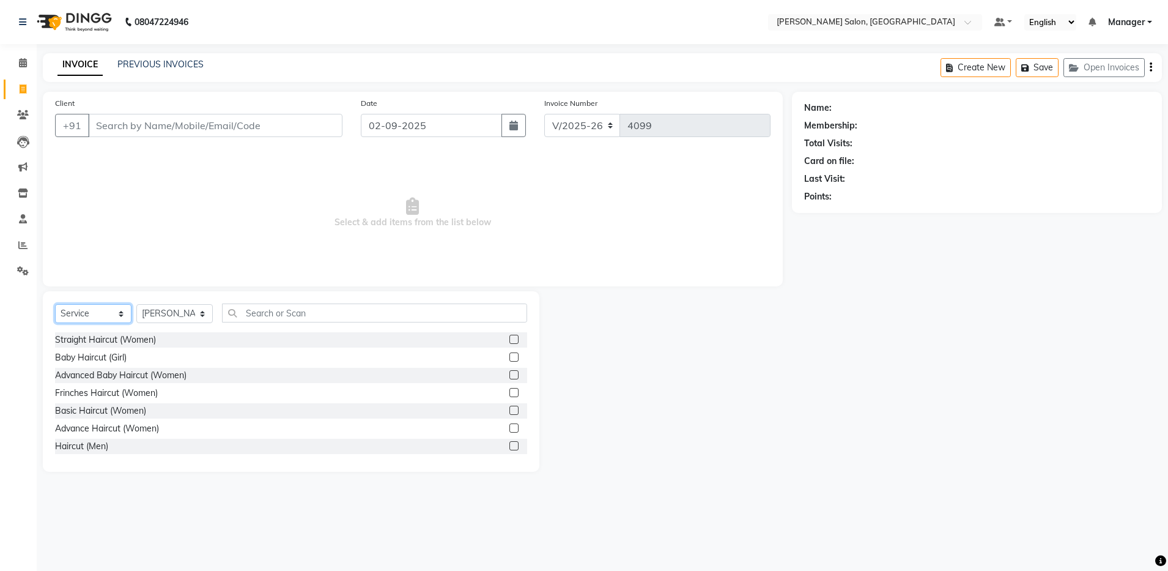
click at [111, 314] on select "Select Service Product Membership Package Voucher Prepaid Gift Card" at bounding box center [93, 313] width 76 height 19
select select "P"
click at [55, 304] on select "Select Service Product Membership Package Voucher Prepaid Gift Card" at bounding box center [93, 313] width 76 height 19
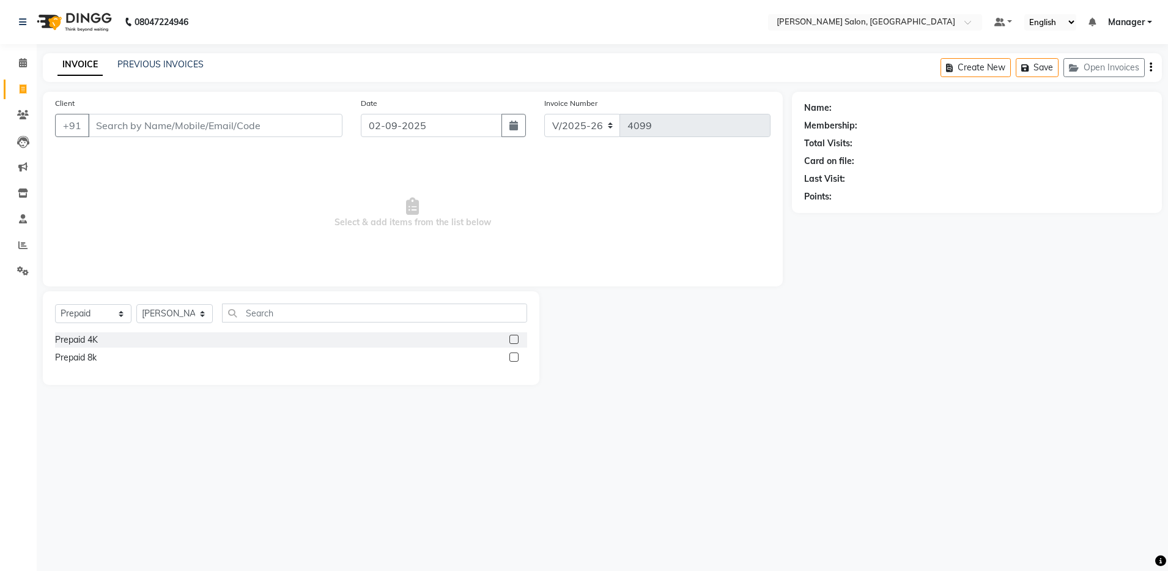
click at [513, 337] on label at bounding box center [514, 339] width 9 height 9
click at [513, 337] on input "checkbox" at bounding box center [514, 340] width 8 height 8
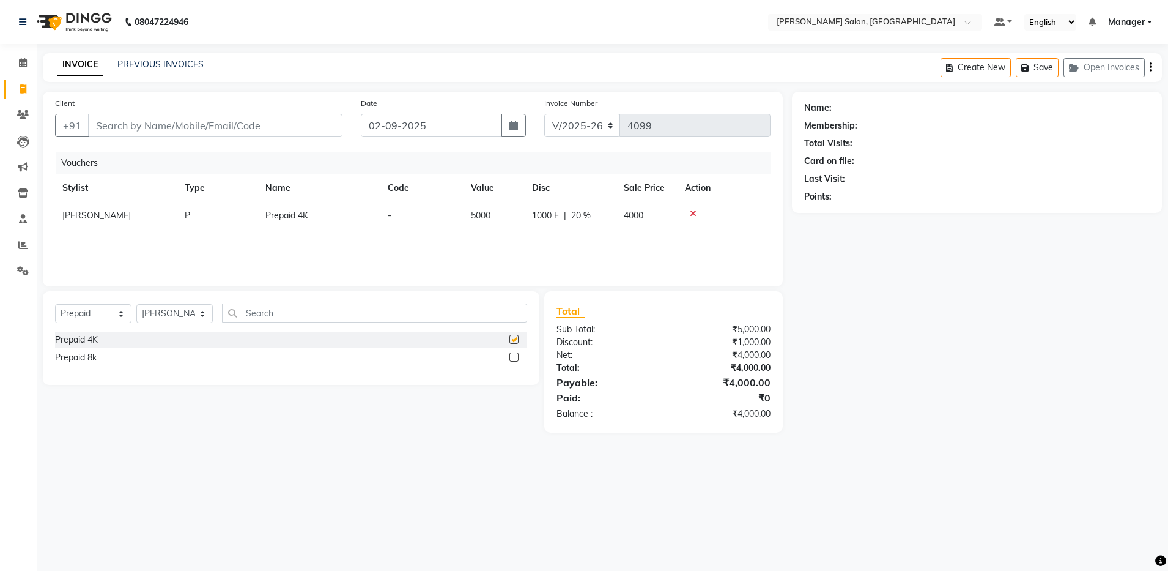
checkbox input "false"
click at [258, 127] on input "Client" at bounding box center [215, 125] width 254 height 23
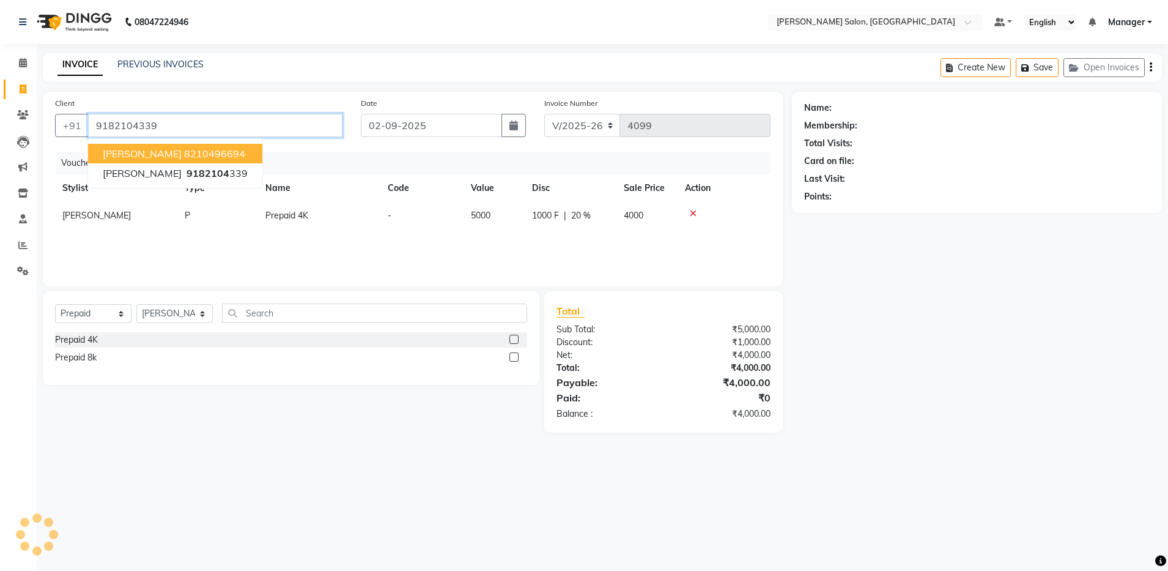
type input "9182104339"
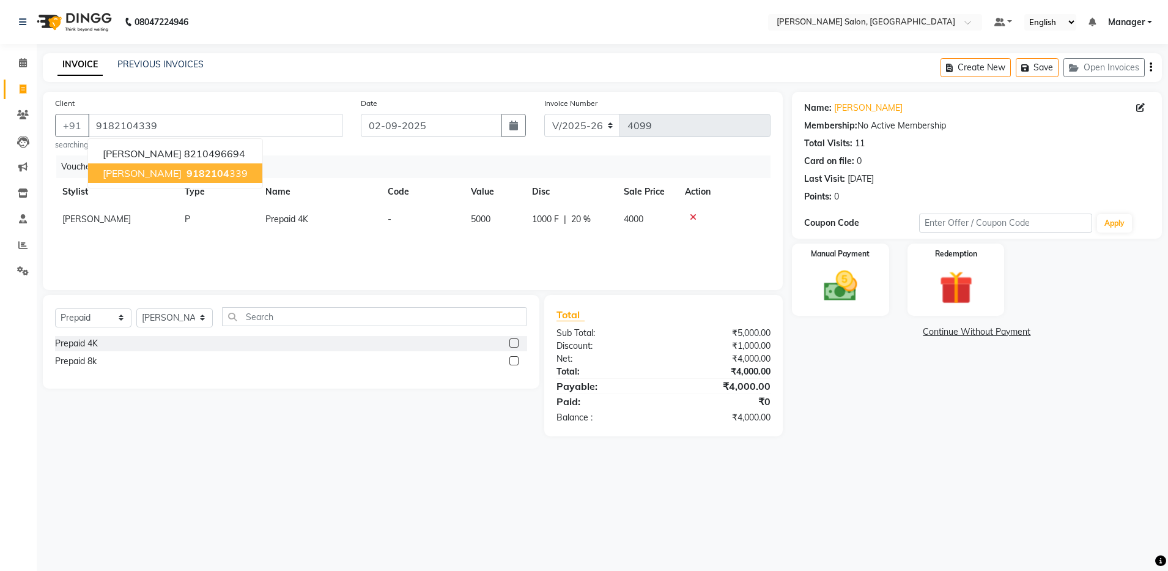
click at [213, 173] on ngb-highlight "9182104 339" at bounding box center [216, 173] width 64 height 12
click at [843, 270] on img at bounding box center [840, 286] width 57 height 40
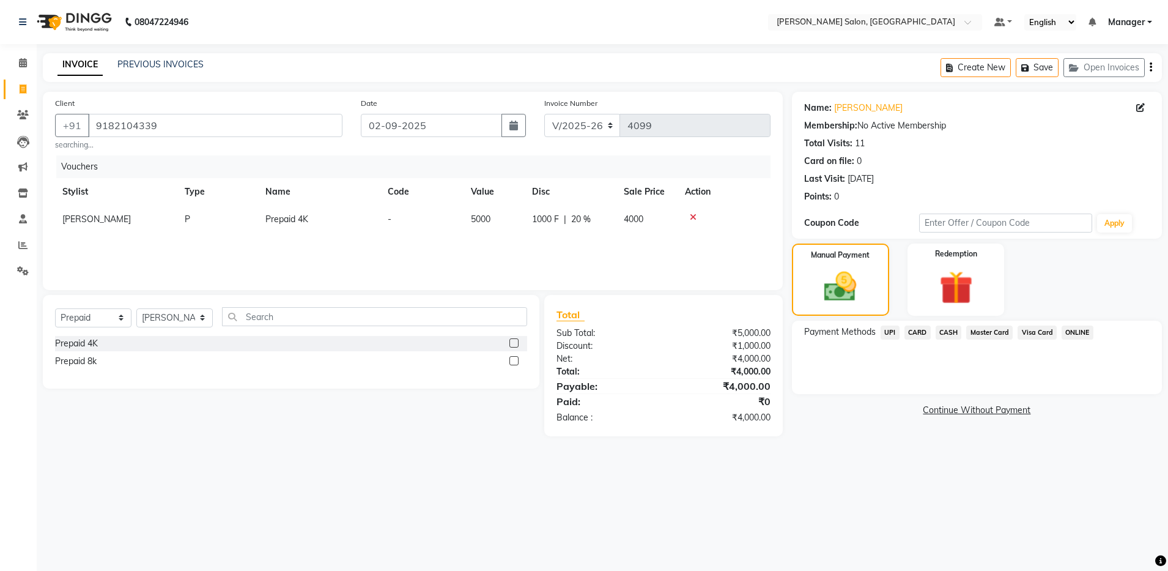
click at [890, 328] on span "UPI" at bounding box center [890, 332] width 19 height 14
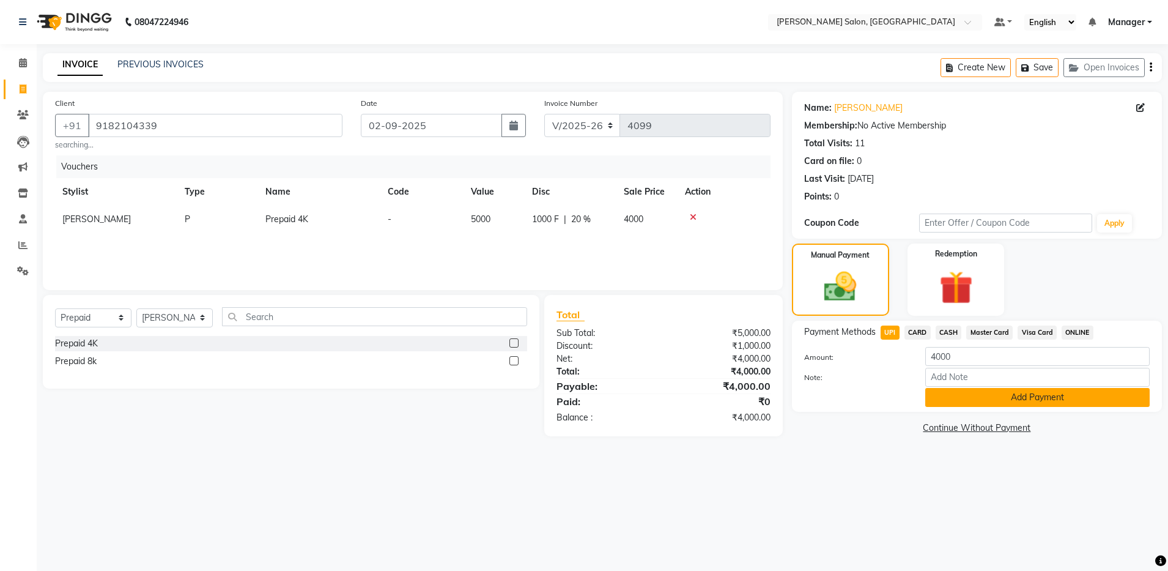
click at [989, 393] on button "Add Payment" at bounding box center [1037, 397] width 224 height 19
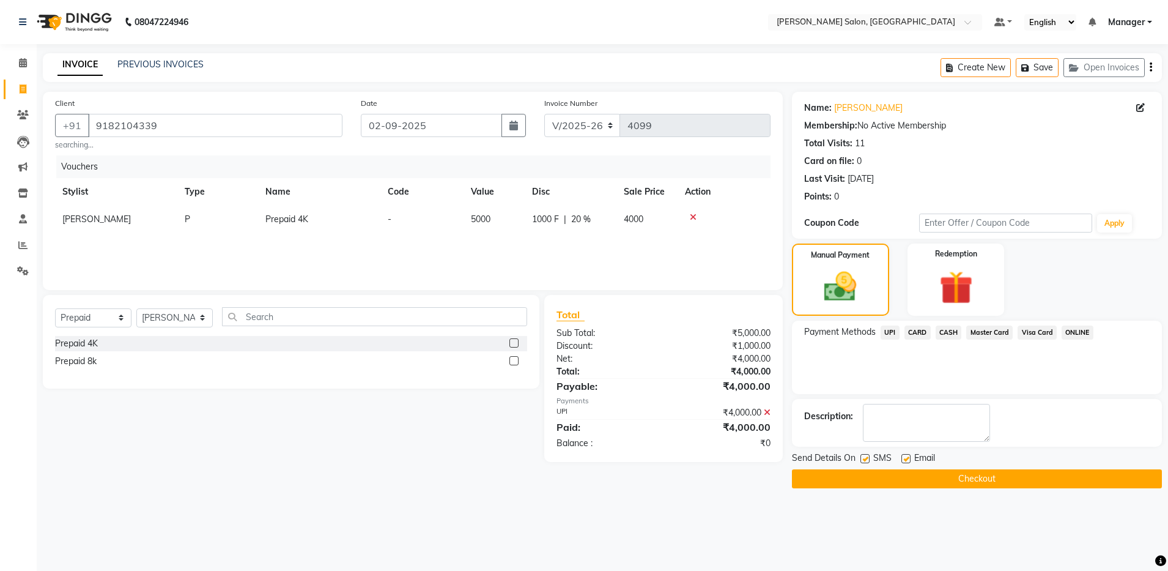
click at [951, 476] on button "Checkout" at bounding box center [977, 478] width 370 height 19
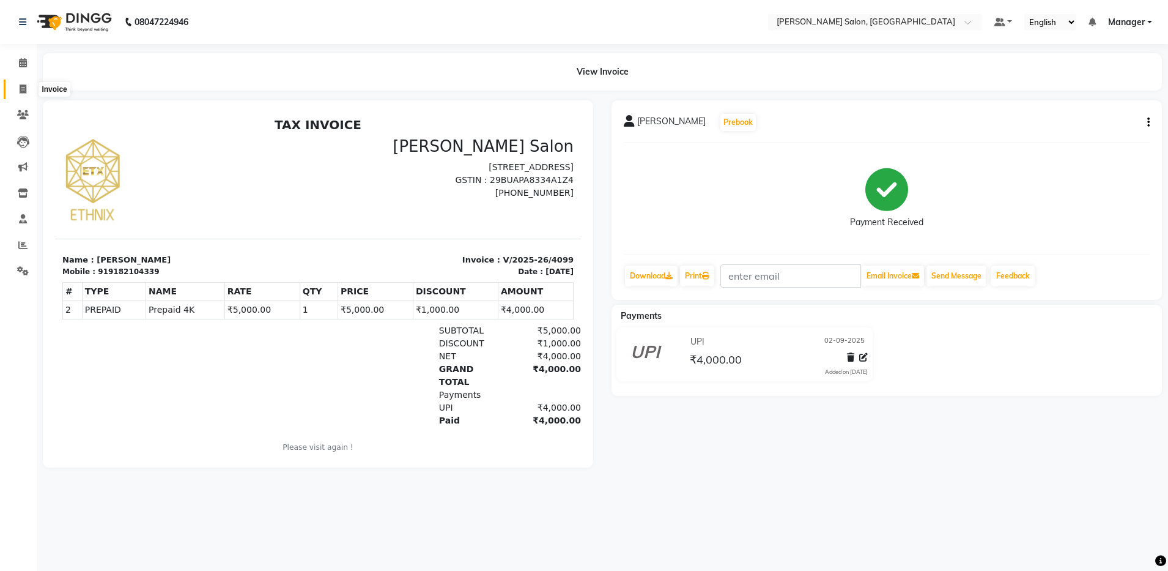
click at [22, 89] on icon at bounding box center [23, 88] width 7 height 9
select select "service"
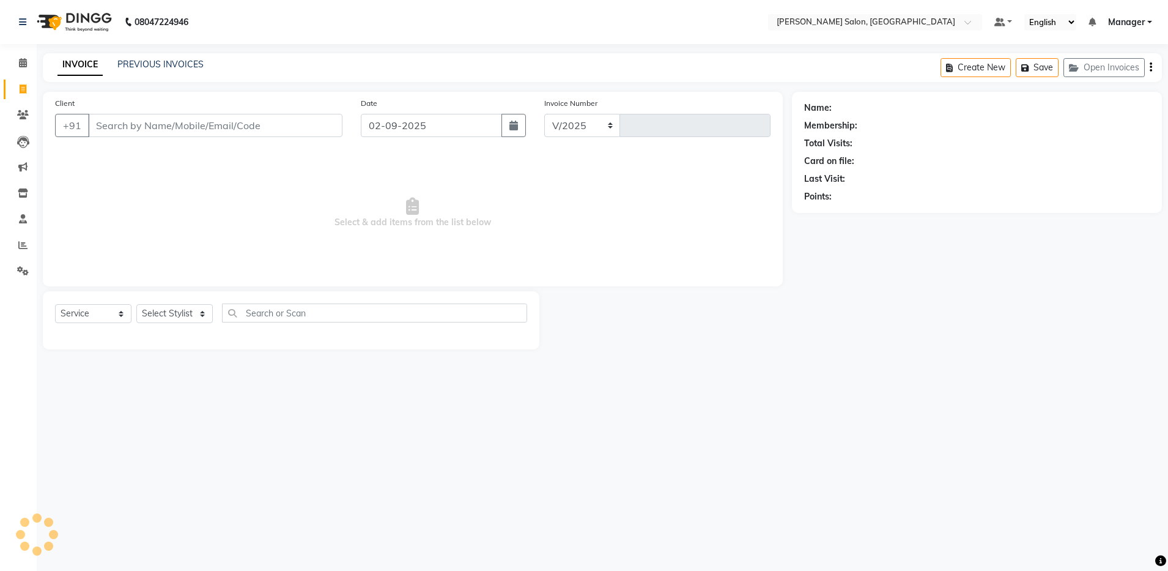
select select "4781"
type input "4100"
click at [141, 117] on input "Client" at bounding box center [215, 125] width 254 height 23
click at [143, 126] on input "Client" at bounding box center [215, 125] width 254 height 23
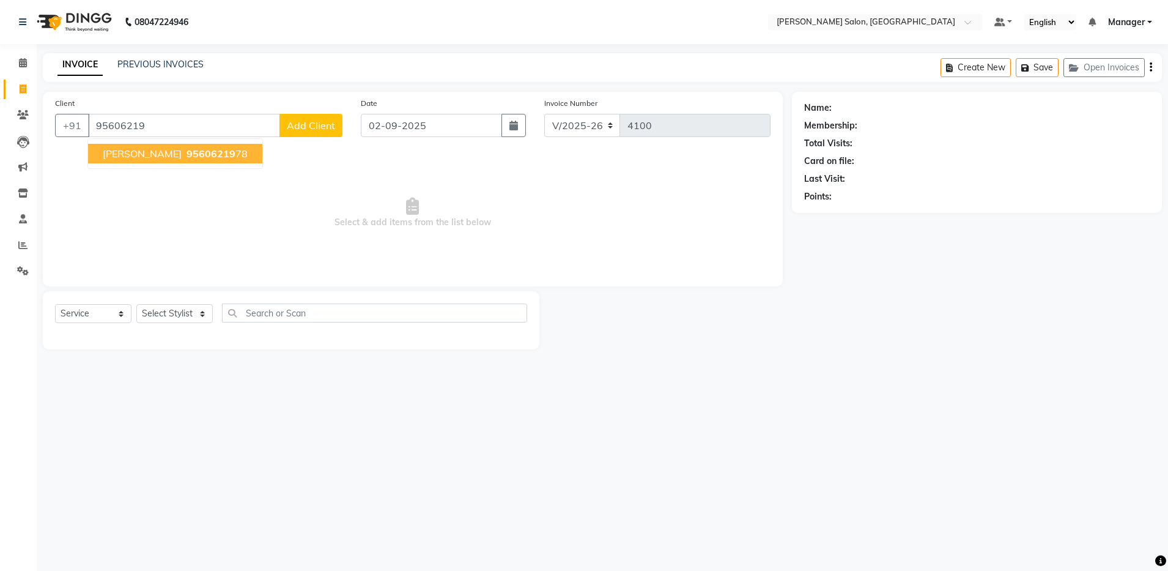
click at [135, 152] on span "[PERSON_NAME]" at bounding box center [142, 153] width 79 height 12
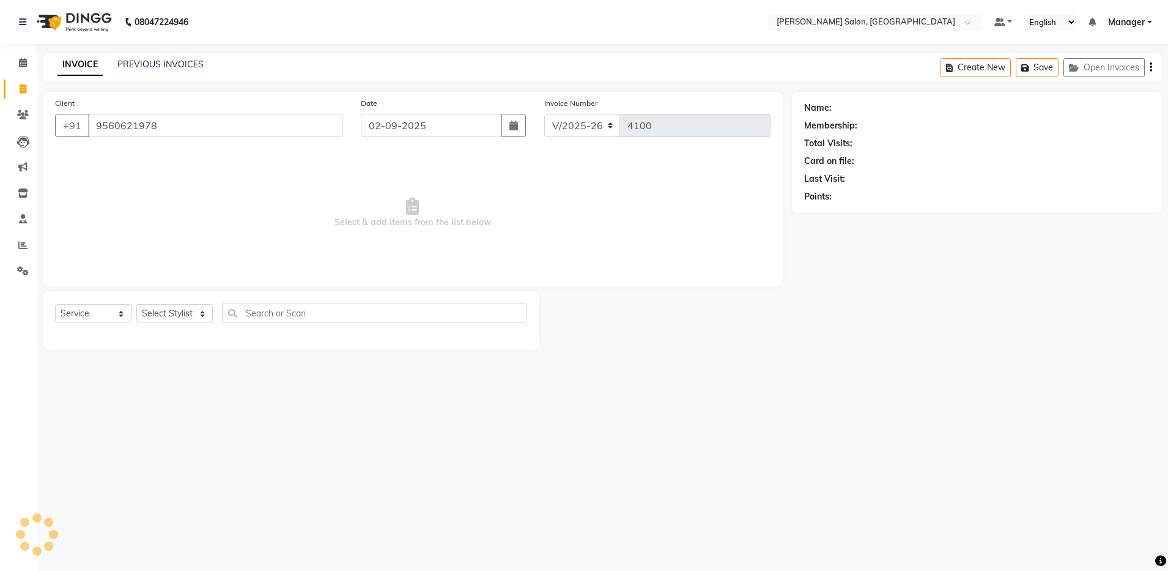
type input "9560621978"
click at [185, 314] on select "Select Stylist Aarthi Abhishek [PERSON_NAME] [PERSON_NAME] Arjun [PERSON_NAME] …" at bounding box center [174, 313] width 76 height 19
select select "69605"
click at [136, 304] on select "Select Stylist Aarthi Abhishek [PERSON_NAME] [PERSON_NAME] Arjun [PERSON_NAME] …" at bounding box center [174, 313] width 76 height 19
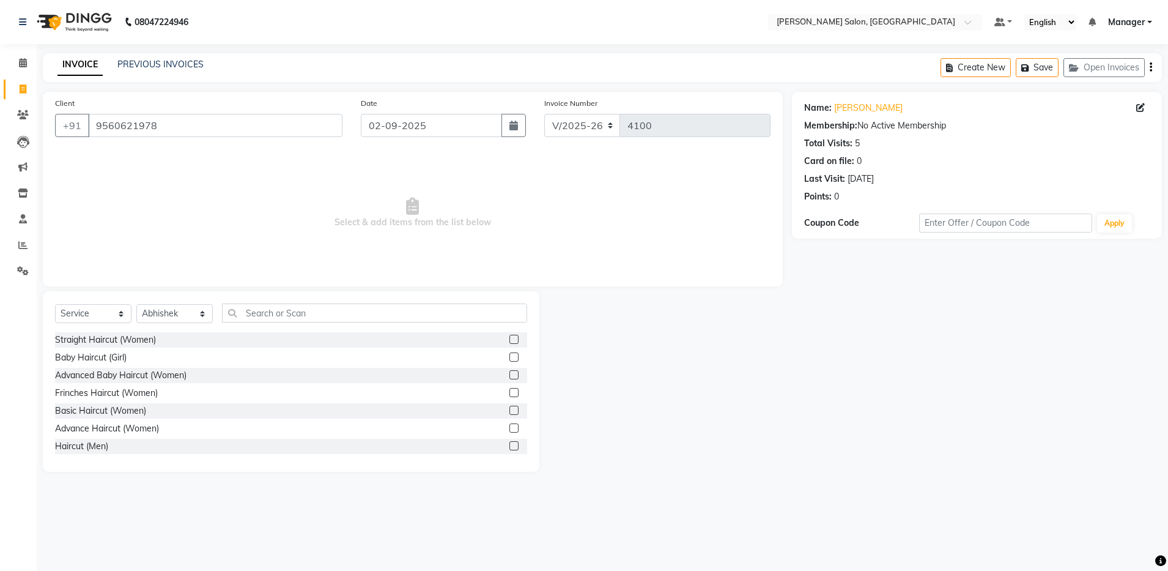
click at [510, 445] on label at bounding box center [514, 445] width 9 height 9
click at [510, 445] on input "checkbox" at bounding box center [514, 446] width 8 height 8
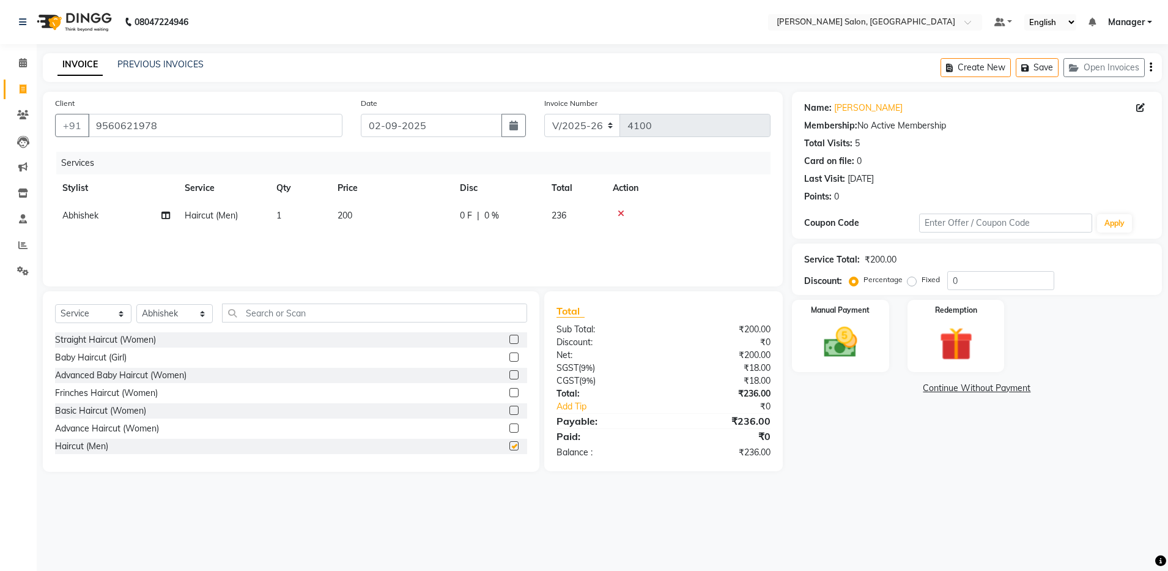
checkbox input "false"
click at [1151, 67] on icon "button" at bounding box center [1151, 67] width 2 height 1
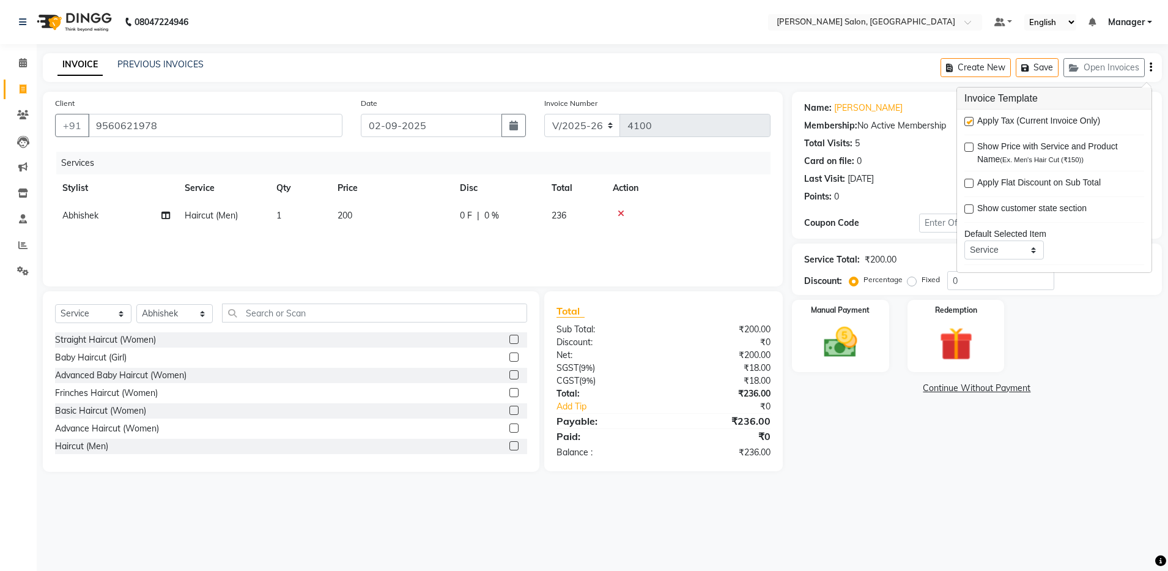
click at [973, 122] on label at bounding box center [969, 121] width 9 height 9
click at [973, 122] on input "checkbox" at bounding box center [969, 122] width 8 height 8
checkbox input "false"
click at [859, 341] on img at bounding box center [840, 342] width 57 height 40
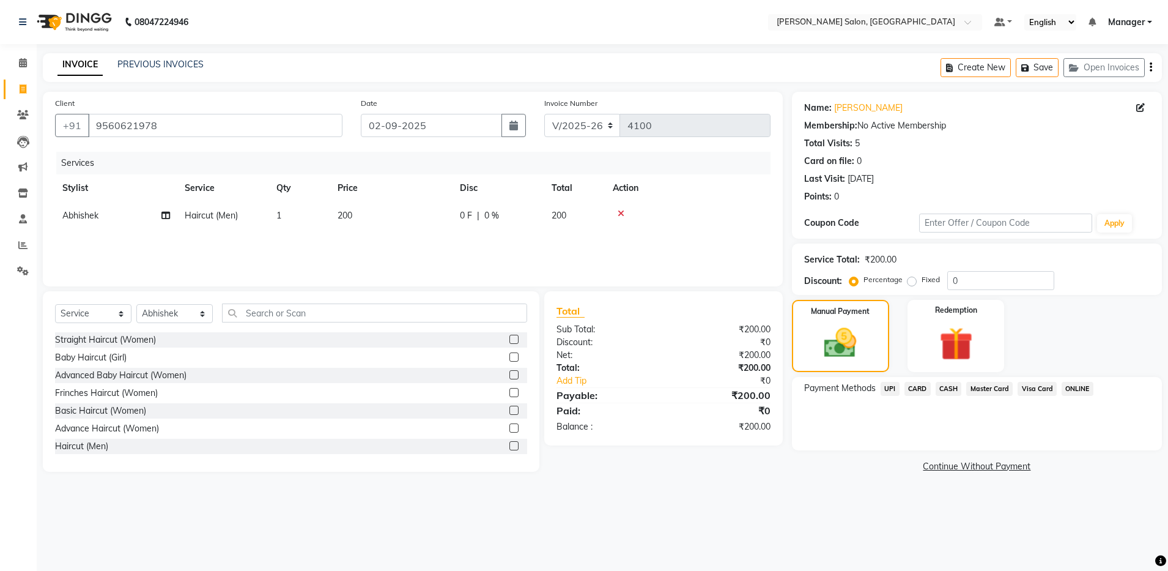
click at [952, 388] on span "CASH" at bounding box center [949, 389] width 26 height 14
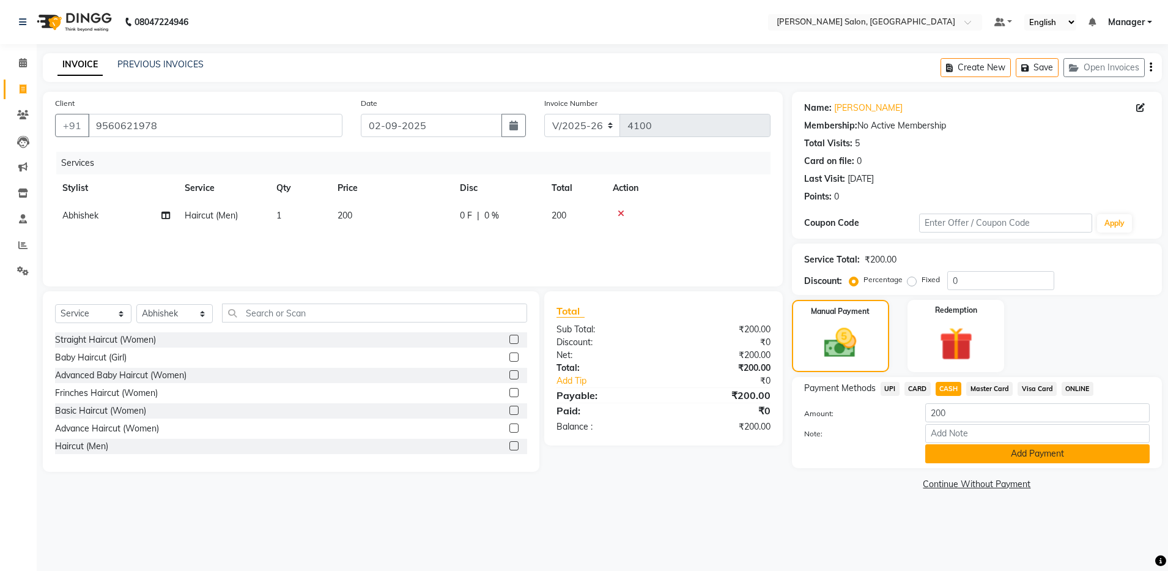
click at [971, 459] on button "Add Payment" at bounding box center [1037, 453] width 224 height 19
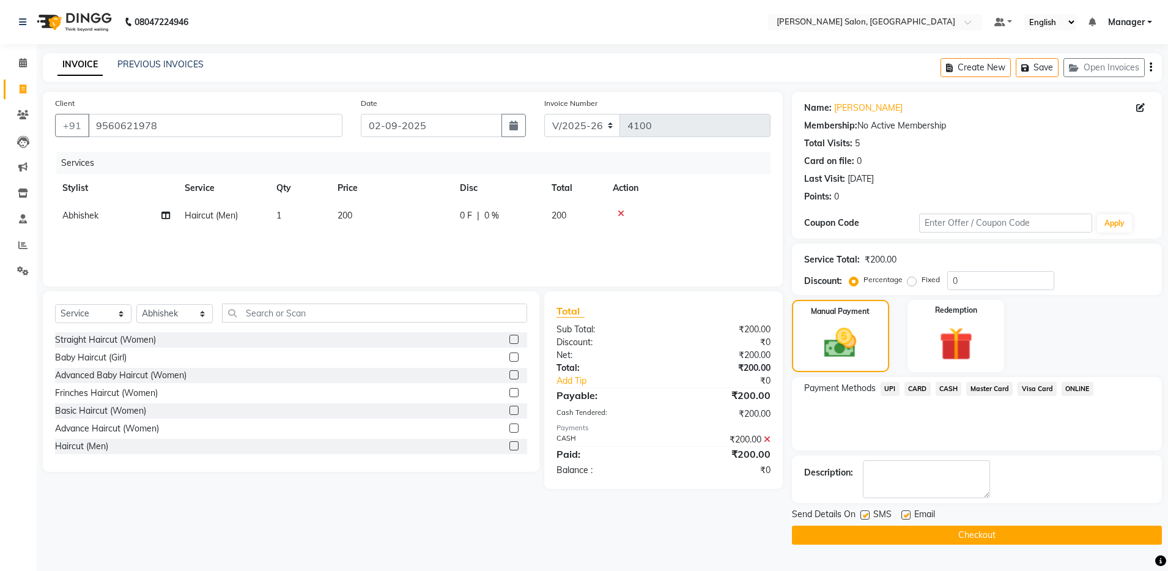
click at [970, 533] on button "Checkout" at bounding box center [977, 534] width 370 height 19
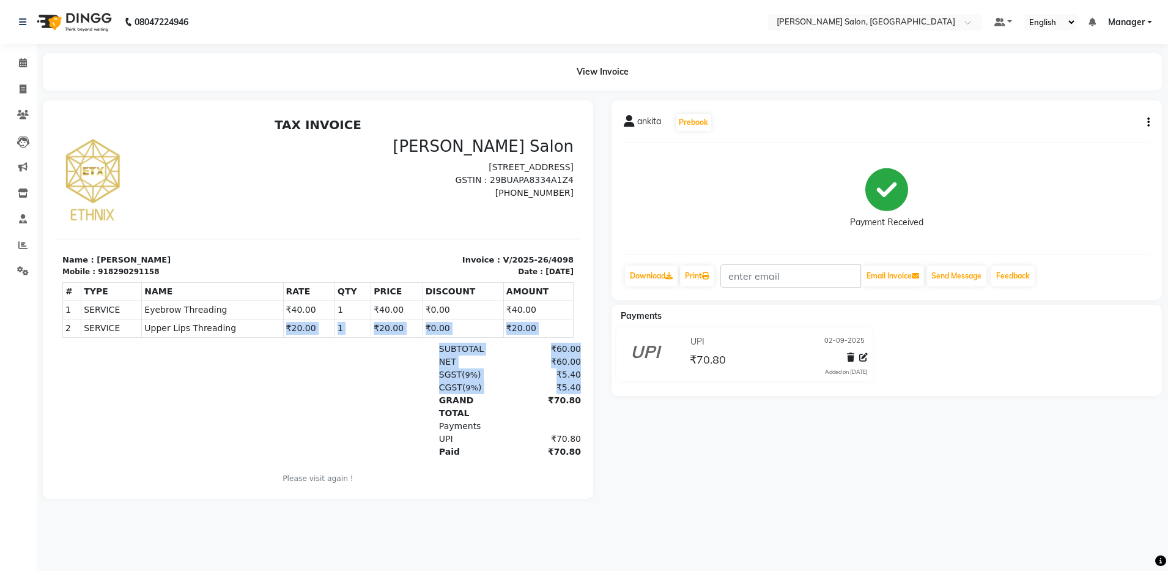
drag, startPoint x: 55, startPoint y: 113, endPoint x: 295, endPoint y: 394, distance: 370.1
click at [295, 394] on div "TAX INVOICE Ethnix Salon Sri Veeranjaneya Complex, 1st Floor, 8th Cross Road, A…" at bounding box center [318, 308] width 526 height 383
click at [23, 87] on icon at bounding box center [23, 88] width 7 height 9
select select "service"
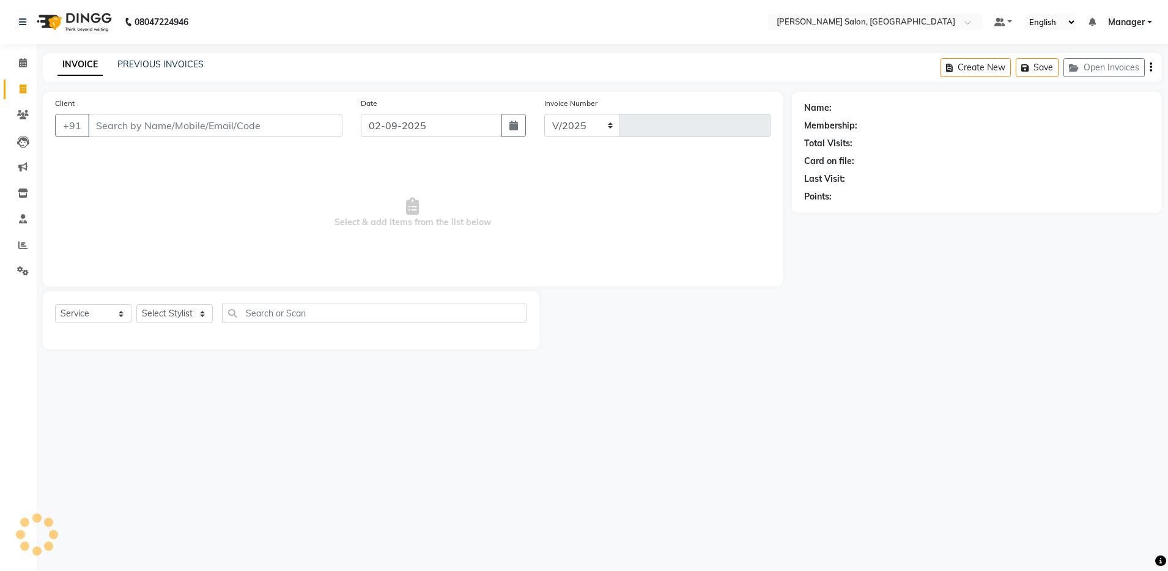
select select "4781"
type input "4103"
click at [127, 132] on input "Client" at bounding box center [215, 125] width 254 height 23
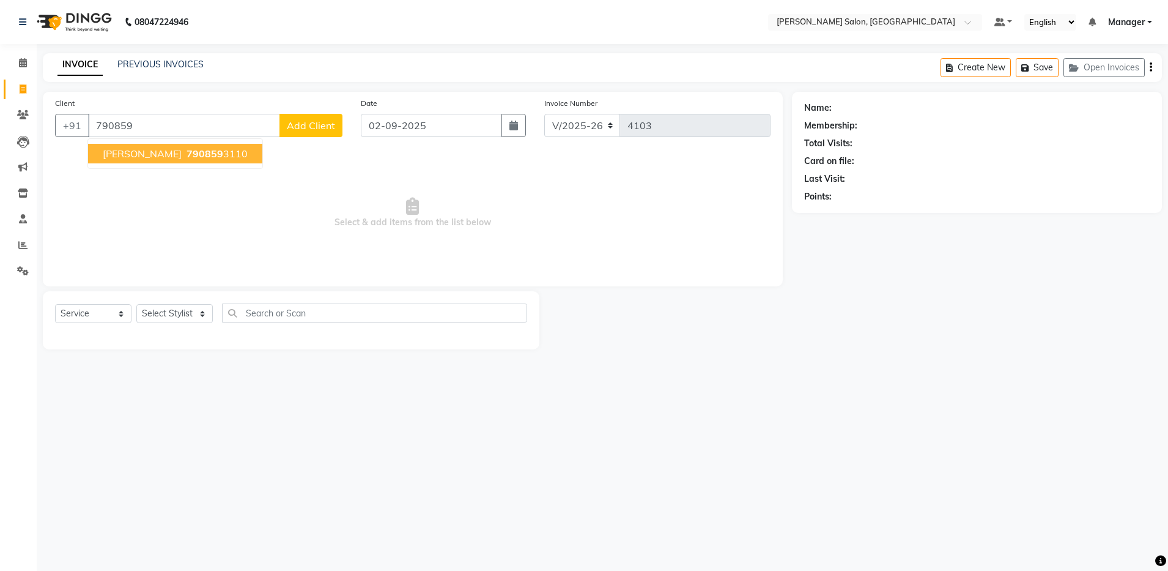
click at [149, 155] on span "Sarmi Ghosh" at bounding box center [142, 153] width 79 height 12
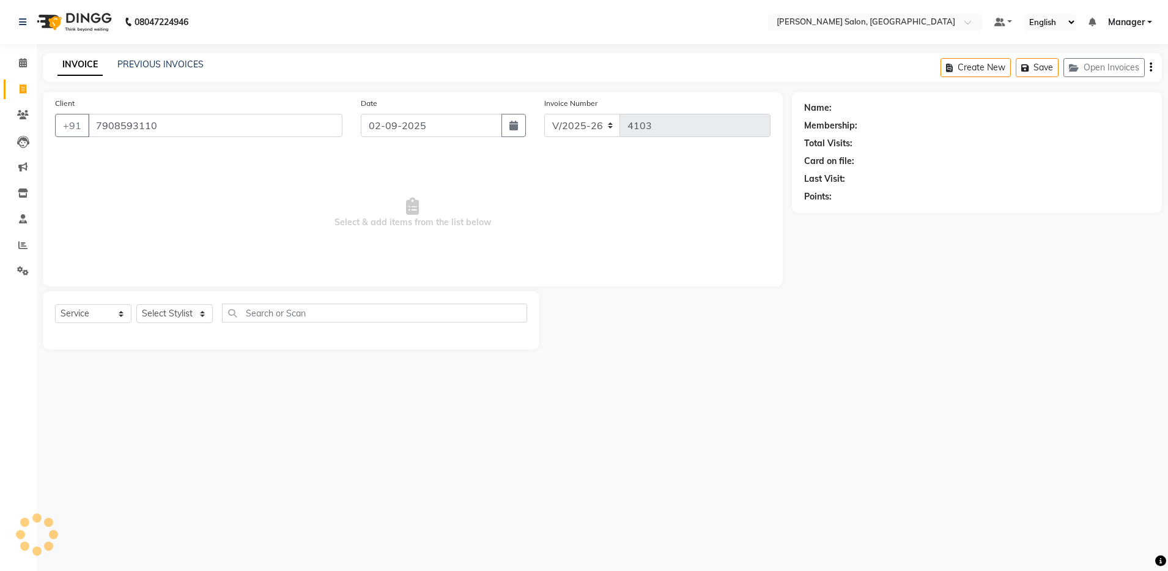
type input "7908593110"
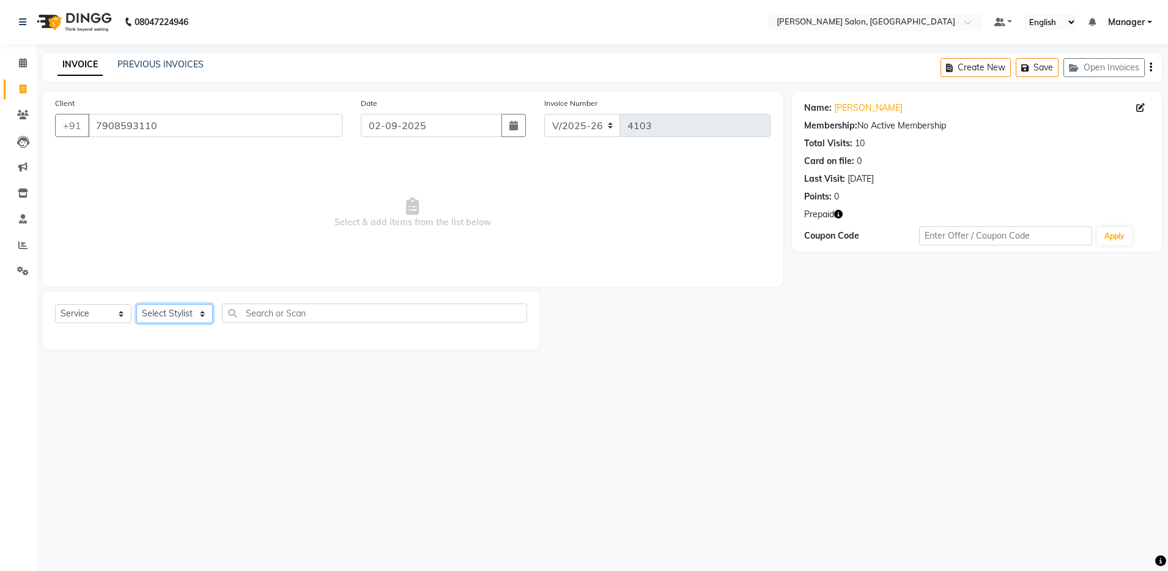
click at [165, 308] on select "Select Stylist Aarthi Abhishek [PERSON_NAME] [PERSON_NAME] Arjun [PERSON_NAME] …" at bounding box center [174, 313] width 76 height 19
select select "50453"
click at [136, 304] on select "Select Stylist Aarthi Abhishek [PERSON_NAME] [PERSON_NAME] Arjun [PERSON_NAME] …" at bounding box center [174, 313] width 76 height 19
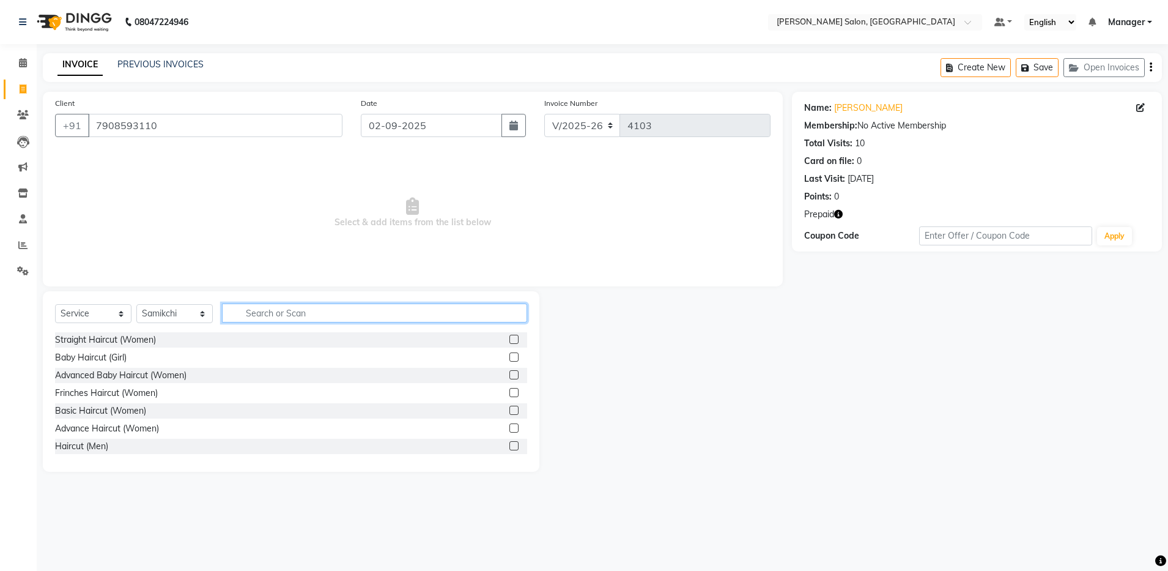
click at [272, 311] on input "text" at bounding box center [374, 312] width 305 height 19
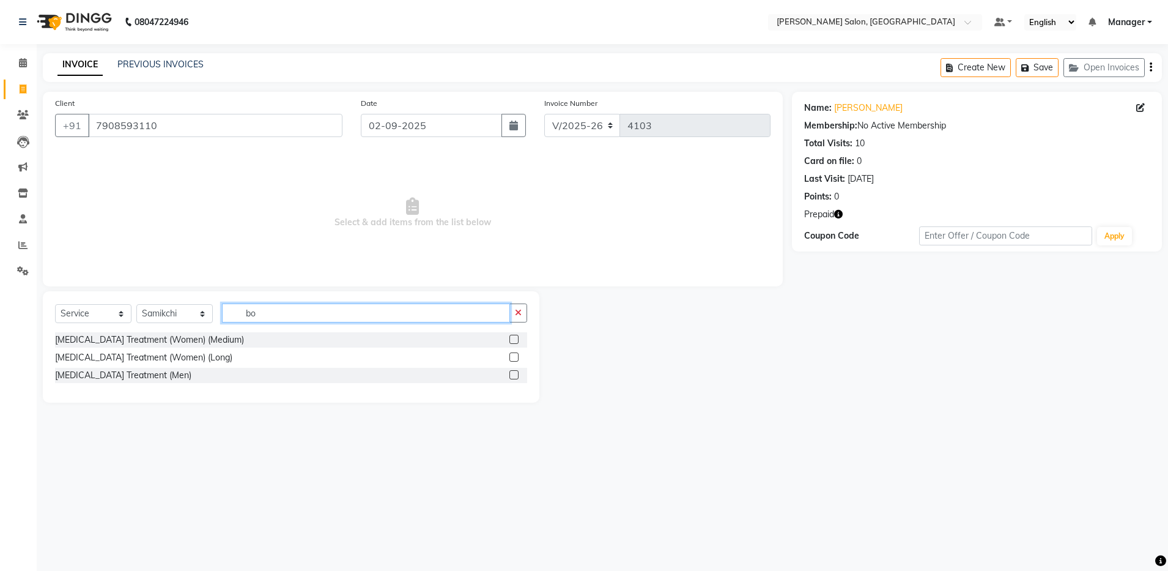
type input "b"
type input "nan"
click at [513, 338] on label at bounding box center [514, 339] width 9 height 9
click at [513, 338] on input "checkbox" at bounding box center [514, 340] width 8 height 8
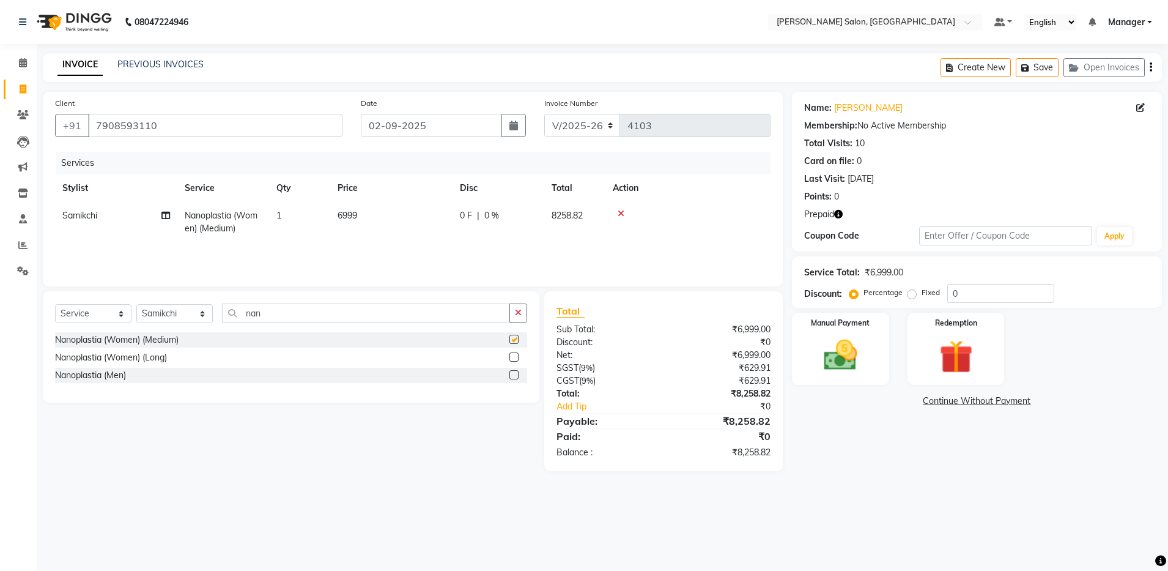
checkbox input "false"
click at [1152, 69] on div "Create New Save Open Invoices" at bounding box center [1051, 67] width 221 height 29
click at [1151, 68] on icon "button" at bounding box center [1151, 67] width 2 height 1
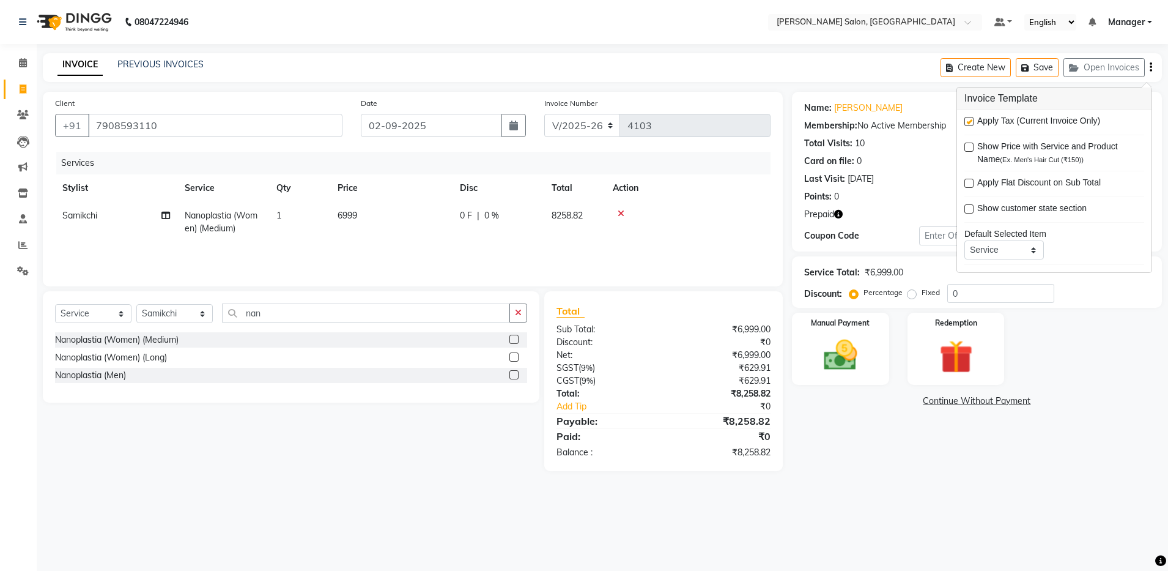
click at [973, 121] on label at bounding box center [969, 121] width 9 height 9
click at [973, 121] on input "checkbox" at bounding box center [969, 122] width 8 height 8
checkbox input "false"
click at [924, 350] on div "Redemption" at bounding box center [956, 348] width 101 height 75
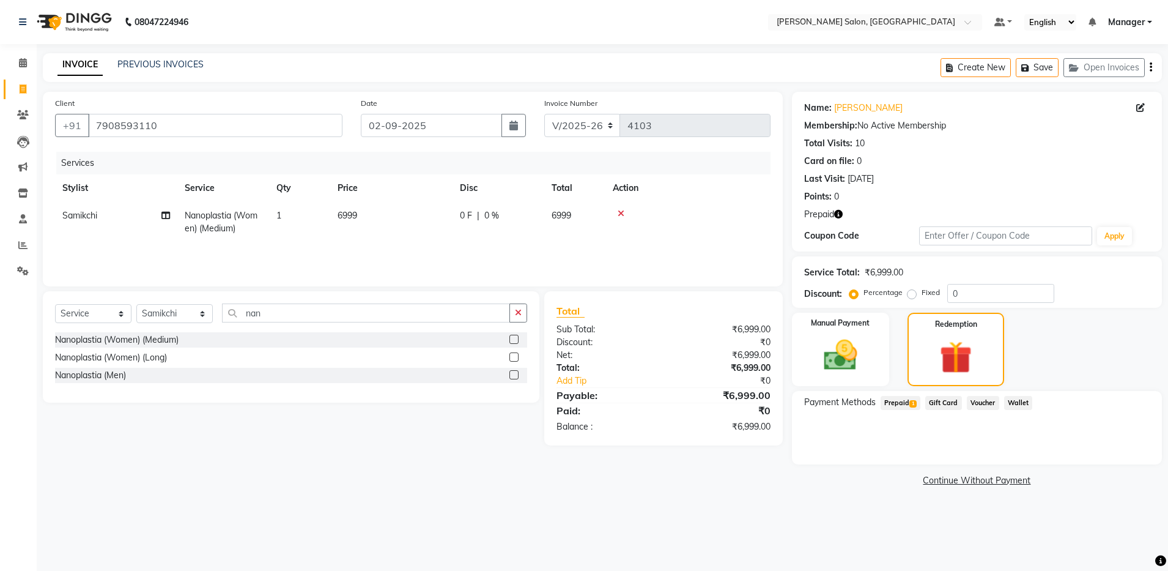
click at [906, 406] on span "Prepaid 1" at bounding box center [901, 403] width 40 height 14
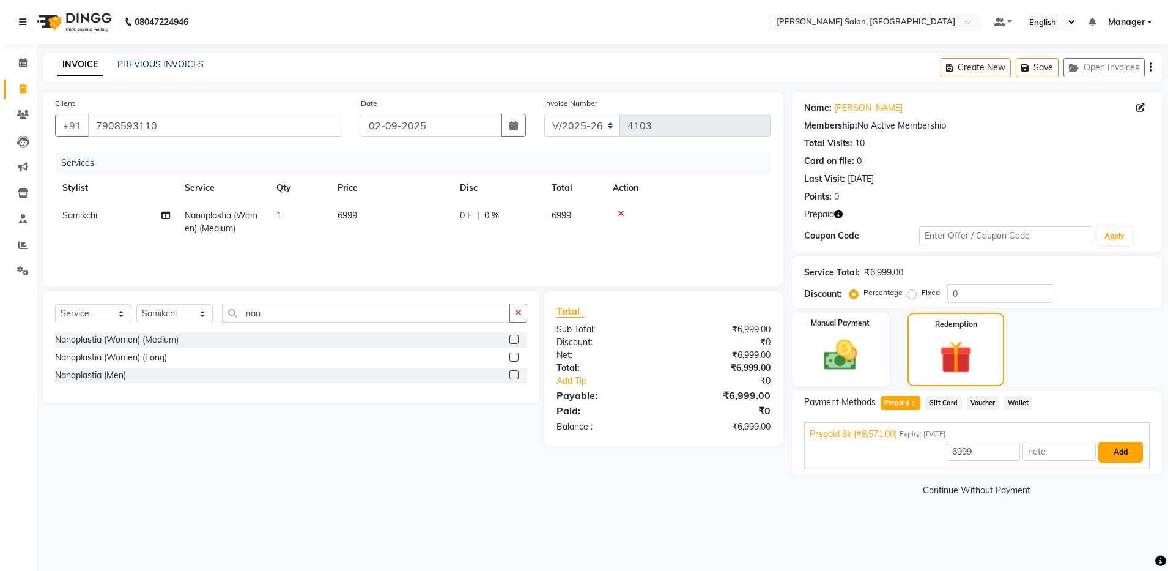
click at [1116, 456] on button "Add" at bounding box center [1121, 452] width 45 height 21
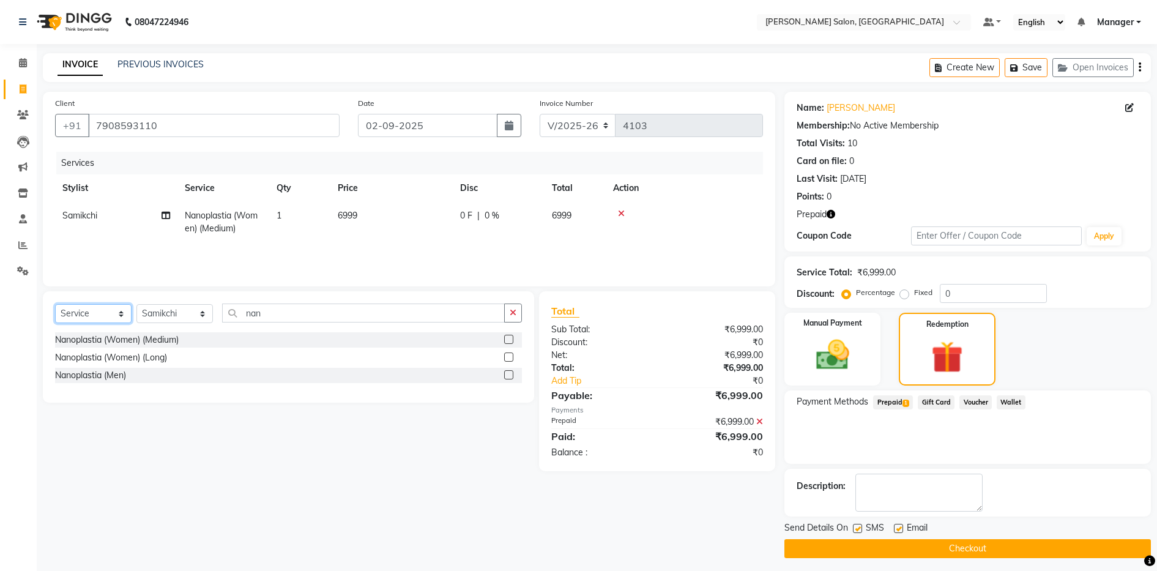
click at [94, 317] on select "Select Service Product Membership Package Voucher Prepaid Gift Card" at bounding box center [93, 313] width 76 height 19
select select "product"
click at [55, 304] on select "Select Service Product Membership Package Voucher Prepaid Gift Card" at bounding box center [93, 313] width 76 height 19
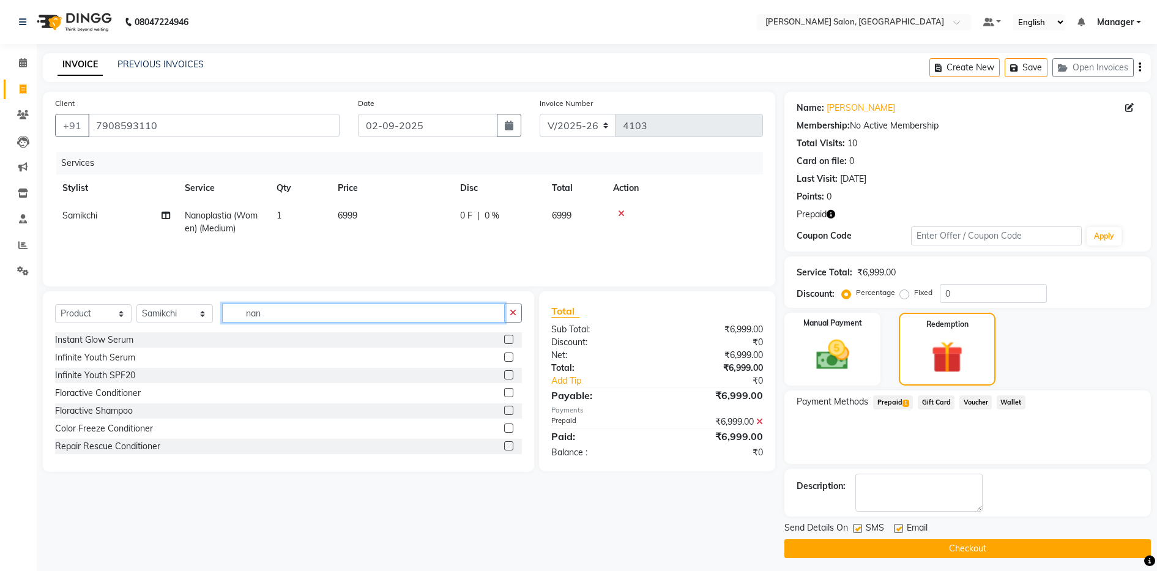
click at [271, 310] on input "nan" at bounding box center [363, 312] width 283 height 19
type input "n"
click at [248, 314] on input "text" at bounding box center [372, 312] width 300 height 19
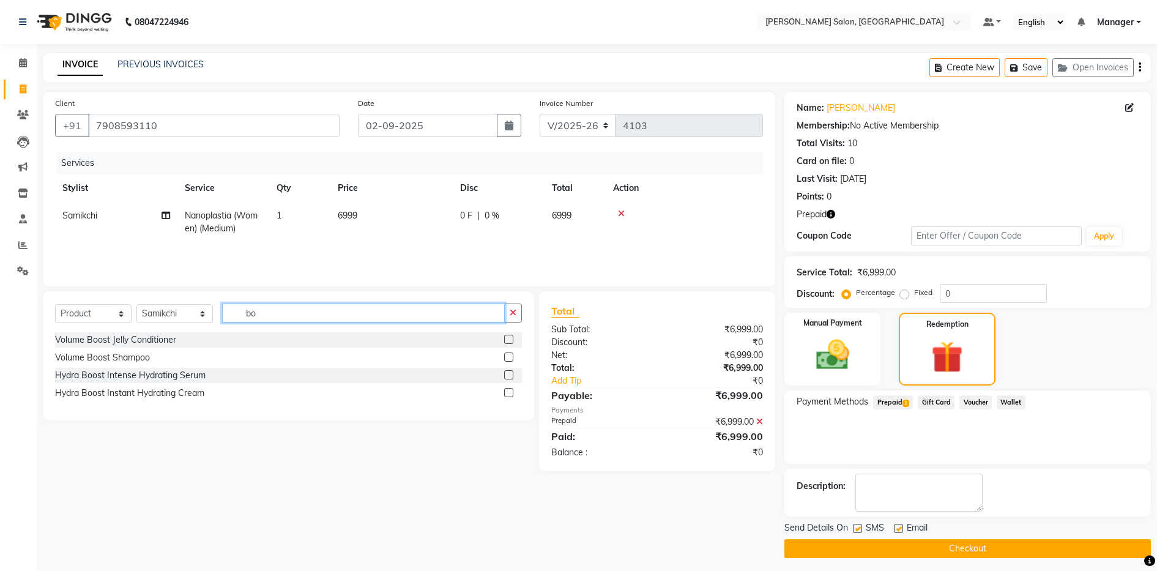
type input "b"
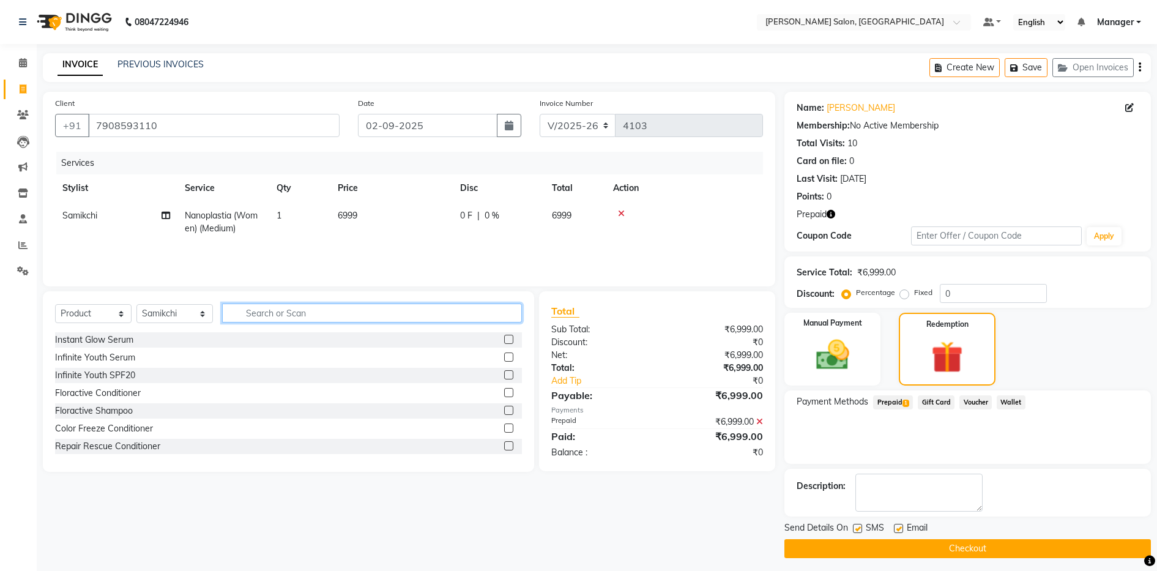
type input "w"
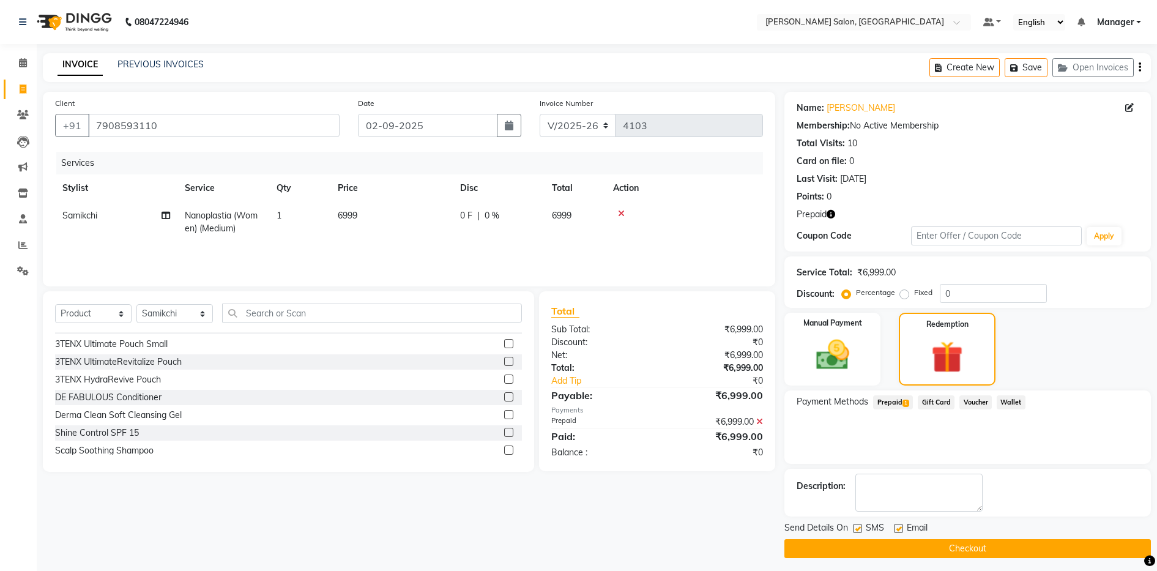
click at [504, 395] on label at bounding box center [508, 396] width 9 height 9
click at [504, 395] on input "checkbox" at bounding box center [508, 397] width 8 height 8
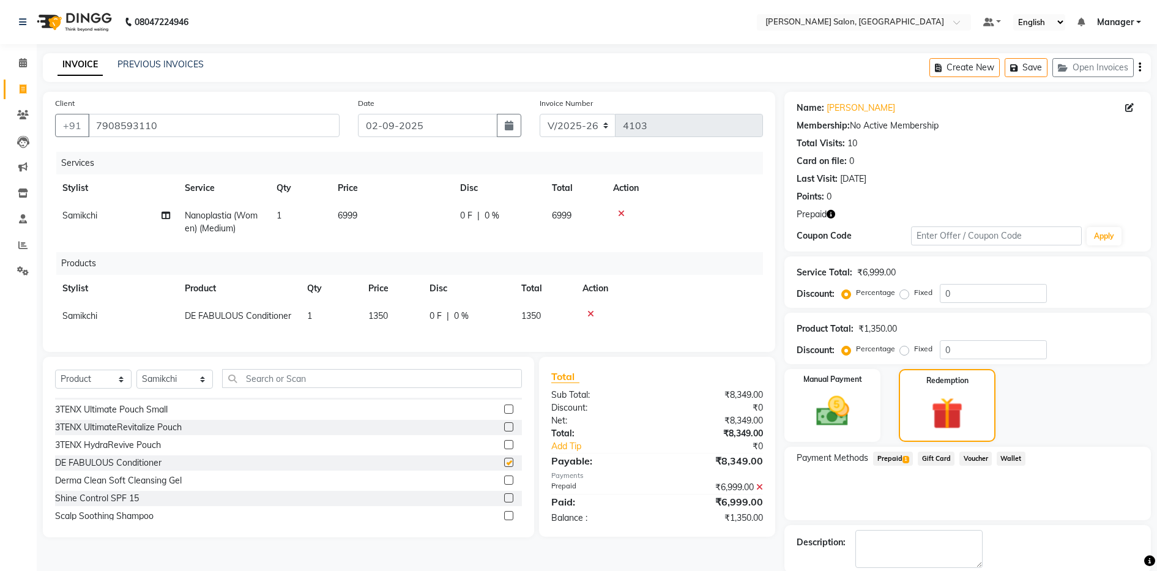
checkbox input "false"
click at [587, 313] on icon at bounding box center [590, 314] width 7 height 9
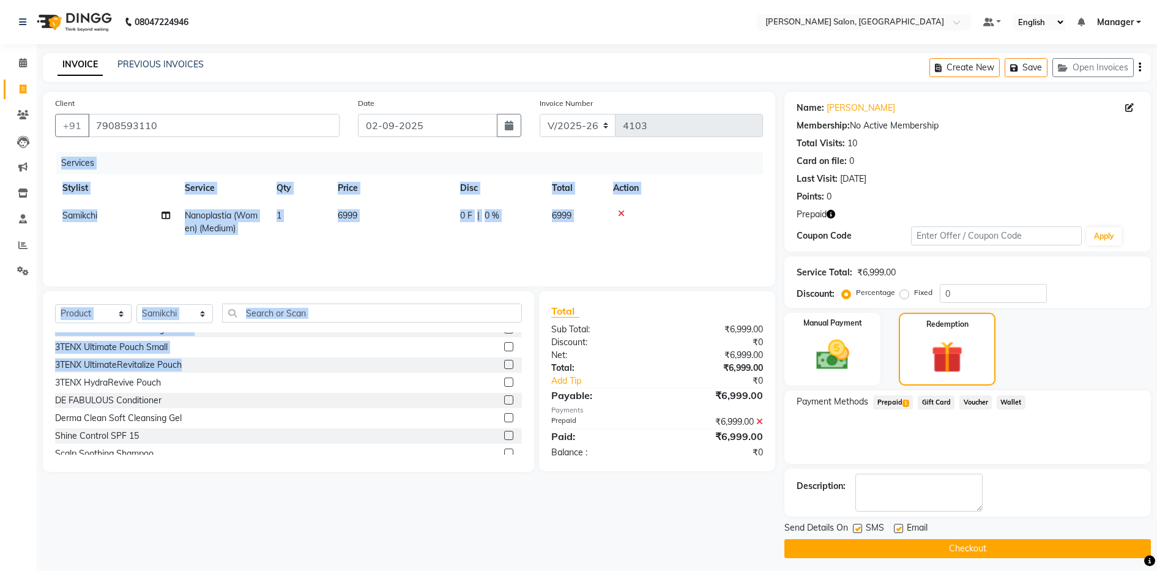
drag, startPoint x: 302, startPoint y: 362, endPoint x: 281, endPoint y: 312, distance: 54.3
click at [281, 312] on div "Select Service Product Membership Package Voucher Prepaid Gift Card Select Styl…" at bounding box center [288, 381] width 491 height 180
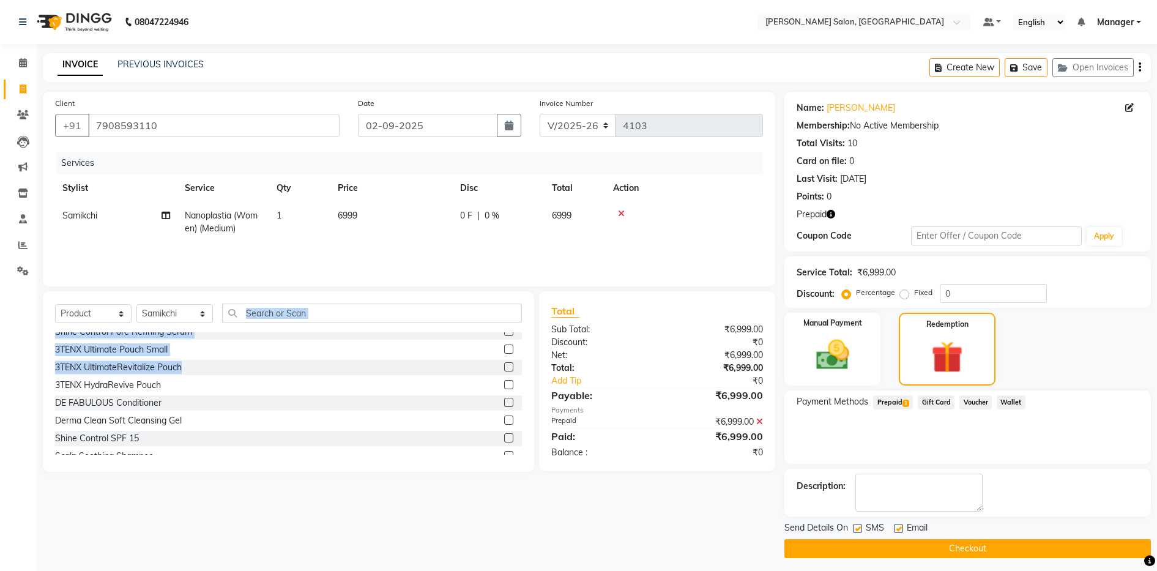
scroll to position [222, 0]
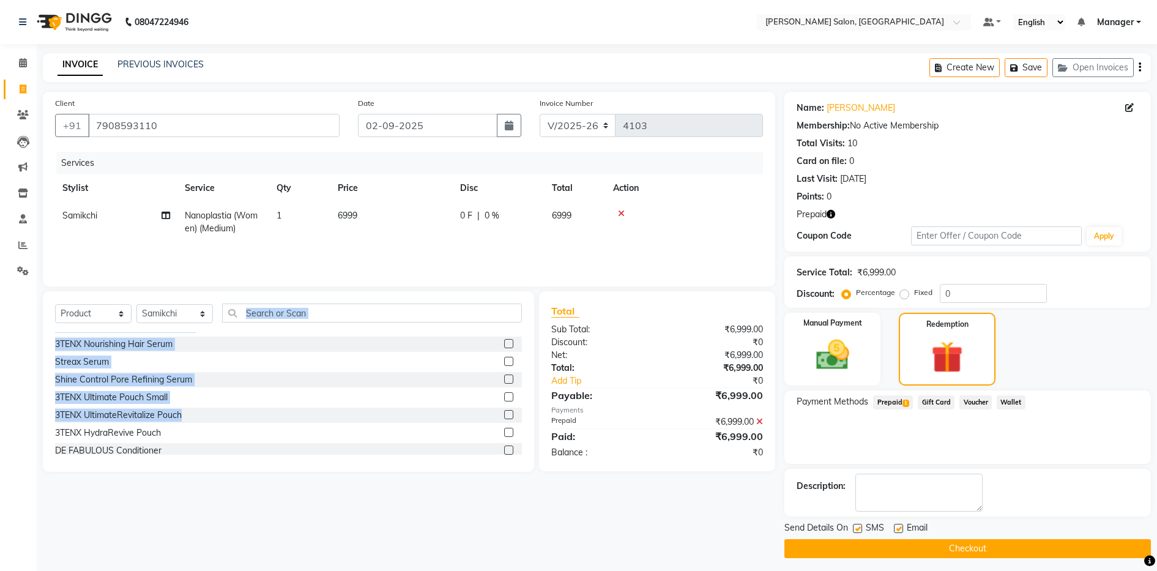
click at [247, 387] on div "Instant Glow Serum Infinite Youth Serum Infinite Youth SPF20 Floractive Conditi…" at bounding box center [288, 393] width 467 height 122
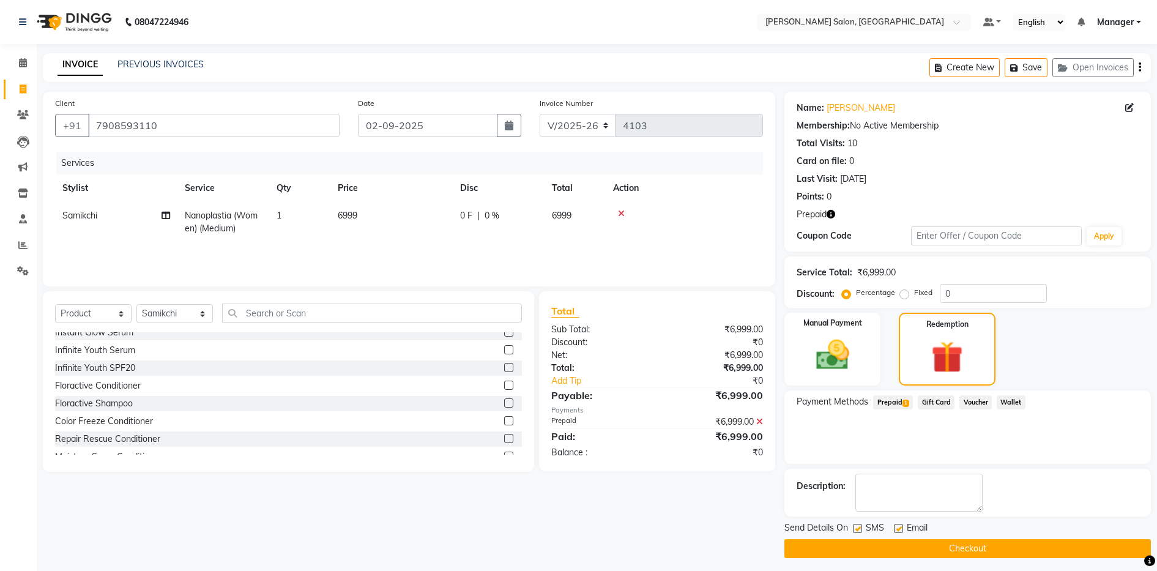
scroll to position [0, 0]
click at [280, 311] on input "text" at bounding box center [372, 312] width 300 height 19
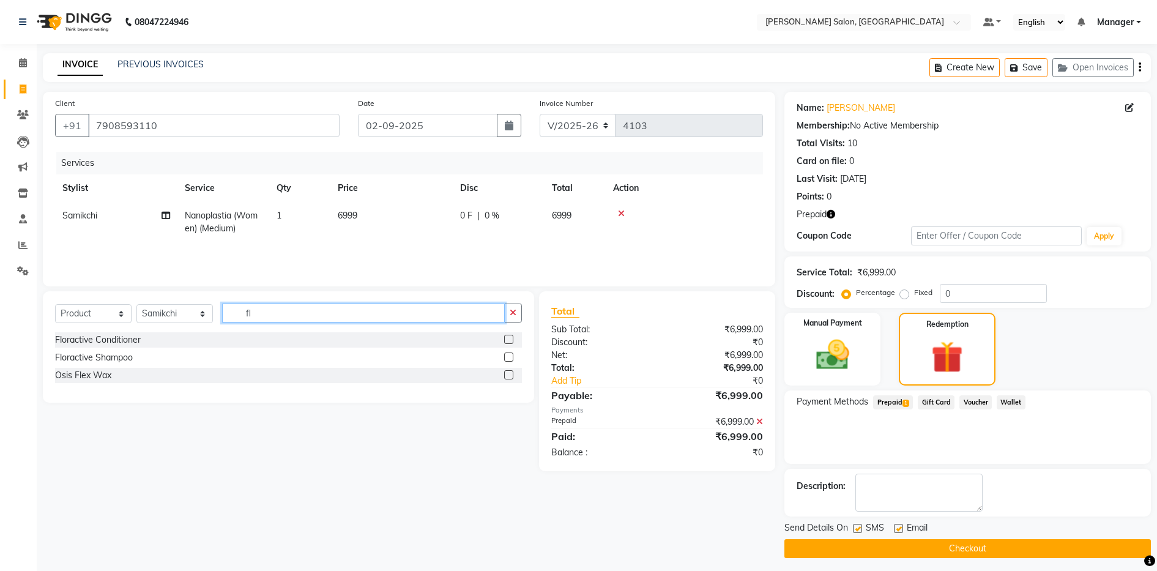
type input "fl"
click at [506, 338] on label at bounding box center [508, 339] width 9 height 9
click at [506, 338] on input "checkbox" at bounding box center [508, 340] width 8 height 8
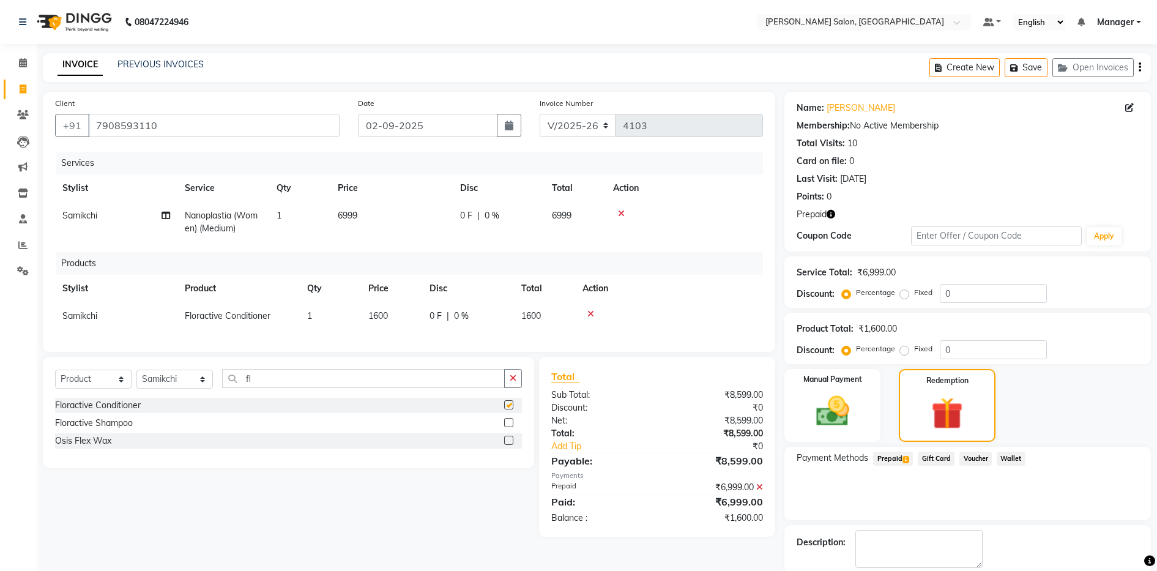
checkbox input "false"
click at [507, 427] on label at bounding box center [508, 422] width 9 height 9
click at [507, 427] on input "checkbox" at bounding box center [508, 423] width 8 height 8
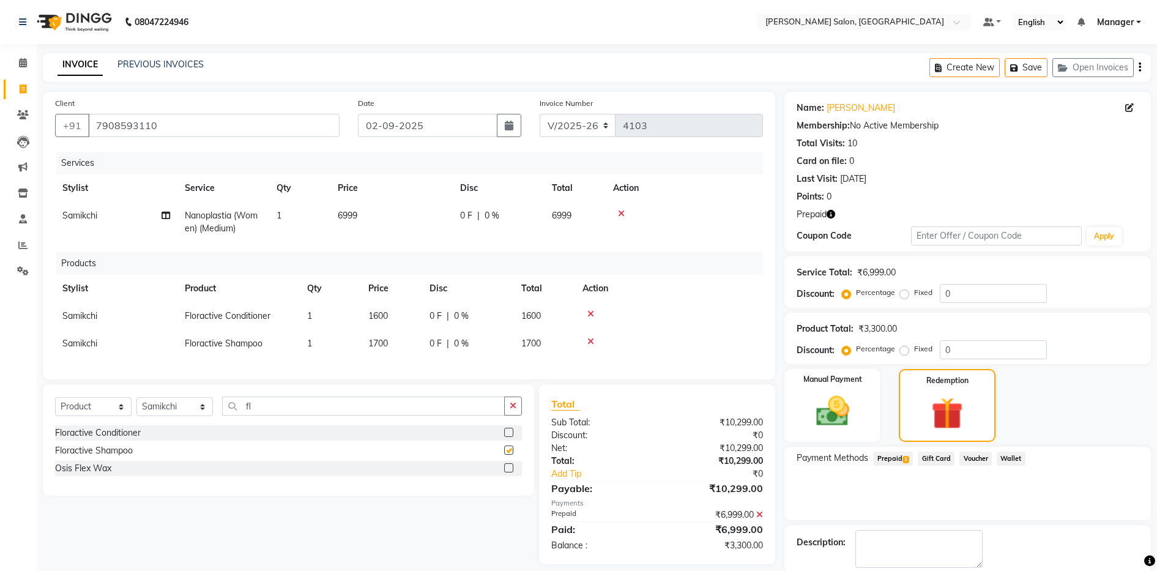
checkbox input "false"
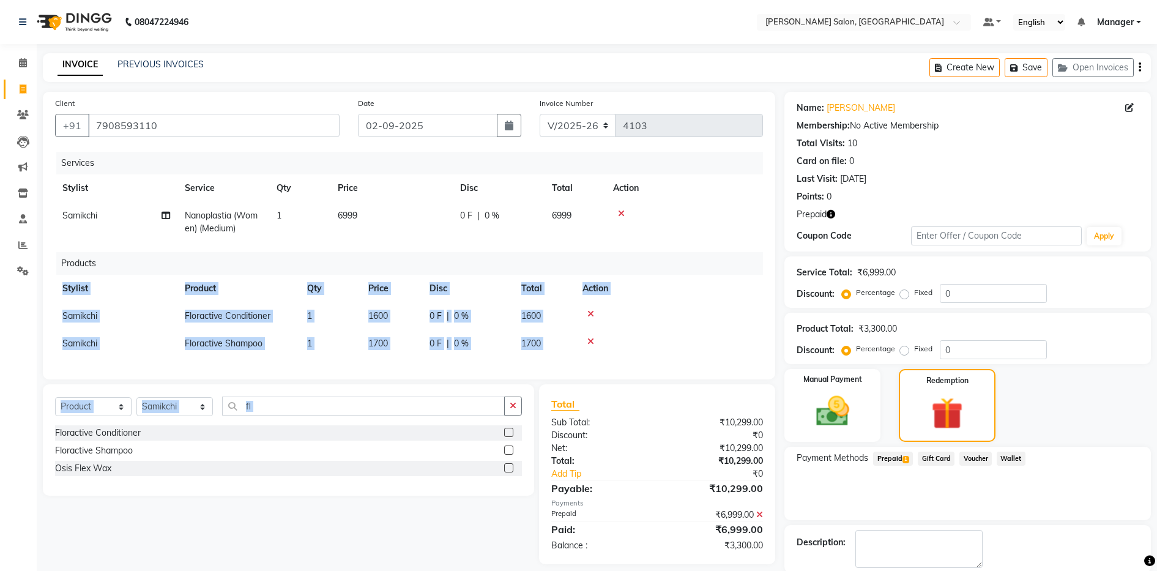
drag, startPoint x: 507, startPoint y: 434, endPoint x: 444, endPoint y: 363, distance: 94.4
click at [444, 363] on div "Client +91 7908593110 Date 02-09-2025 Invoice Number V/2025 V/2025-26 4103 Serv…" at bounding box center [409, 353] width 751 height 522
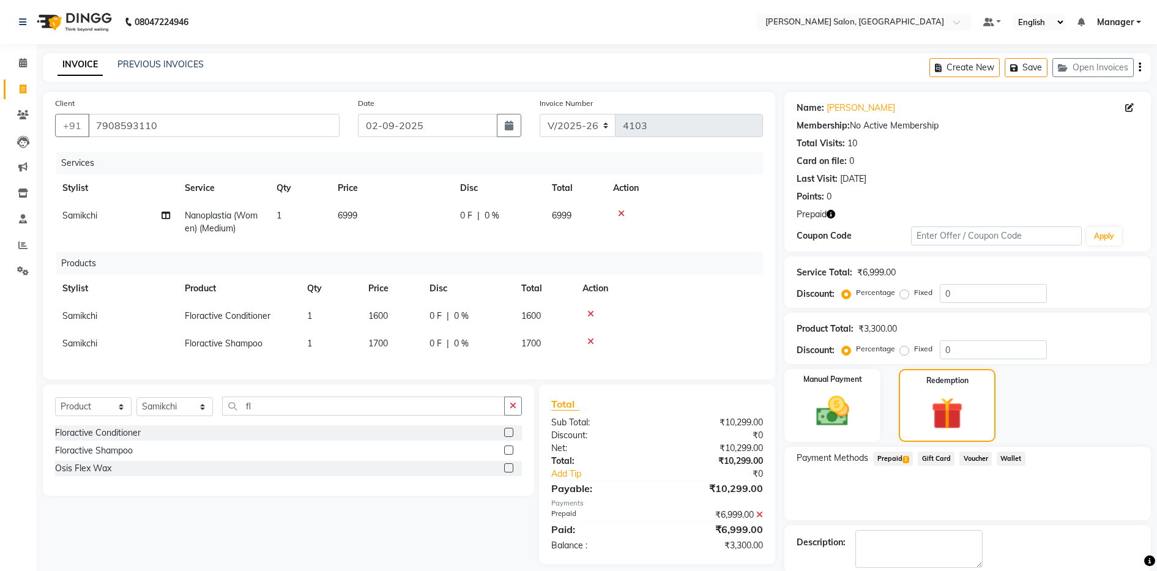
drag, startPoint x: 444, startPoint y: 363, endPoint x: 376, endPoint y: 312, distance: 85.6
click at [376, 312] on span "1600" at bounding box center [378, 315] width 20 height 11
select select "50453"
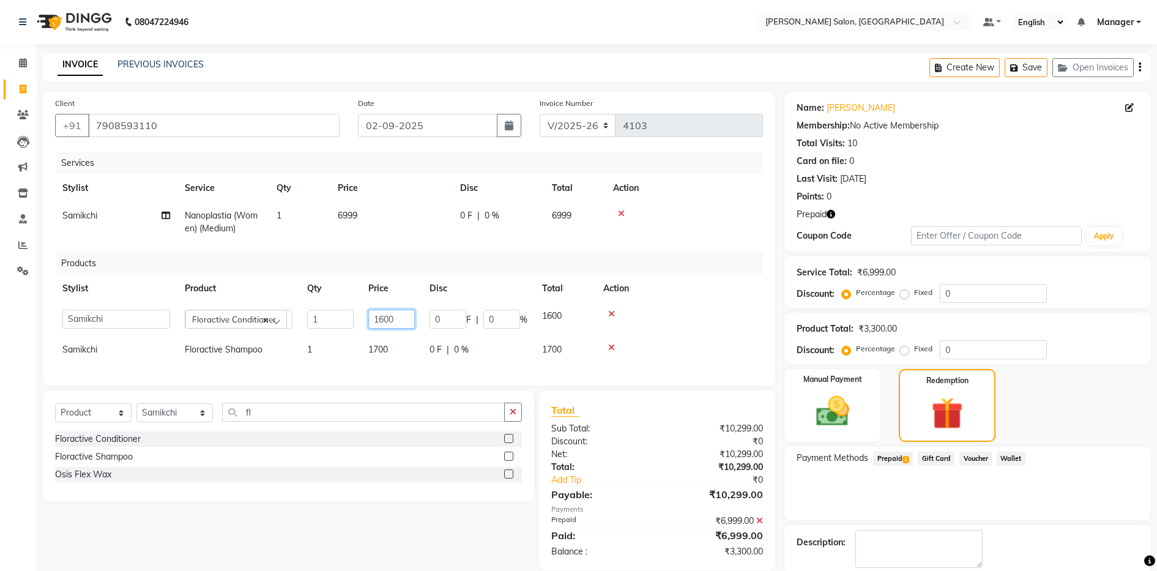
click at [382, 313] on input "1600" at bounding box center [391, 319] width 46 height 19
type input "1700"
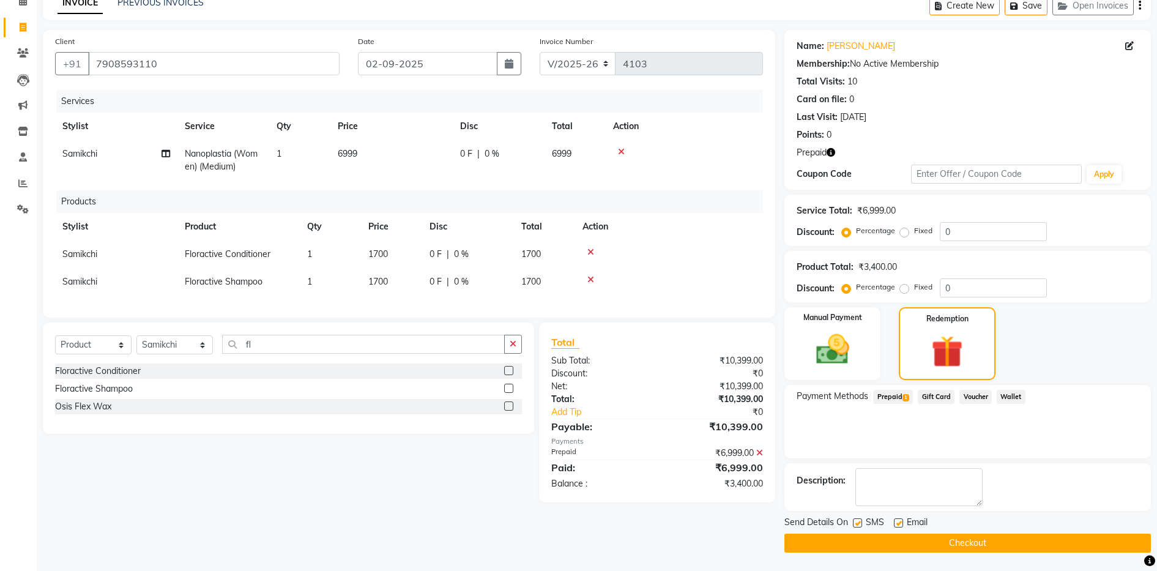
click at [900, 524] on label at bounding box center [898, 522] width 9 height 9
click at [900, 524] on input "checkbox" at bounding box center [898, 523] width 8 height 8
checkbox input "false"
click at [910, 536] on button "Checkout" at bounding box center [967, 542] width 366 height 19
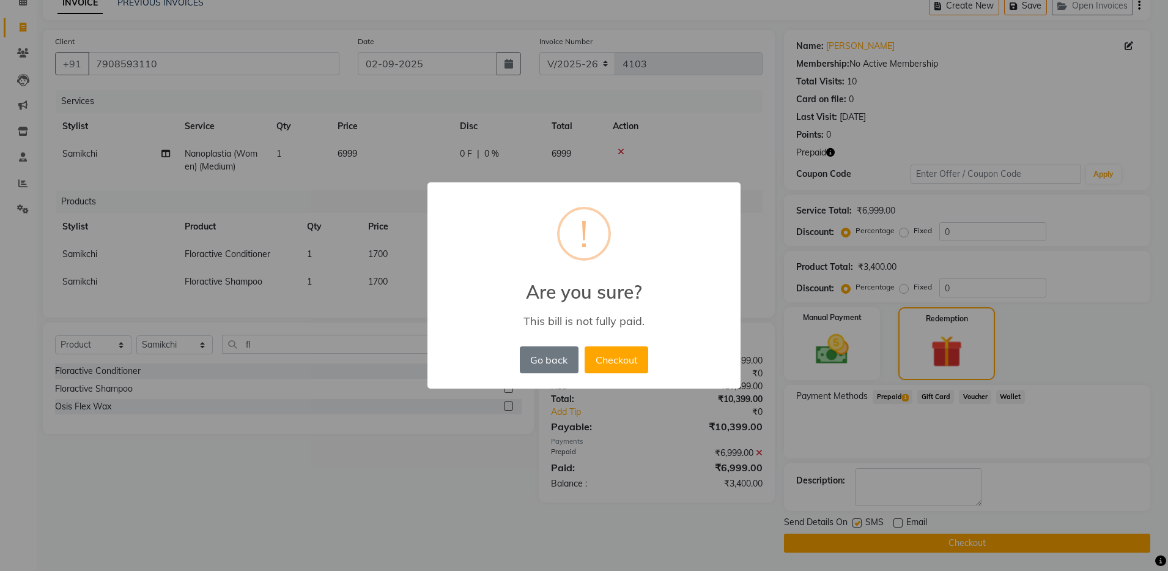
click at [411, 512] on div "× ! Are you sure? This bill is not fully paid. Go back No Checkout" at bounding box center [584, 285] width 1168 height 571
click at [546, 368] on button "Go back" at bounding box center [549, 359] width 59 height 27
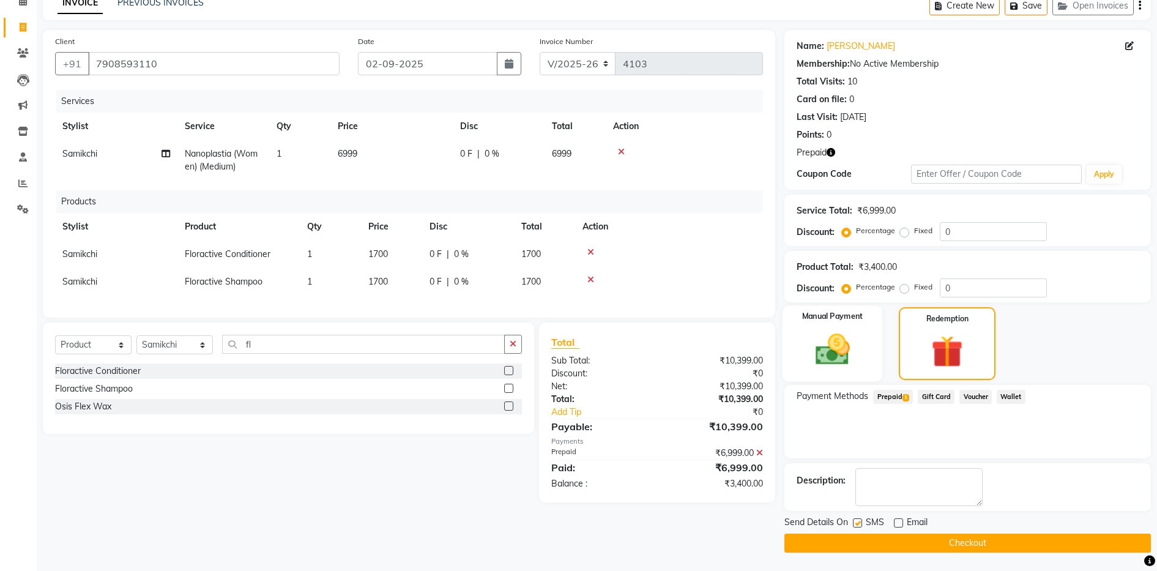
click at [817, 344] on img at bounding box center [832, 350] width 56 height 40
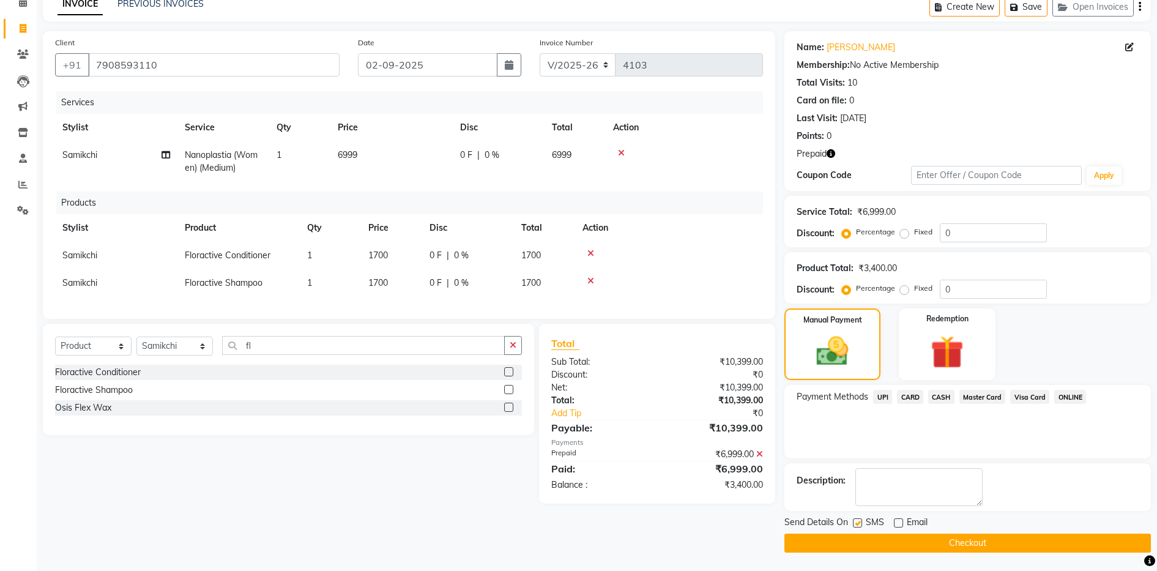
click at [591, 281] on icon at bounding box center [590, 280] width 7 height 9
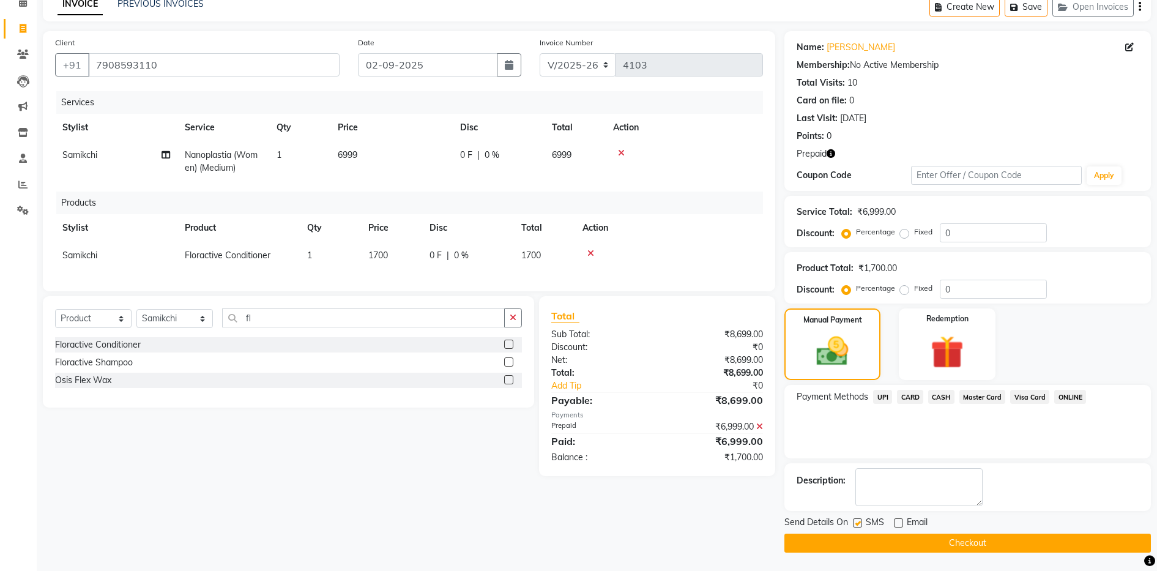
click at [82, 257] on span "Samikchi" at bounding box center [79, 255] width 35 height 11
select select "50453"
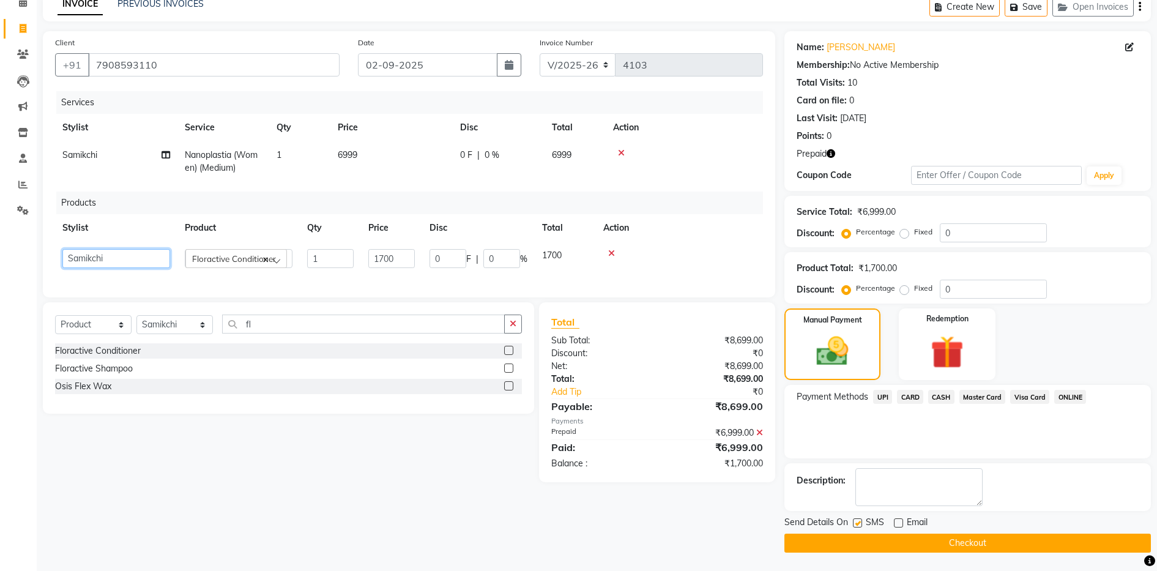
click at [95, 261] on select "Aarthi Abhishek Aisha Barbhuiya Aman Arjun Viswanathan Deep dolma Faeem Khan Go…" at bounding box center [116, 258] width 108 height 19
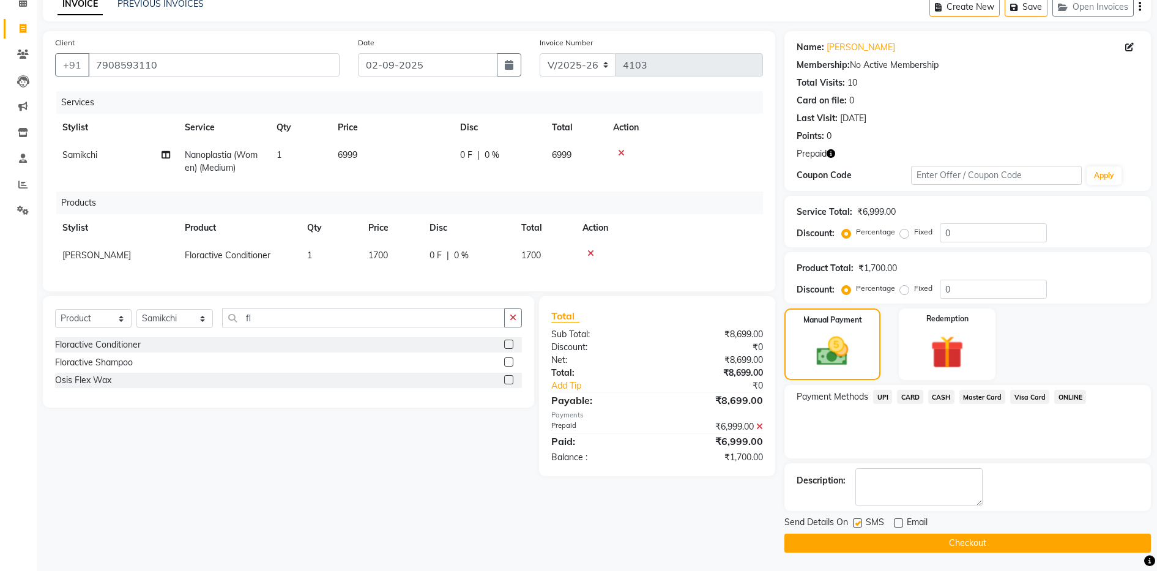
click at [82, 156] on span "Samikchi" at bounding box center [79, 154] width 35 height 11
select select "50453"
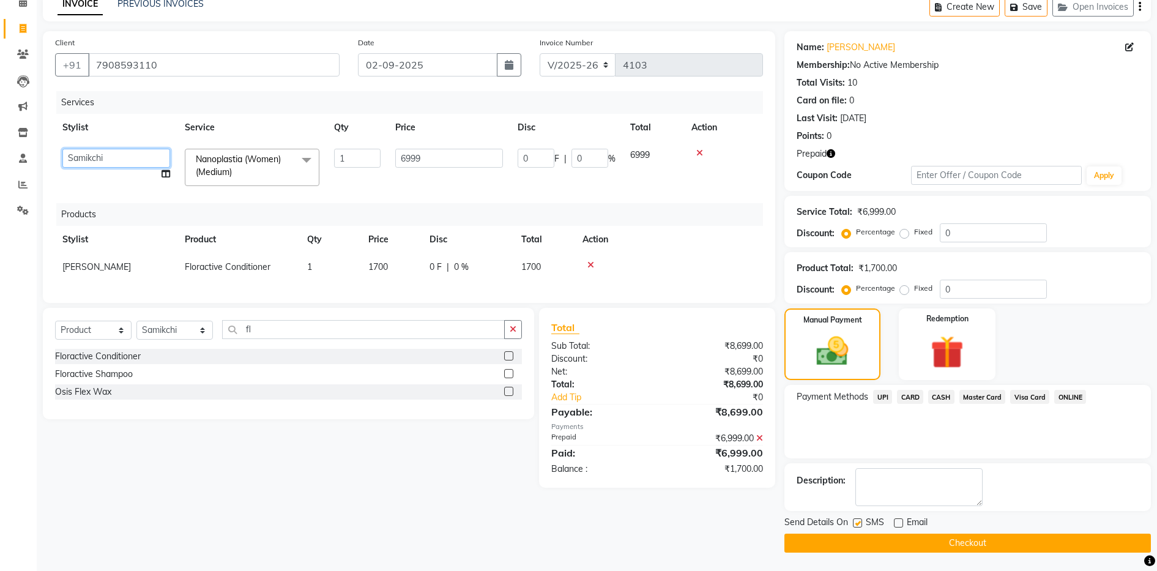
click at [82, 158] on select "Aarthi Abhishek Aisha Barbhuiya Aman Arjun Viswanathan Deep dolma Faeem Khan Go…" at bounding box center [116, 158] width 108 height 19
select select "28897"
click at [831, 536] on button "Checkout" at bounding box center [967, 542] width 366 height 19
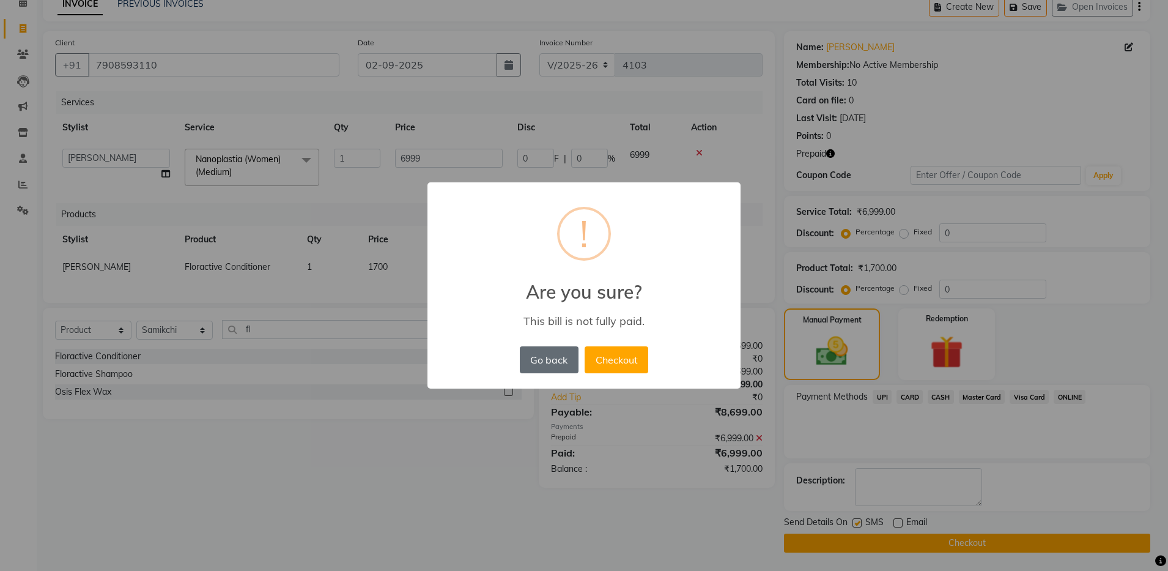
click at [554, 364] on button "Go back" at bounding box center [549, 359] width 59 height 27
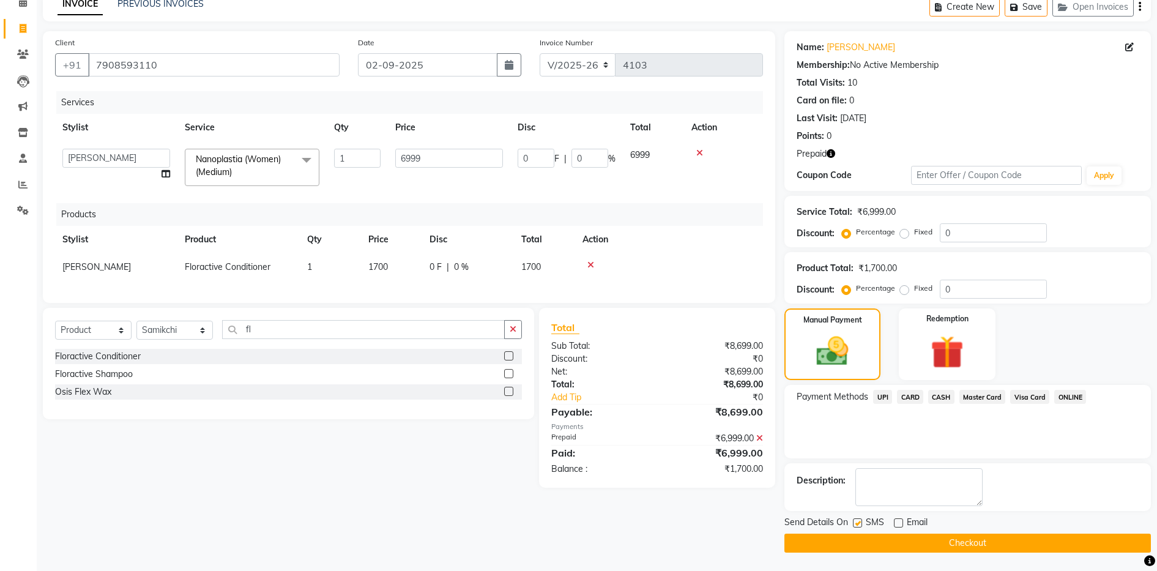
click at [883, 395] on span "UPI" at bounding box center [882, 397] width 19 height 14
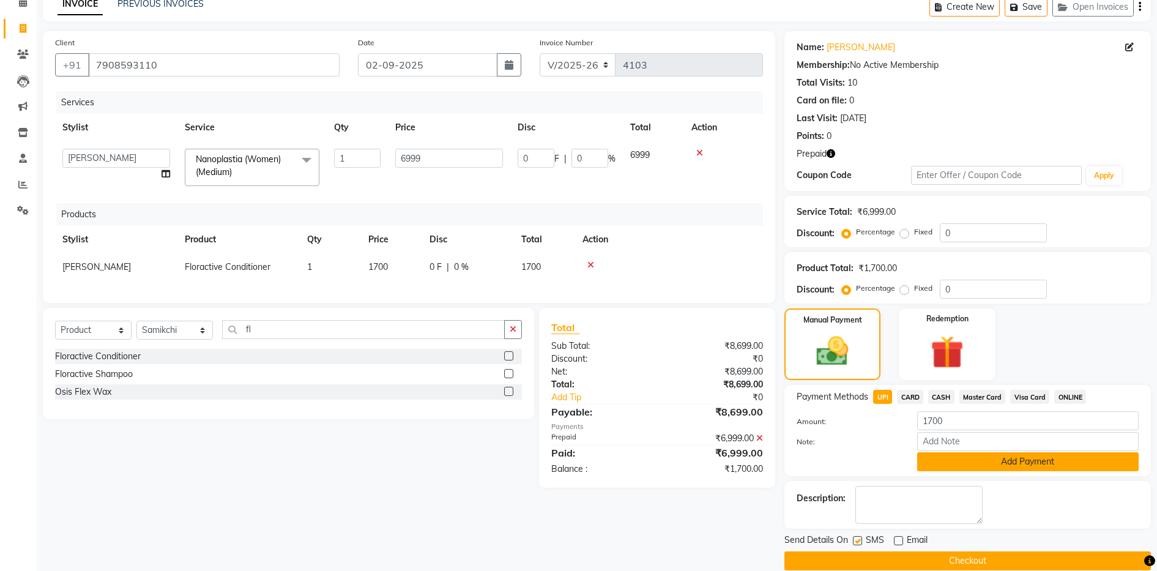
click at [936, 462] on button "Add Payment" at bounding box center [1027, 461] width 221 height 19
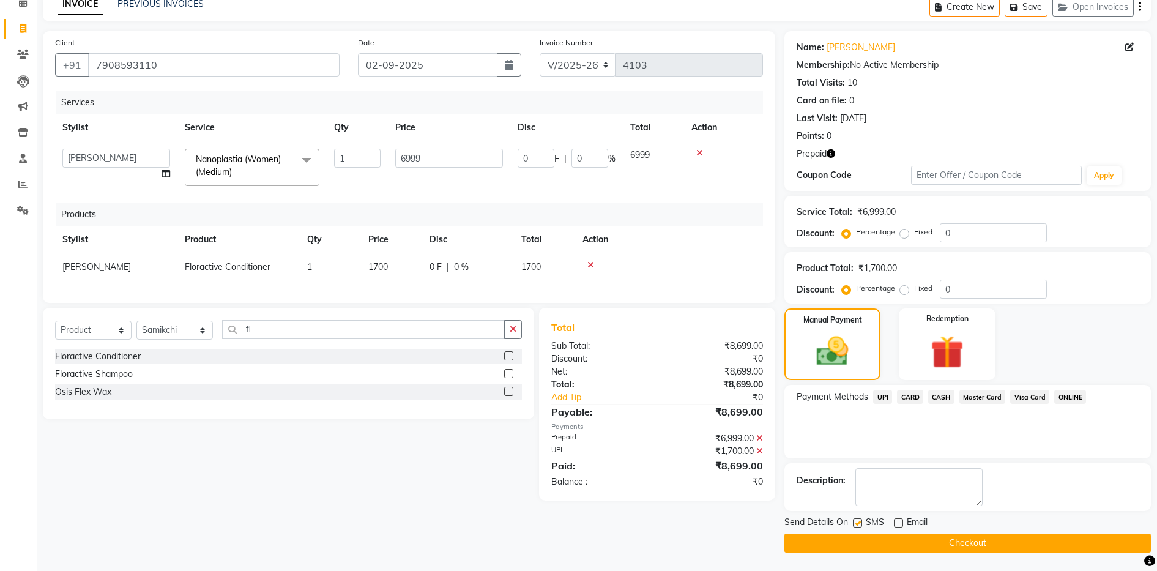
click at [1139, 7] on icon "button" at bounding box center [1139, 7] width 2 height 1
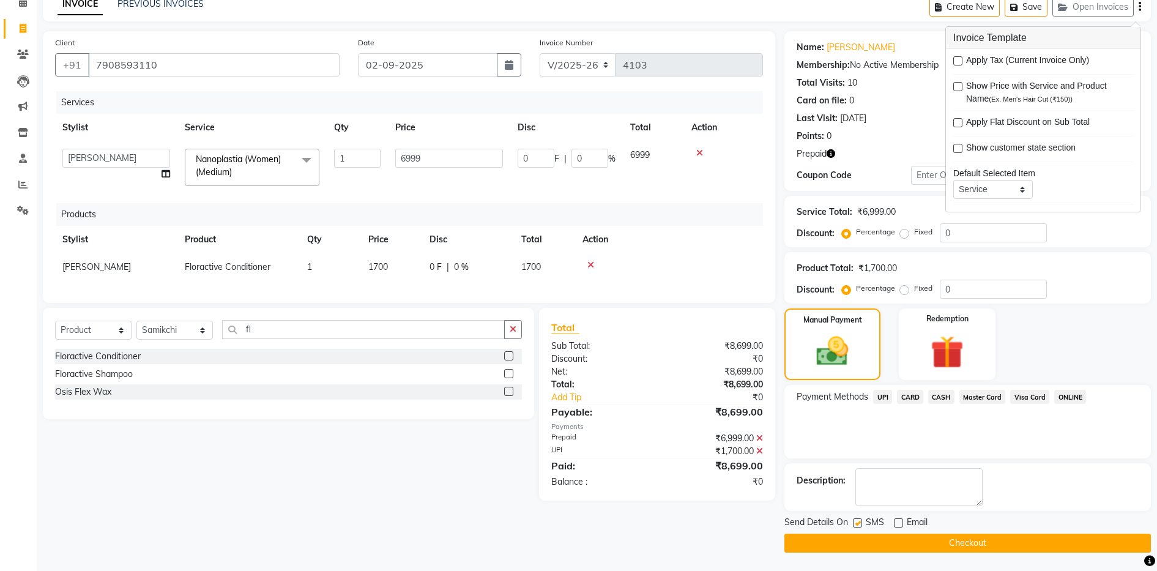
click at [806, 539] on button "Checkout" at bounding box center [967, 542] width 366 height 19
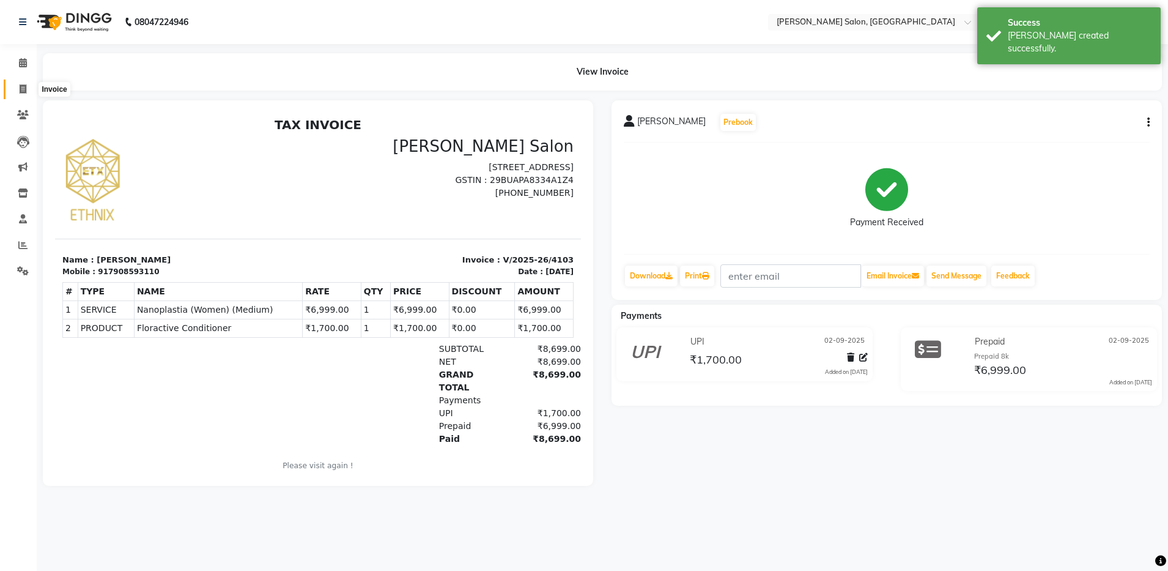
click at [26, 91] on icon at bounding box center [23, 88] width 7 height 9
select select "service"
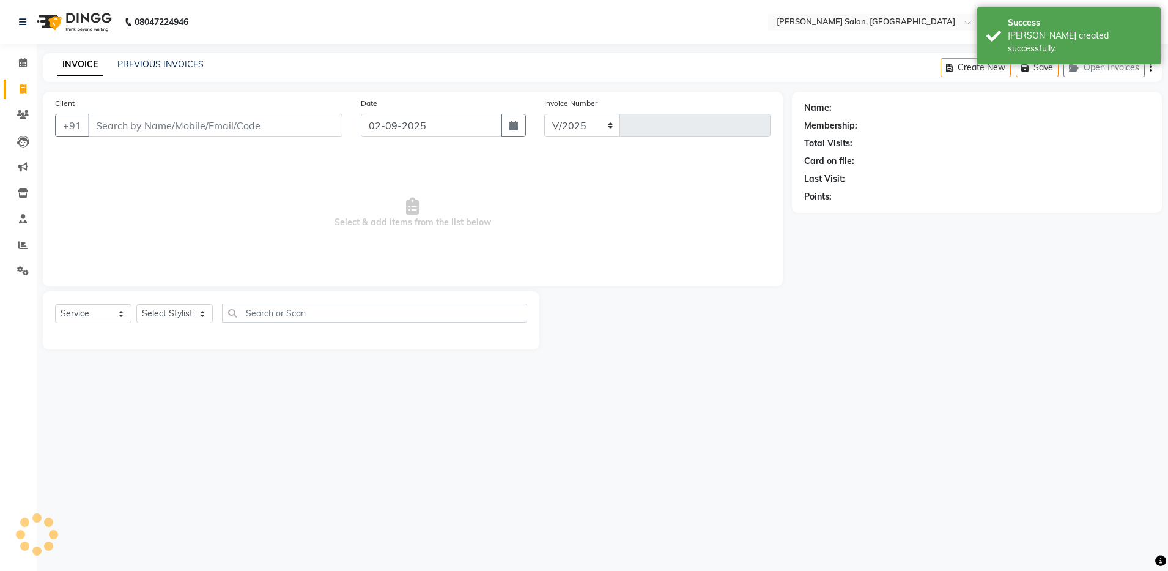
select select "4781"
type input "4104"
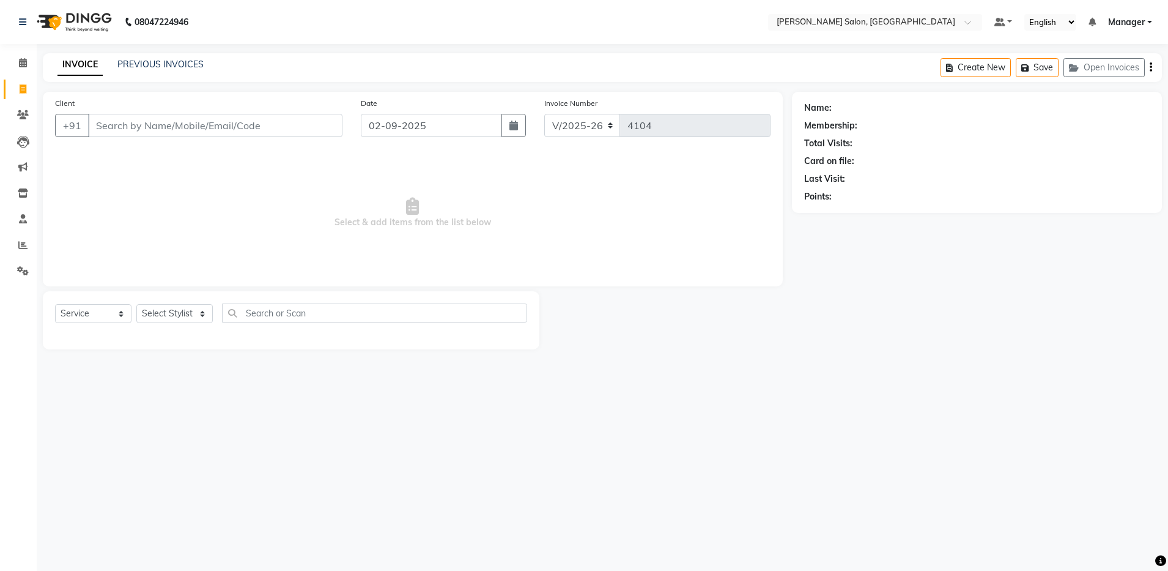
click at [117, 128] on input "Client" at bounding box center [215, 125] width 254 height 23
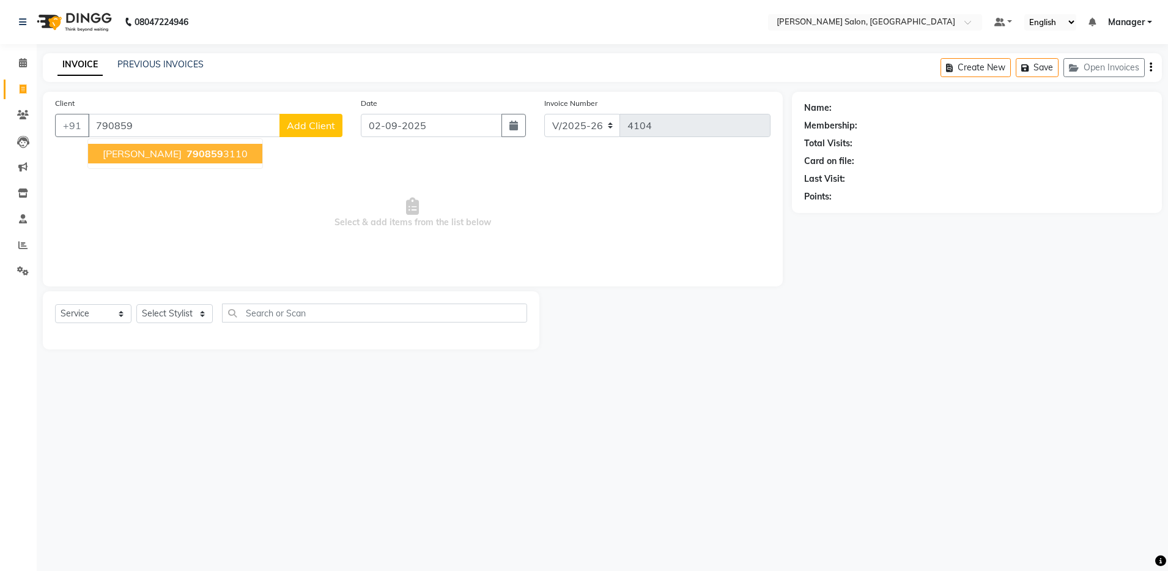
click at [152, 149] on span "Sarmi Ghosh" at bounding box center [142, 153] width 79 height 12
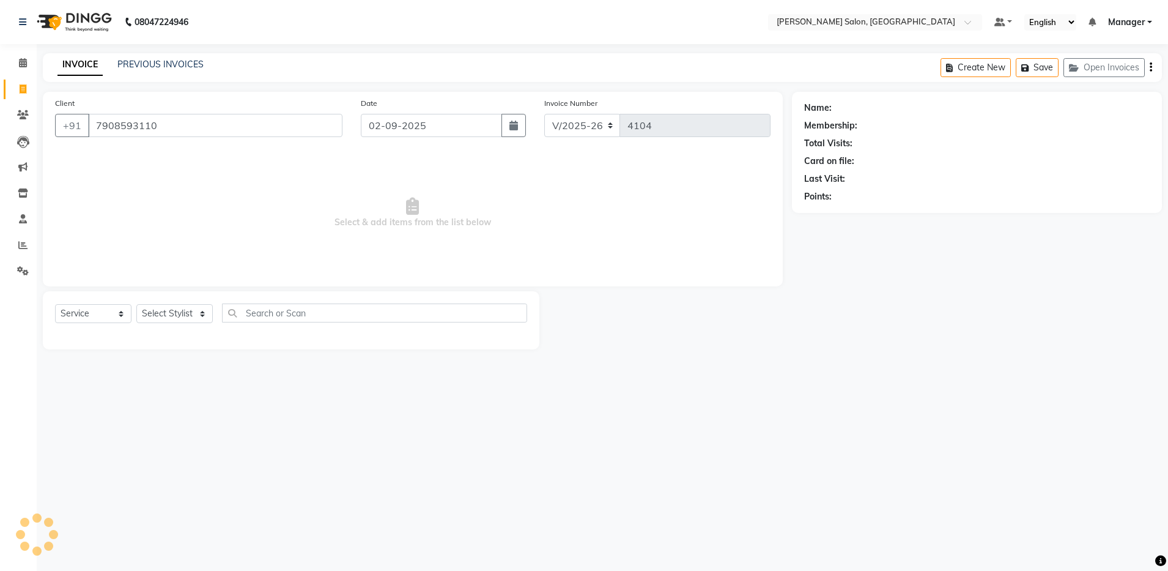
type input "7908593110"
click at [829, 216] on span "Prepaid" at bounding box center [819, 214] width 30 height 13
click at [836, 217] on icon "button" at bounding box center [838, 214] width 9 height 9
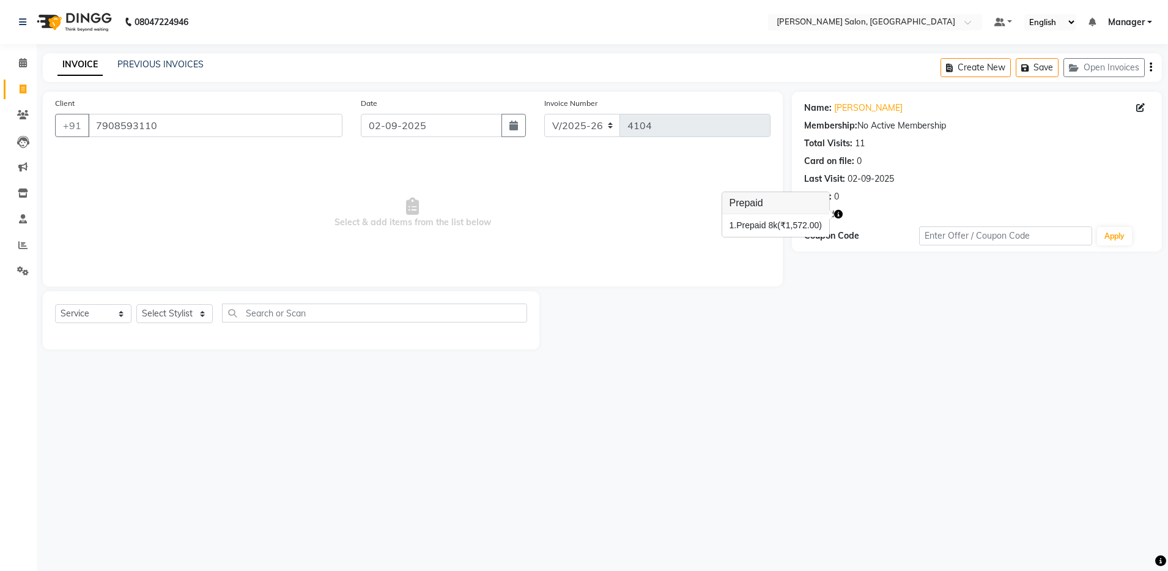
drag, startPoint x: 557, startPoint y: 161, endPoint x: 555, endPoint y: 186, distance: 25.1
click at [555, 186] on span "Select & add items from the list below" at bounding box center [413, 213] width 716 height 122
click at [862, 107] on link "Sarmi Ghosh" at bounding box center [868, 108] width 69 height 13
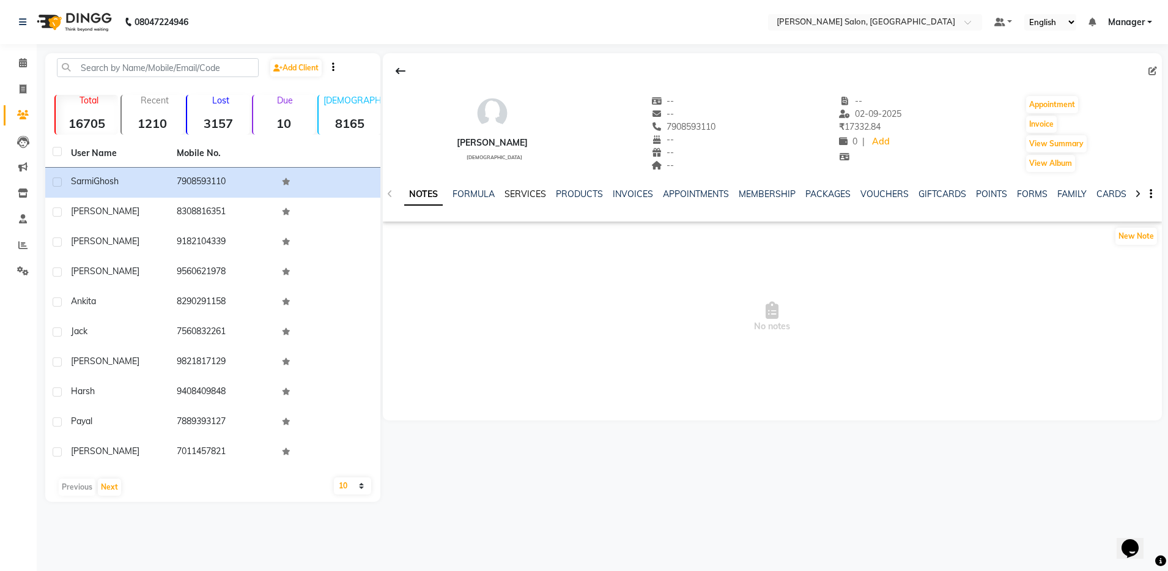
click at [528, 195] on link "SERVICES" at bounding box center [526, 193] width 42 height 11
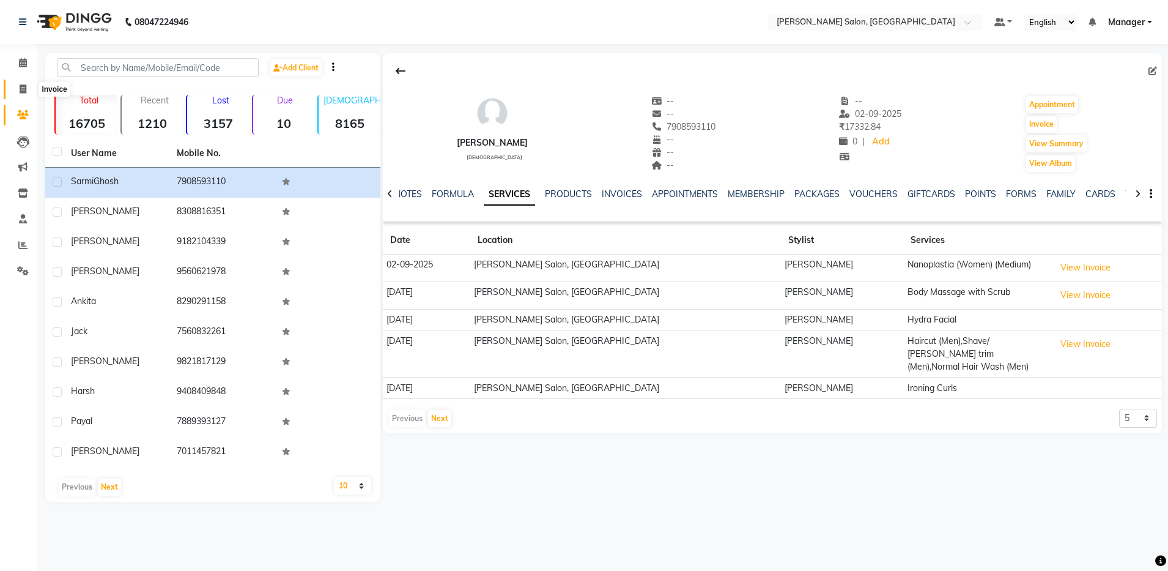
click at [24, 89] on icon at bounding box center [23, 88] width 7 height 9
select select "service"
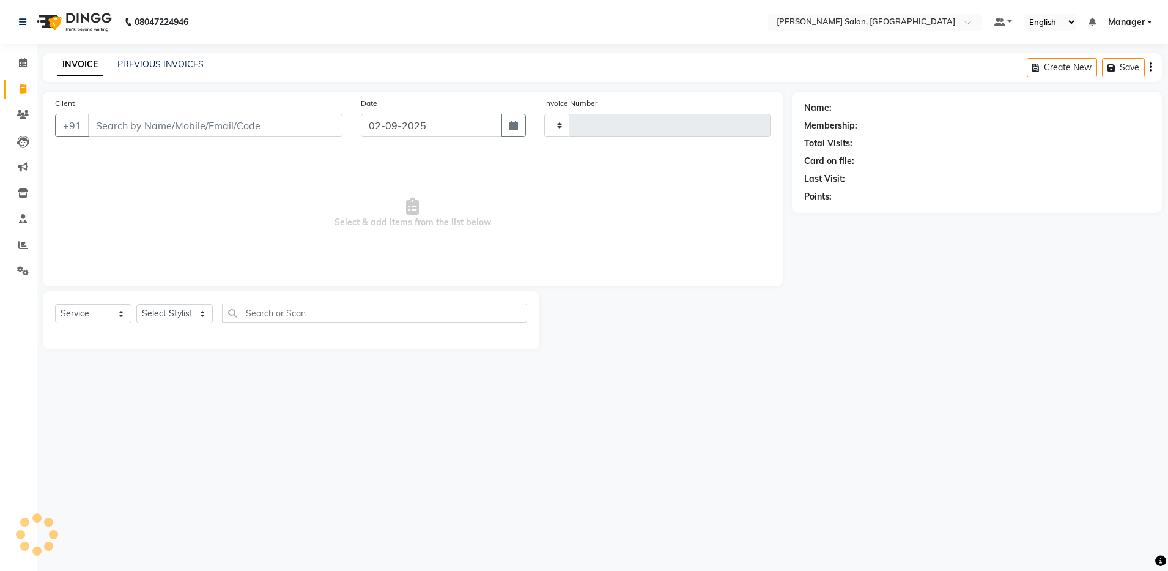
type input "4104"
select select "4781"
click at [159, 64] on link "PREVIOUS INVOICES" at bounding box center [160, 64] width 86 height 11
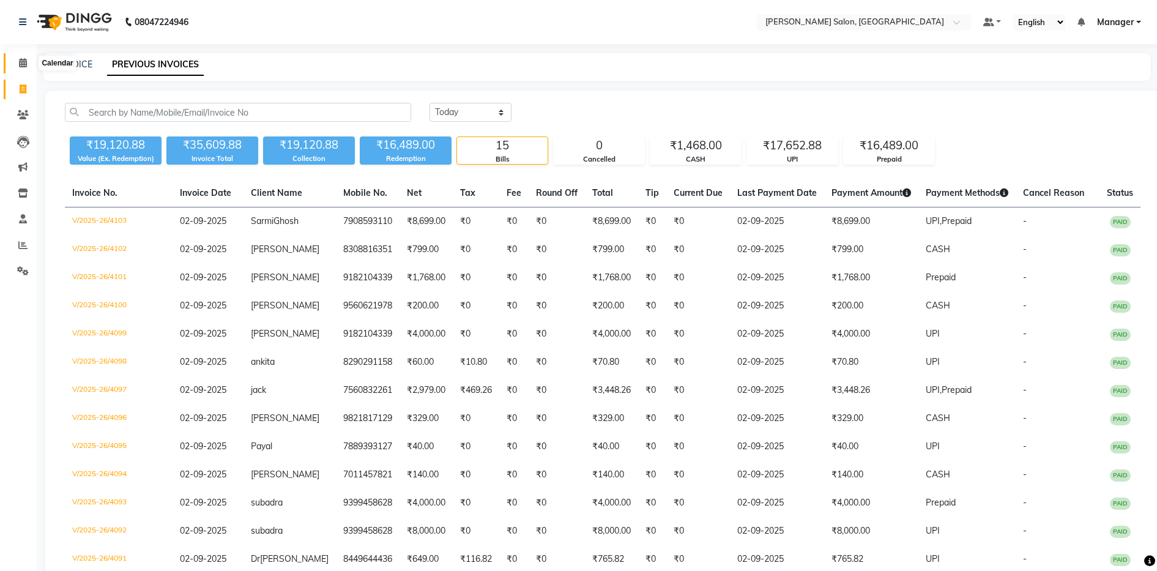
click at [25, 66] on icon at bounding box center [23, 62] width 8 height 9
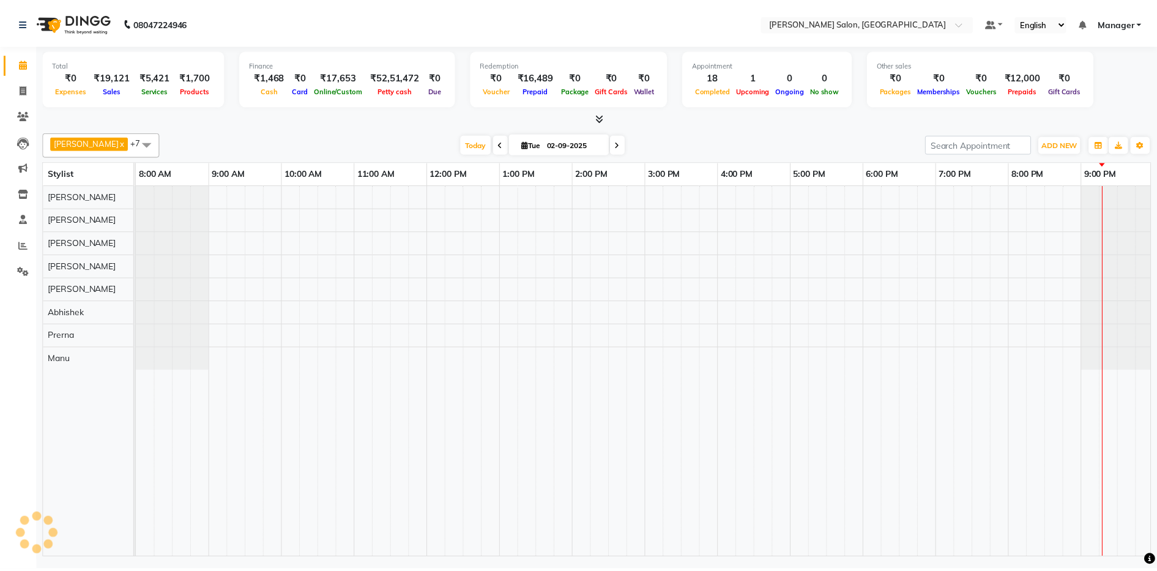
scroll to position [0, 3]
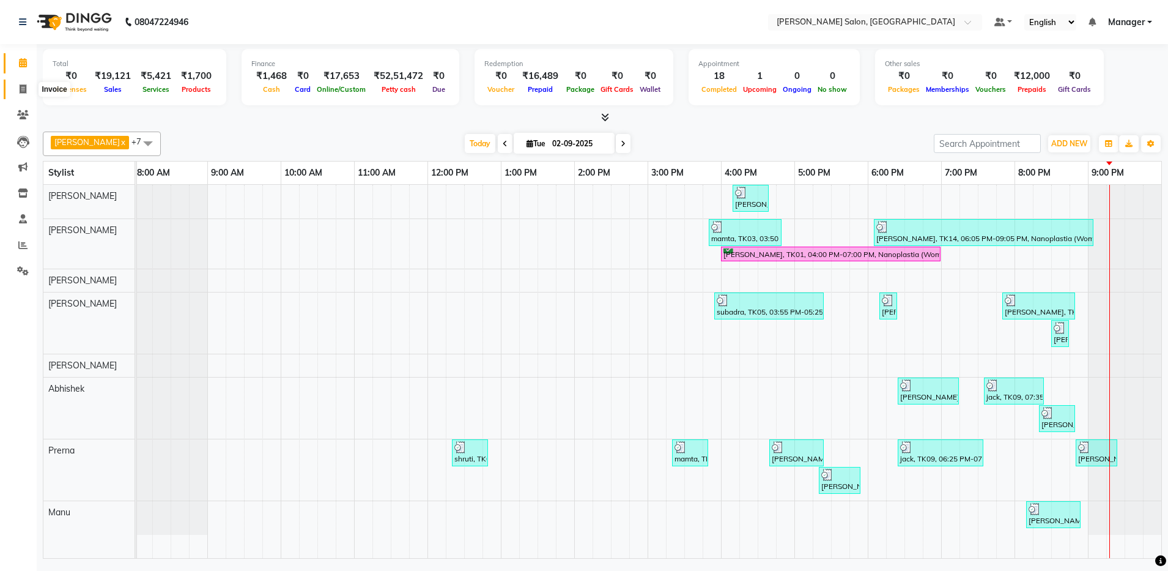
click at [26, 92] on icon at bounding box center [23, 88] width 7 height 9
select select "service"
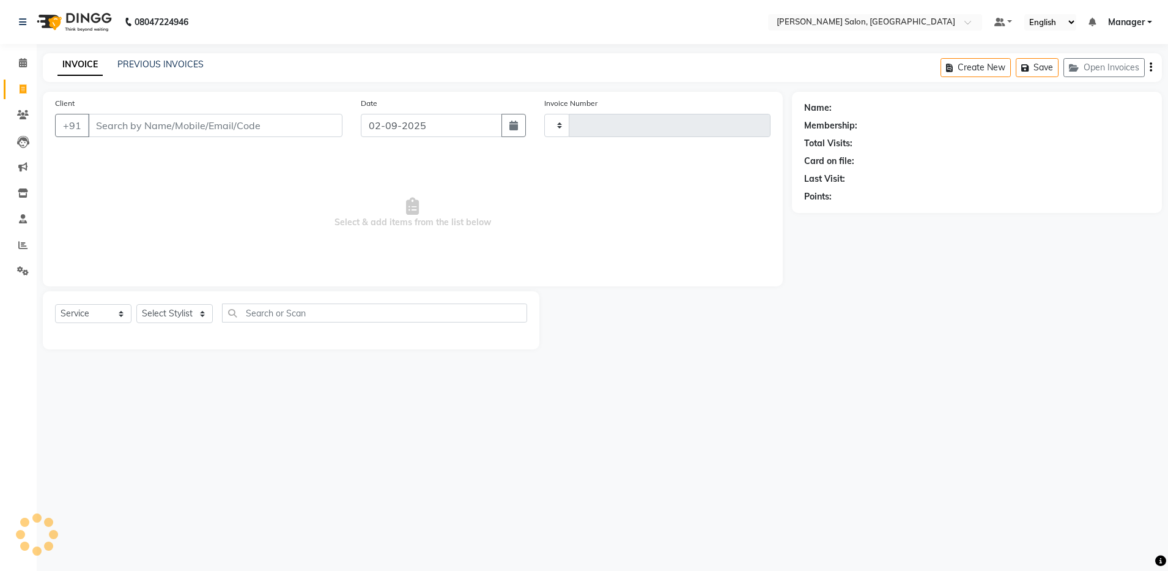
type input "4104"
select select "4781"
click at [25, 245] on icon at bounding box center [22, 244] width 9 height 9
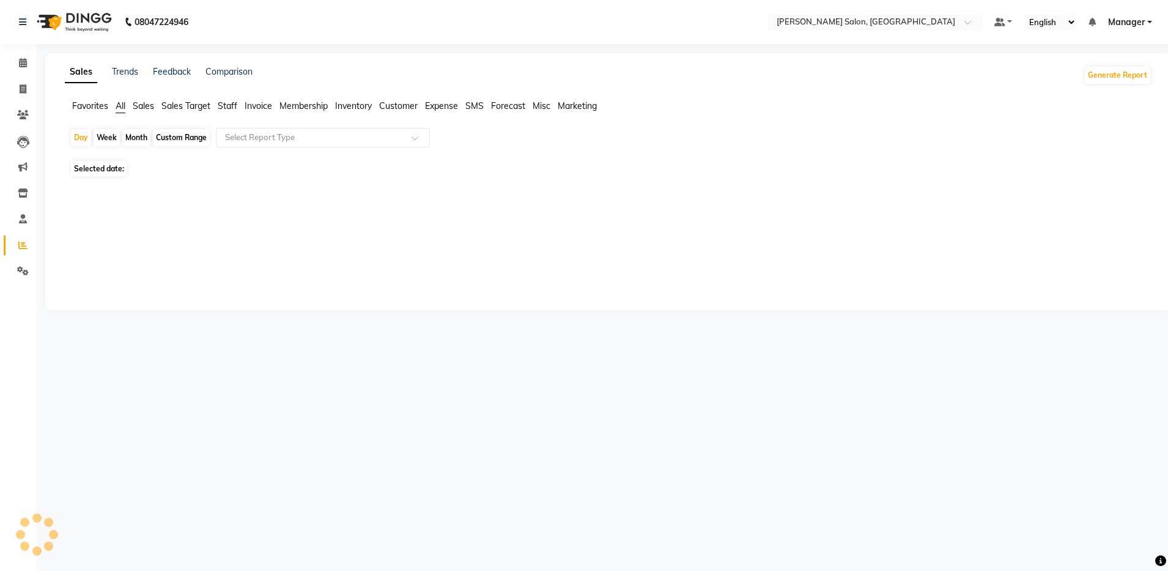
click at [225, 105] on span "Staff" at bounding box center [228, 105] width 20 height 11
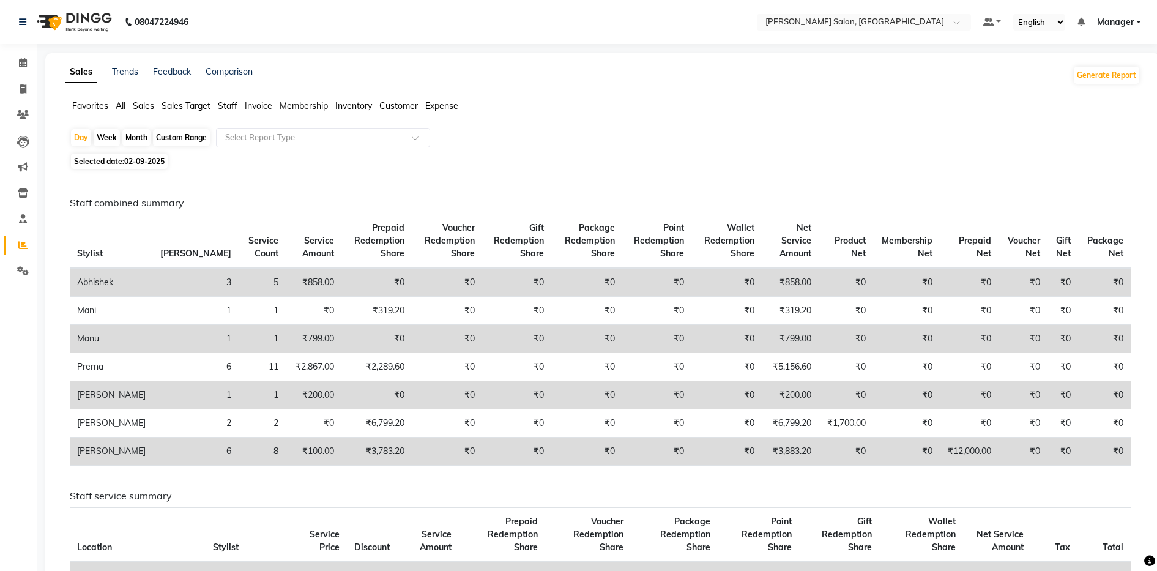
click at [199, 135] on div "Custom Range" at bounding box center [181, 137] width 57 height 17
select select "9"
select select "2025"
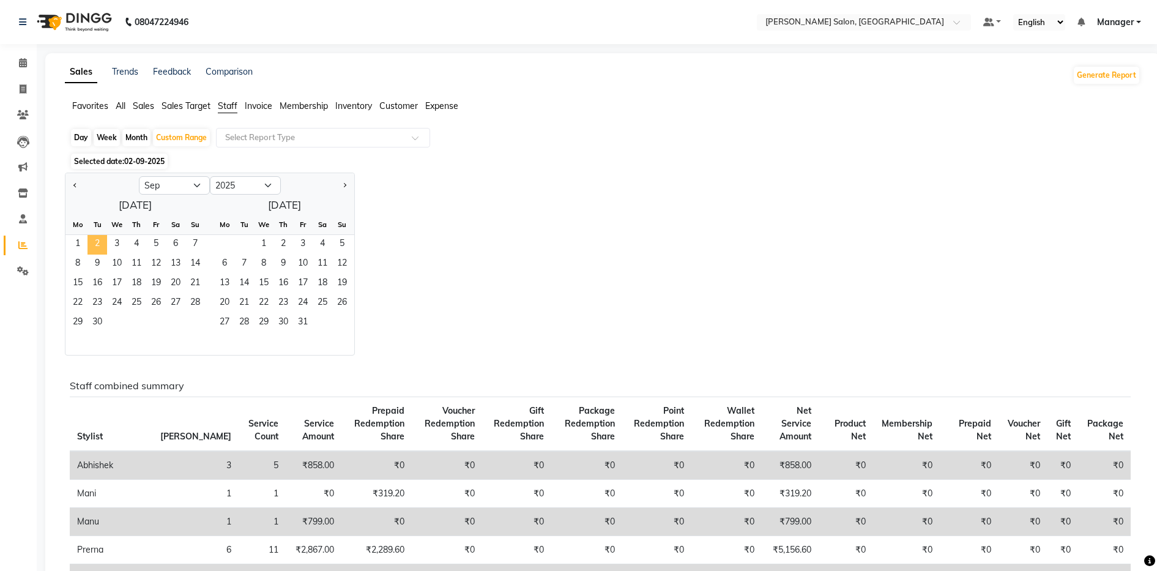
click at [92, 243] on span "2" at bounding box center [97, 245] width 20 height 20
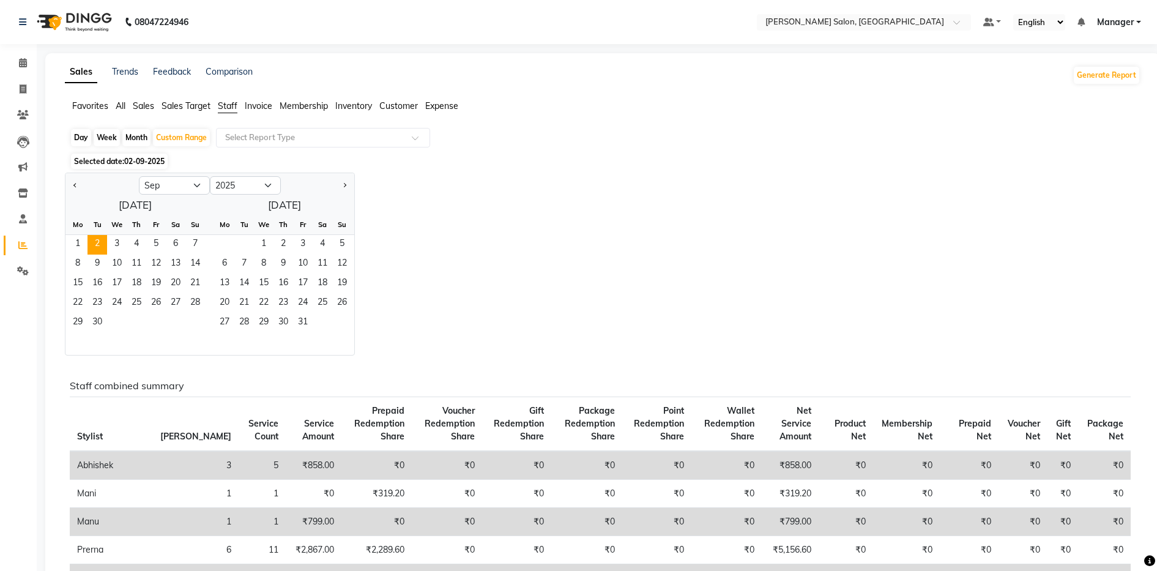
drag, startPoint x: 92, startPoint y: 243, endPoint x: 102, endPoint y: 251, distance: 12.2
click at [102, 251] on span "2" at bounding box center [97, 245] width 20 height 20
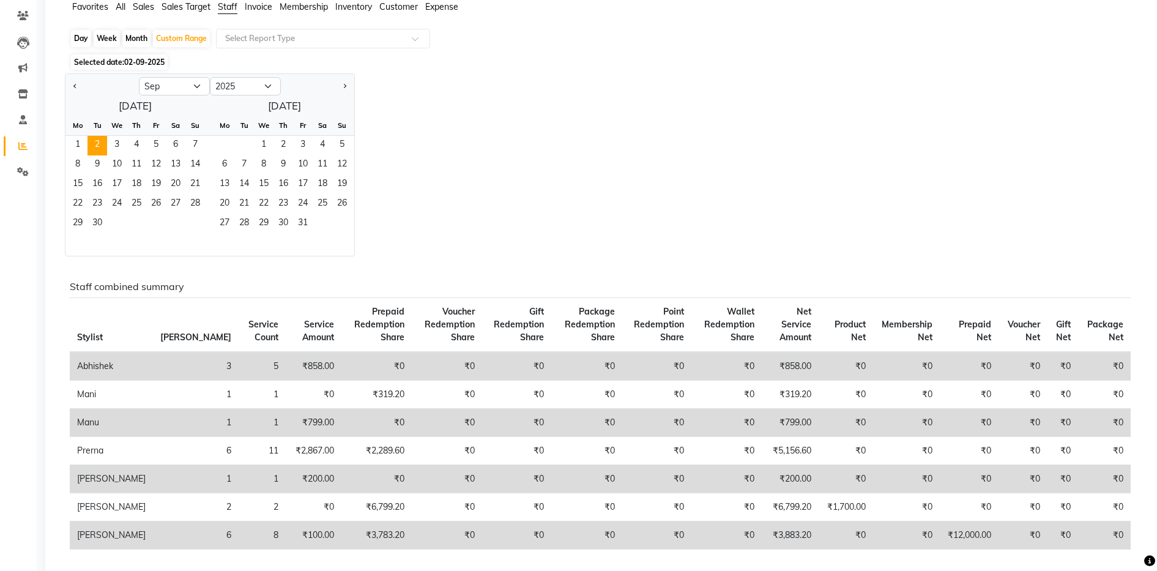
scroll to position [98, 0]
click at [244, 41] on input "text" at bounding box center [311, 39] width 176 height 12
click at [226, 7] on span "Staff" at bounding box center [228, 7] width 20 height 11
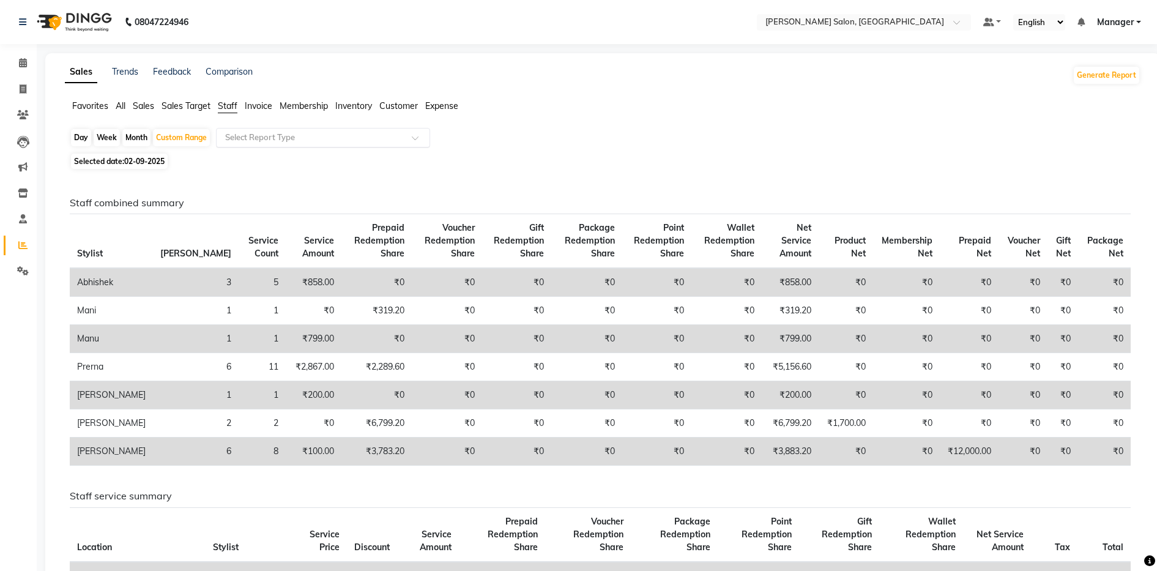
click at [262, 135] on input "text" at bounding box center [311, 138] width 176 height 12
click at [168, 140] on div "Custom Range" at bounding box center [181, 137] width 57 height 17
select select "9"
select select "2025"
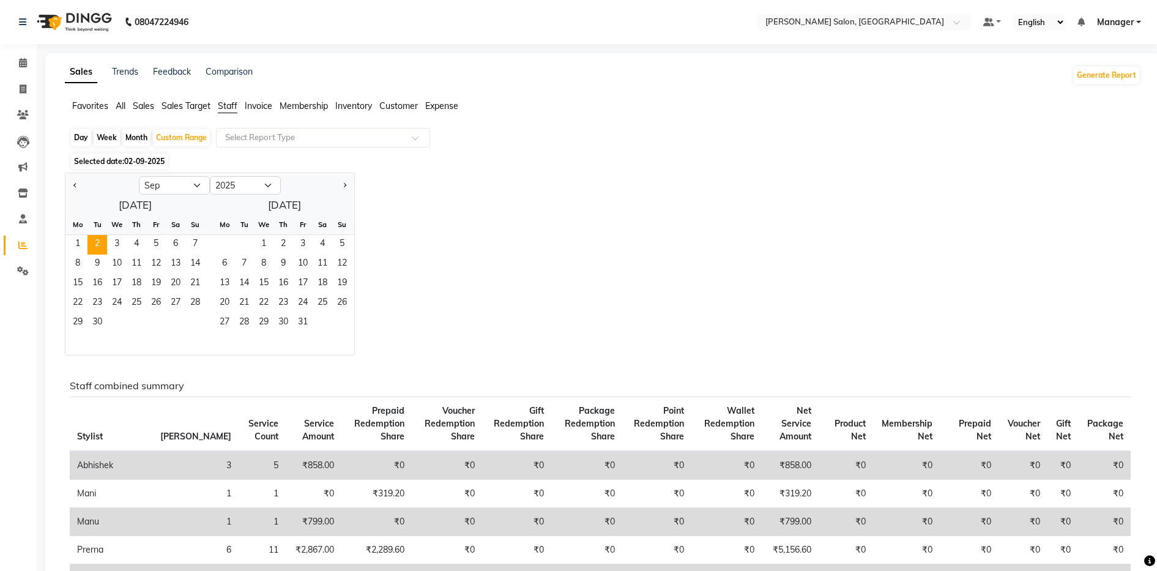
click at [85, 136] on div "Day" at bounding box center [81, 137] width 20 height 17
select select "9"
select select "2025"
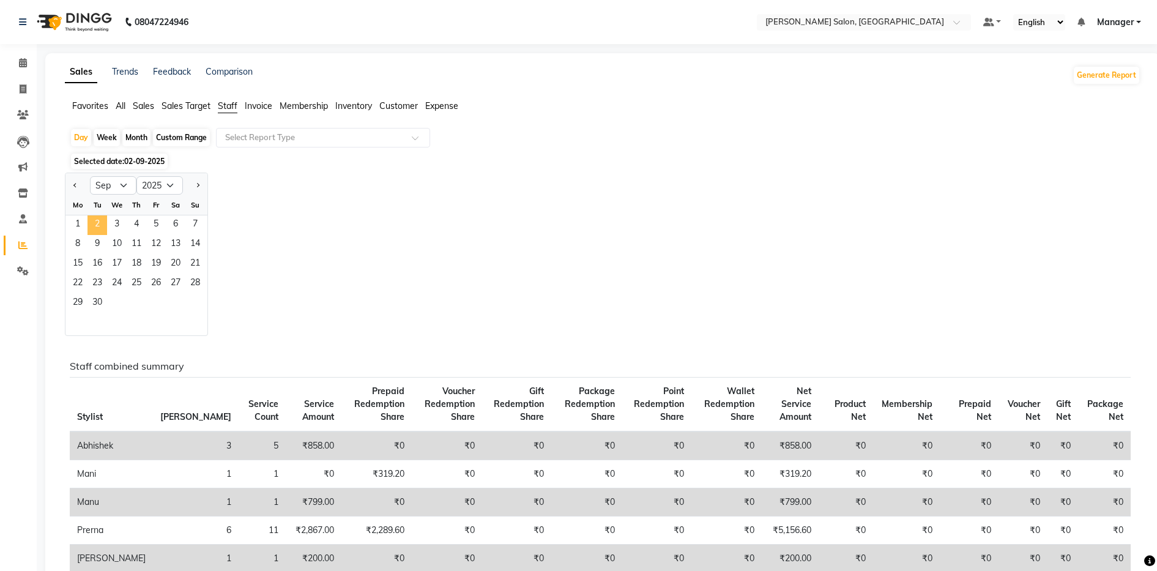
click at [95, 221] on span "2" at bounding box center [97, 225] width 20 height 20
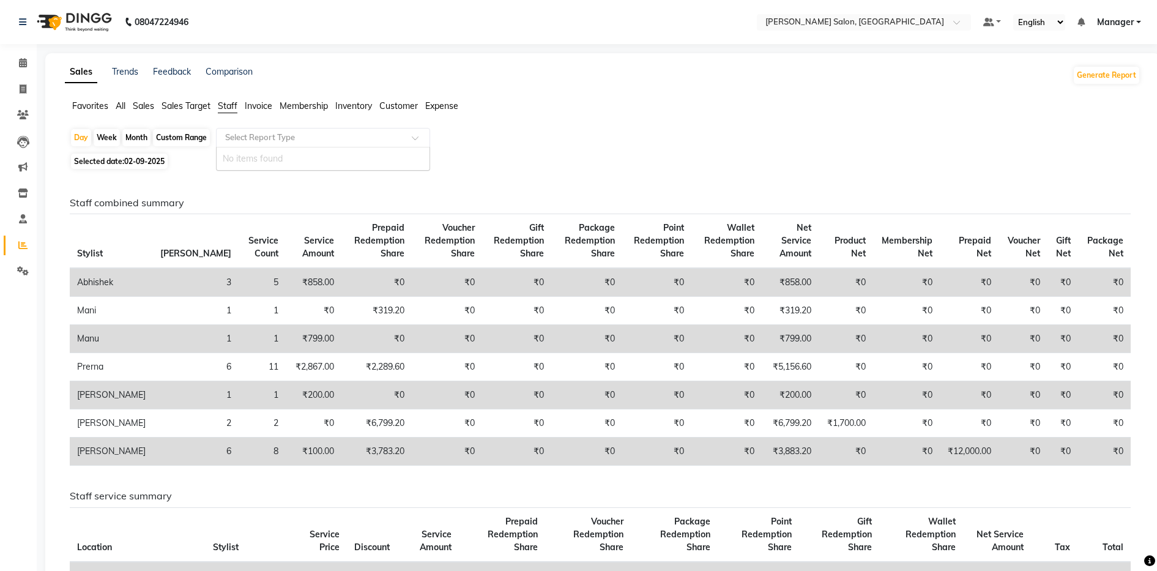
click at [234, 137] on input "text" at bounding box center [311, 138] width 176 height 12
click at [394, 139] on input "text" at bounding box center [311, 138] width 176 height 12
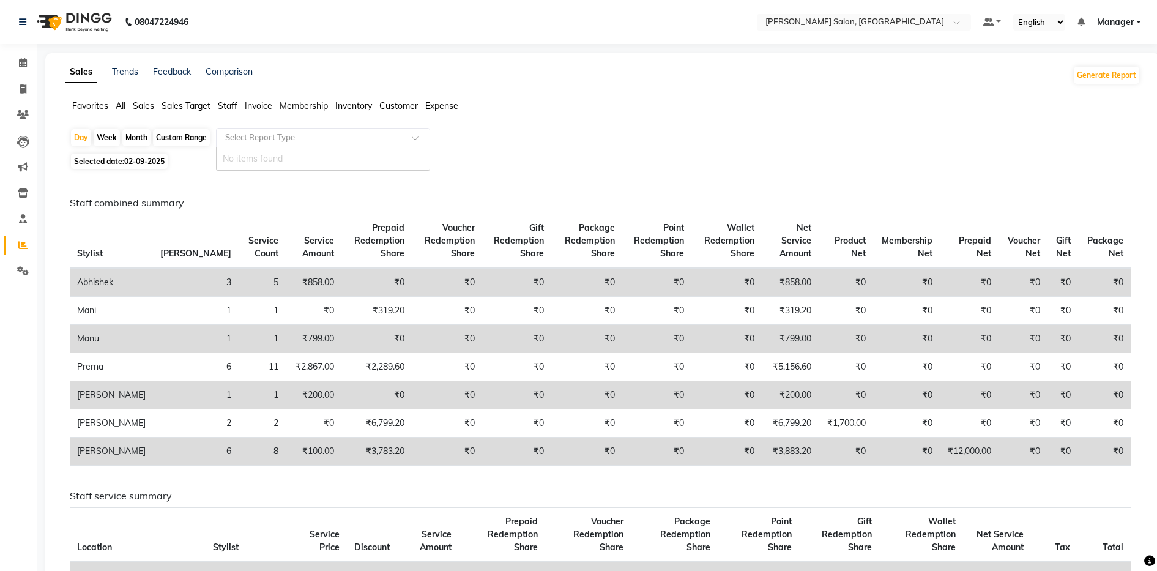
click at [231, 109] on span "Staff" at bounding box center [228, 105] width 20 height 11
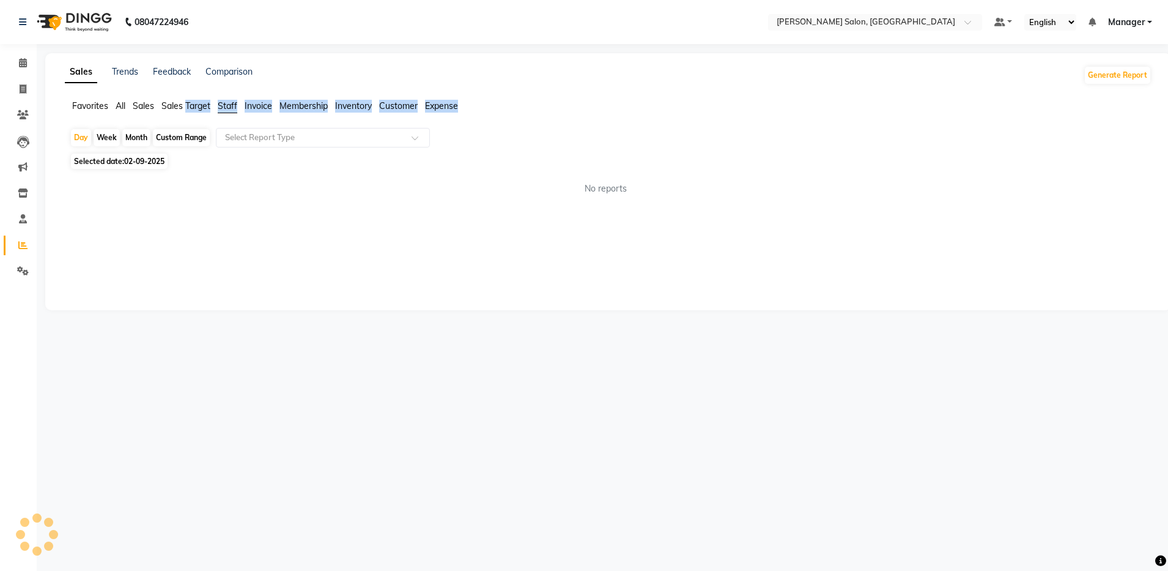
click at [231, 109] on span "Staff" at bounding box center [228, 105] width 20 height 11
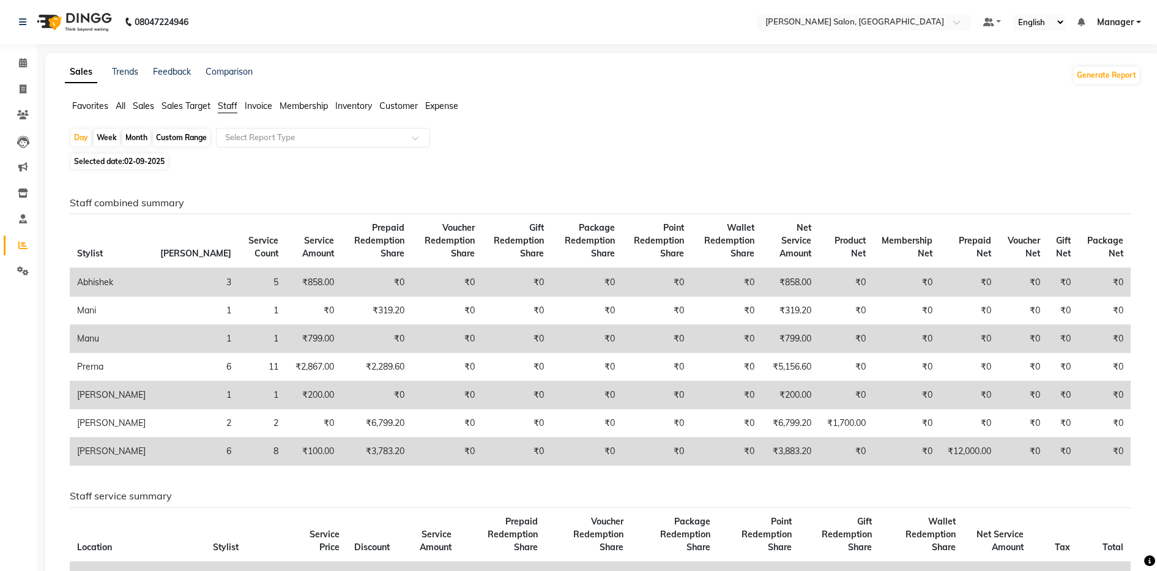
click at [178, 138] on div "Custom Range" at bounding box center [181, 137] width 57 height 17
select select "9"
select select "2025"
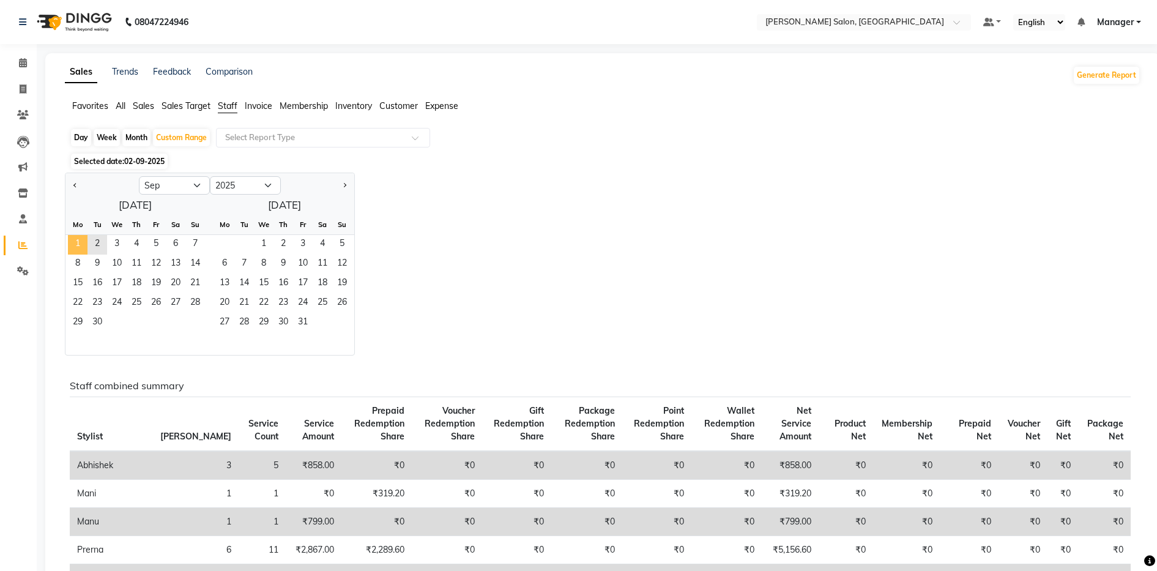
click at [75, 237] on span "1" at bounding box center [78, 245] width 20 height 20
click at [92, 238] on span "2" at bounding box center [97, 245] width 20 height 20
click at [259, 133] on input "text" at bounding box center [311, 138] width 176 height 12
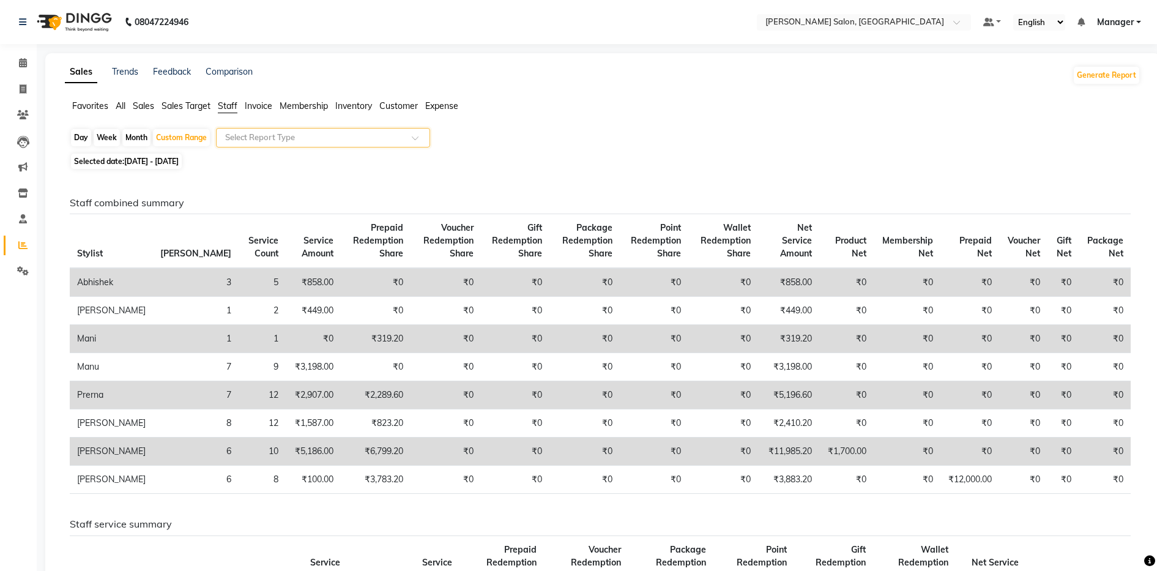
click at [414, 136] on span at bounding box center [419, 141] width 15 height 12
click at [260, 106] on span "Invoice" at bounding box center [259, 105] width 28 height 11
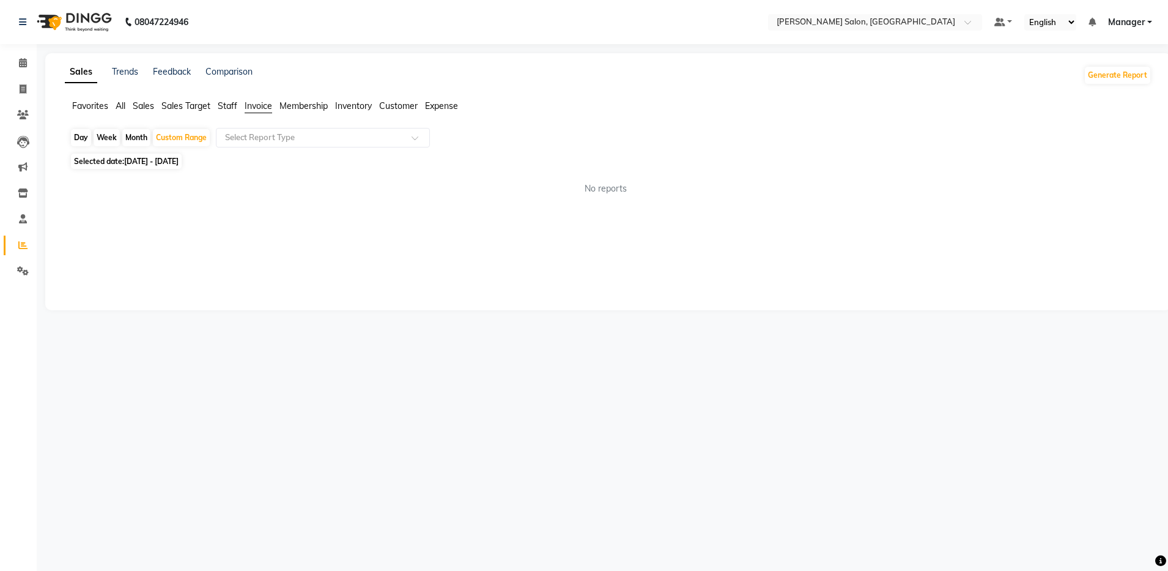
click at [234, 106] on span "Staff" at bounding box center [228, 105] width 20 height 11
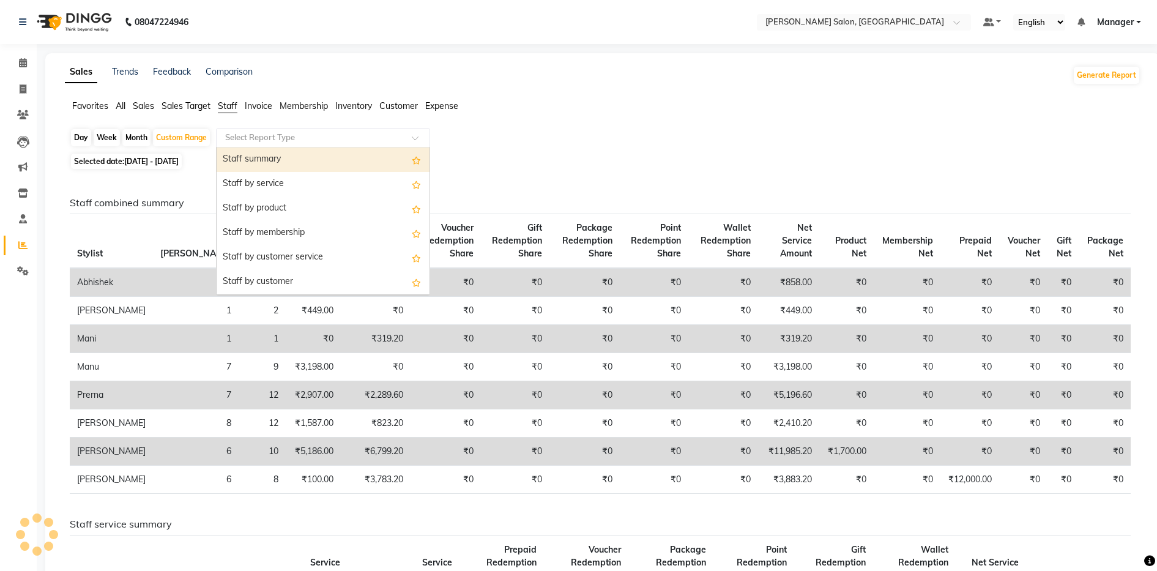
click at [247, 139] on input "text" at bounding box center [311, 138] width 176 height 12
click at [253, 158] on div "Staff summary" at bounding box center [323, 159] width 213 height 24
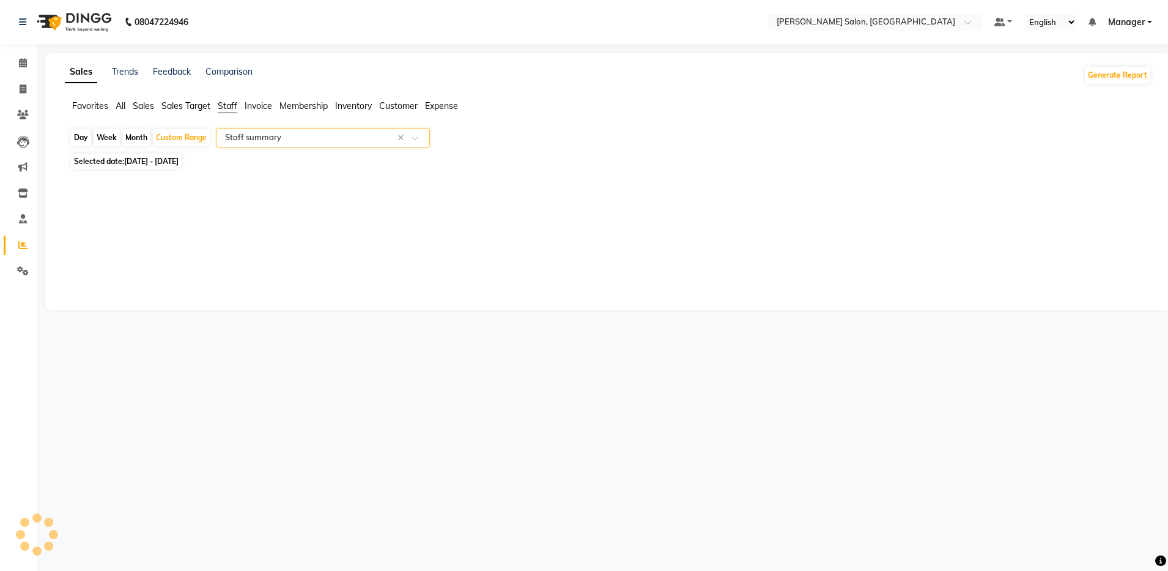
select select "full_report"
select select "csv"
